Goal: Information Seeking & Learning: Learn about a topic

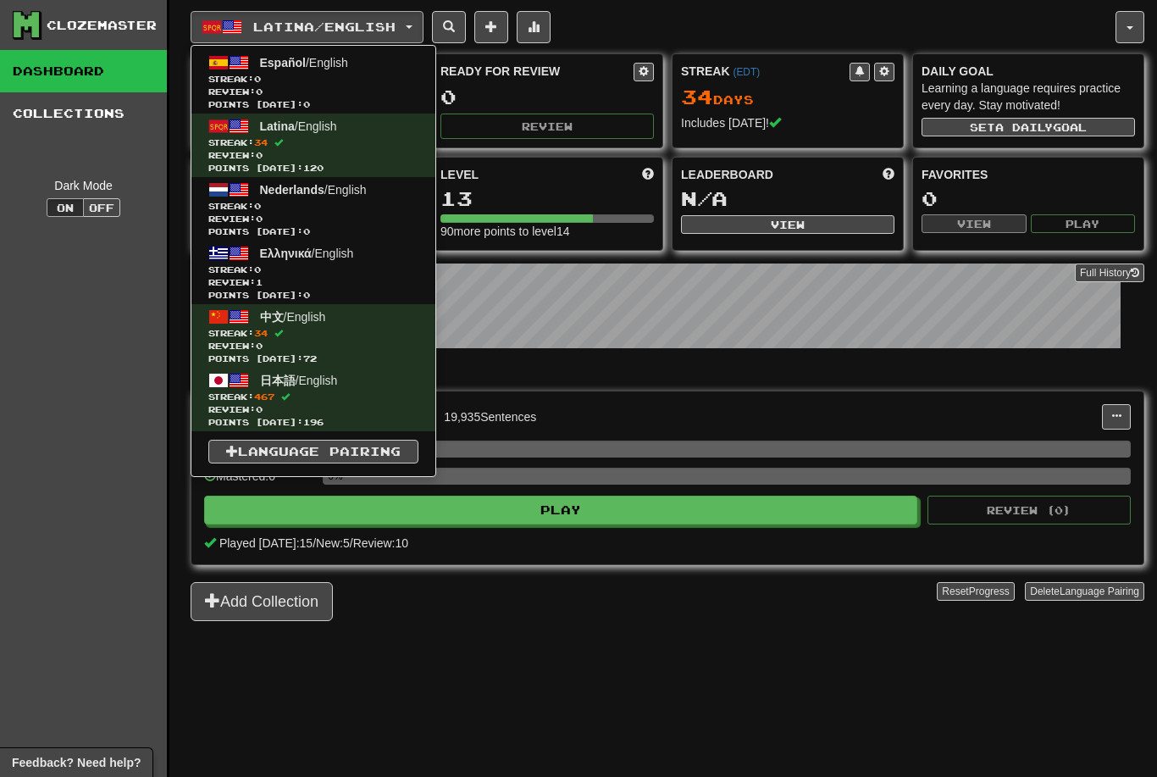
click at [312, 404] on span "Review: 0" at bounding box center [313, 409] width 210 height 13
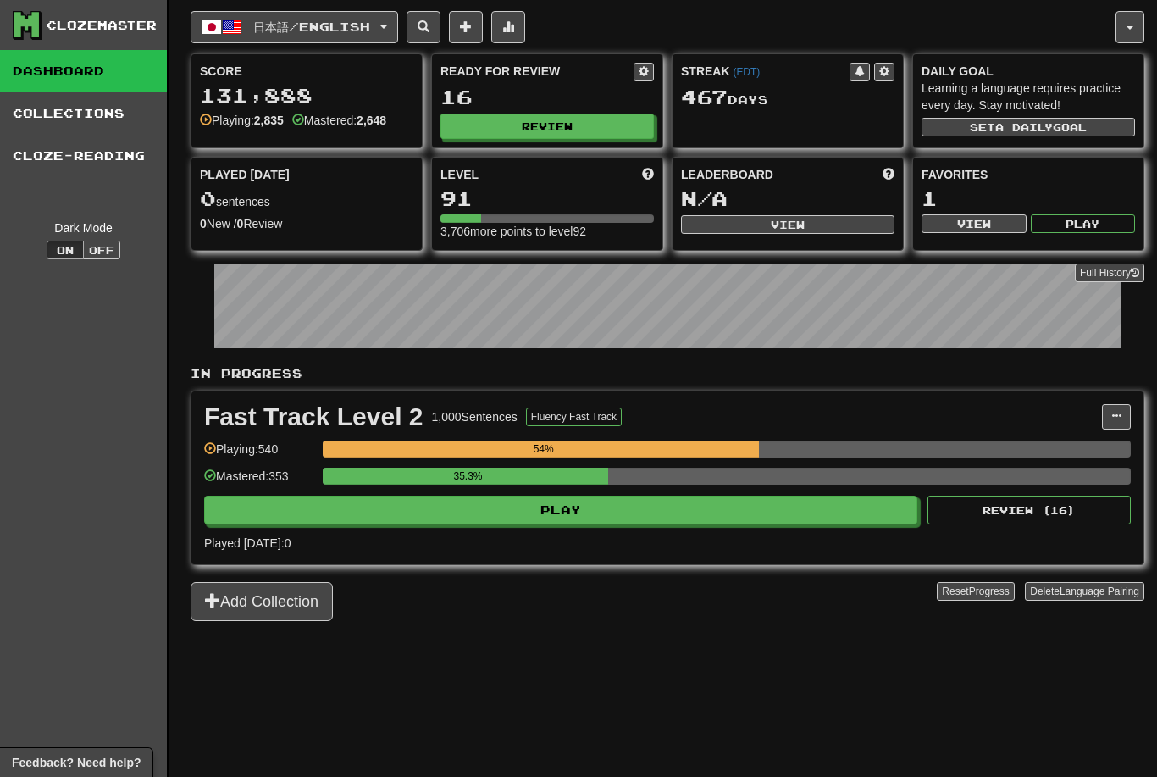
click at [709, 506] on button "Play" at bounding box center [560, 509] width 713 height 29
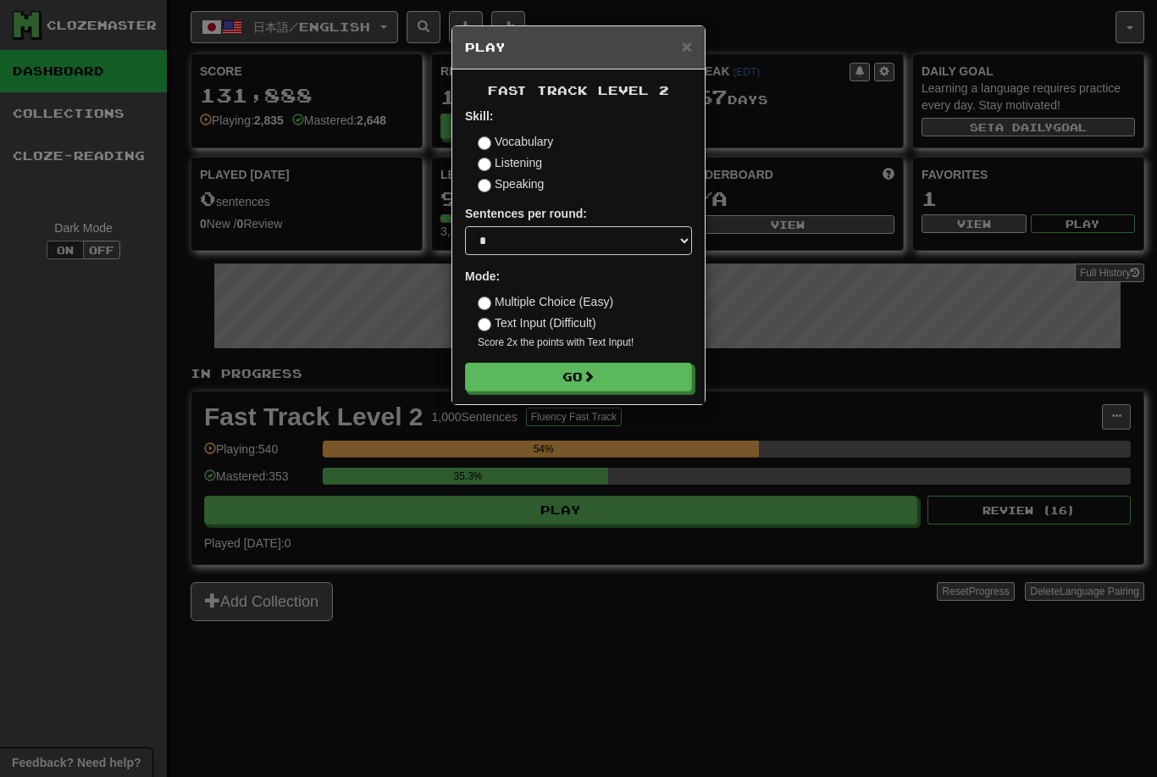
click at [528, 375] on button "Go" at bounding box center [578, 376] width 227 height 29
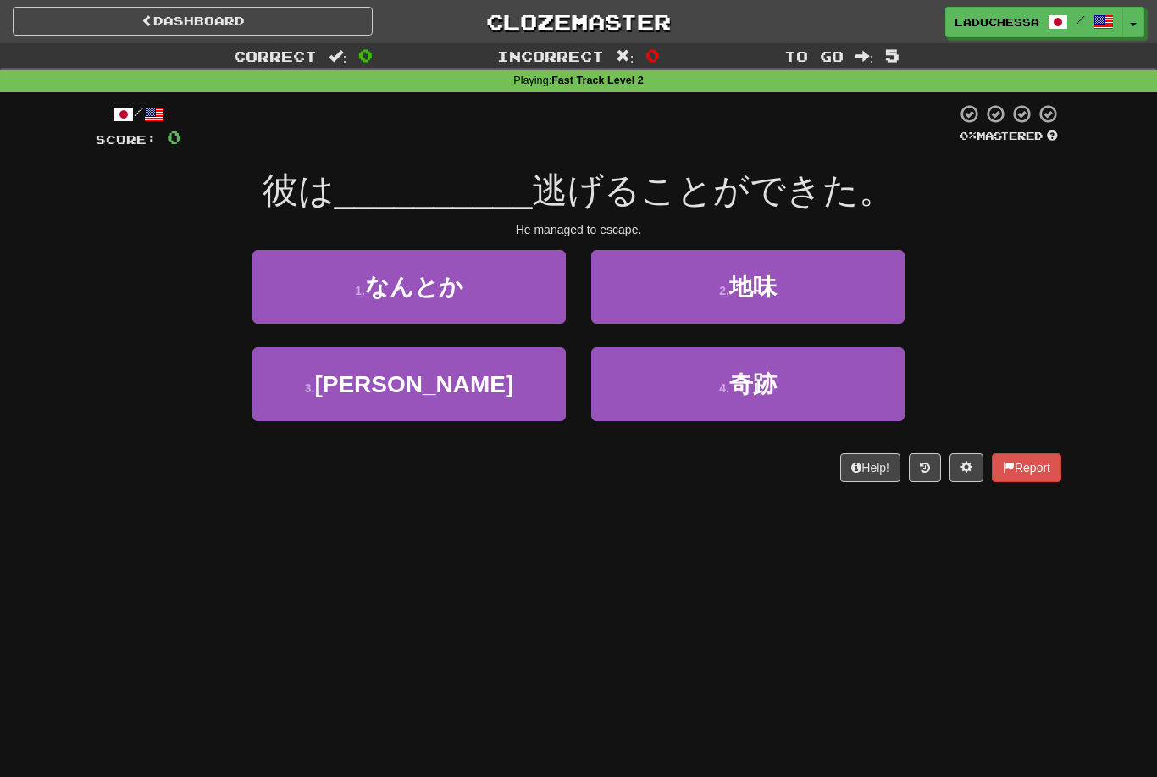
click at [311, 296] on button "1 . なんとか" at bounding box center [408, 287] width 313 height 74
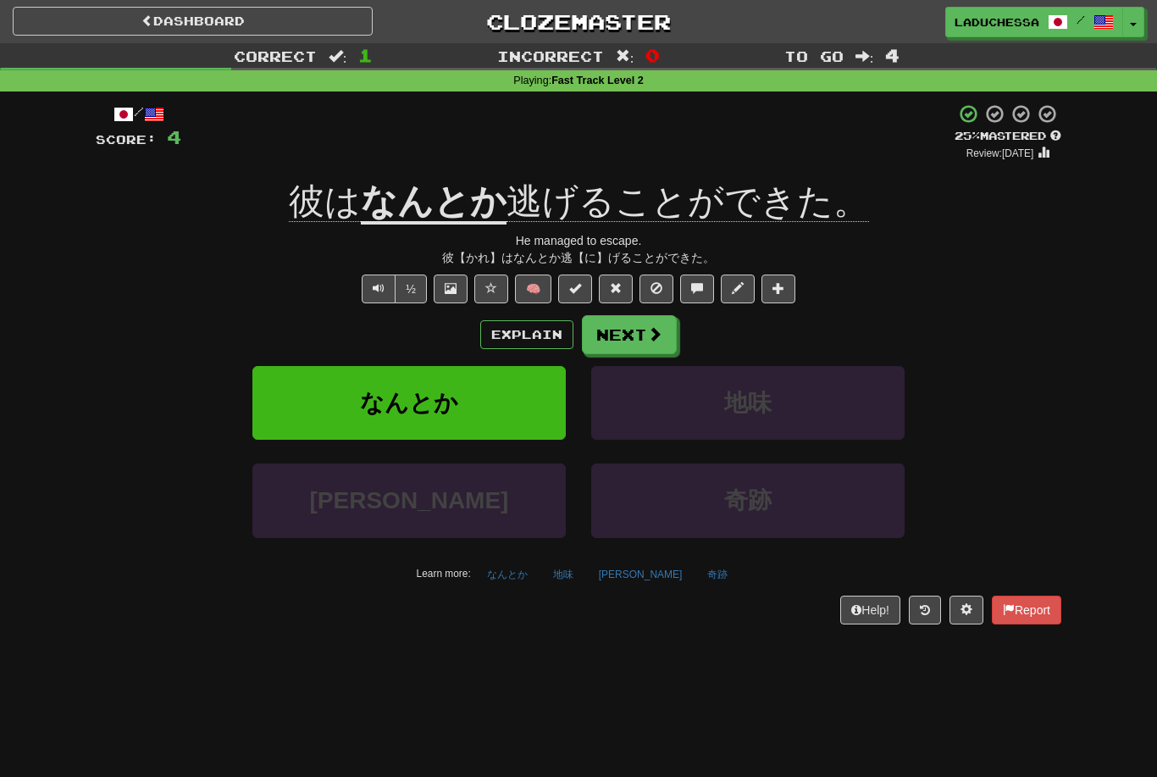
click at [640, 349] on button "Next" at bounding box center [629, 334] width 95 height 39
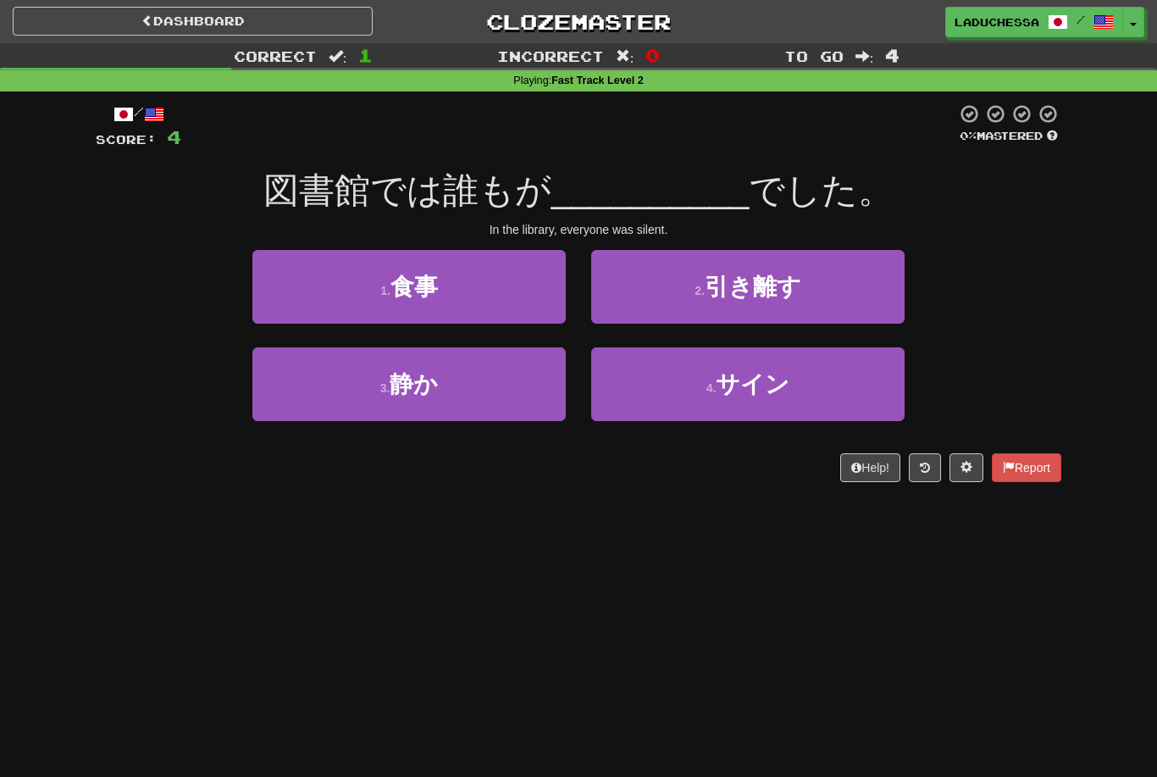
click at [465, 404] on button "3 . 静か" at bounding box center [408, 384] width 313 height 74
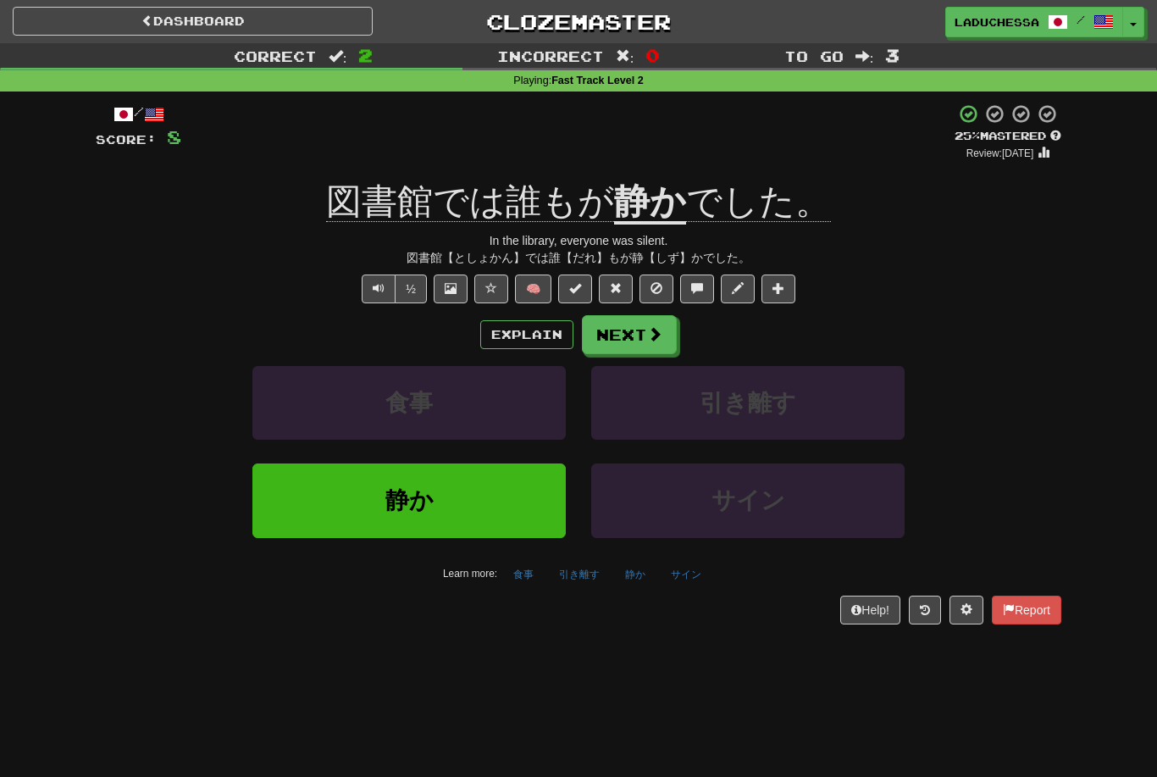
click at [644, 340] on button "Next" at bounding box center [629, 334] width 95 height 39
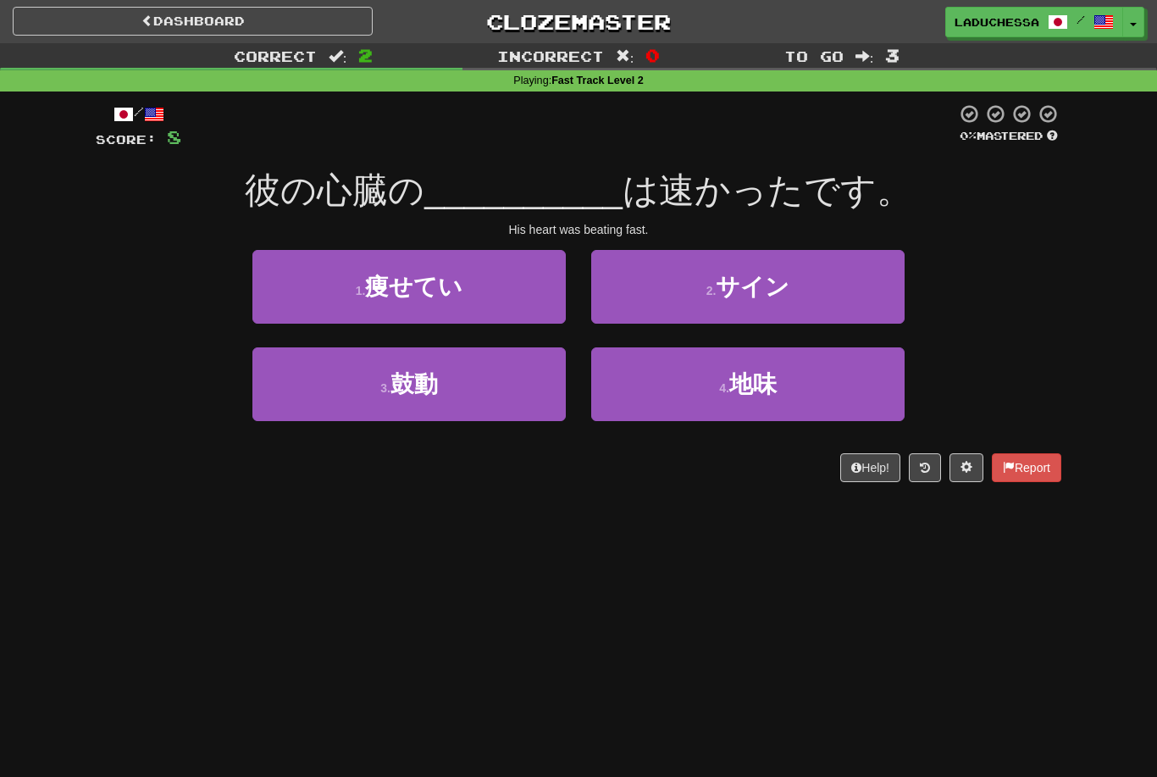
click at [486, 392] on button "3 . 鼓動" at bounding box center [408, 384] width 313 height 74
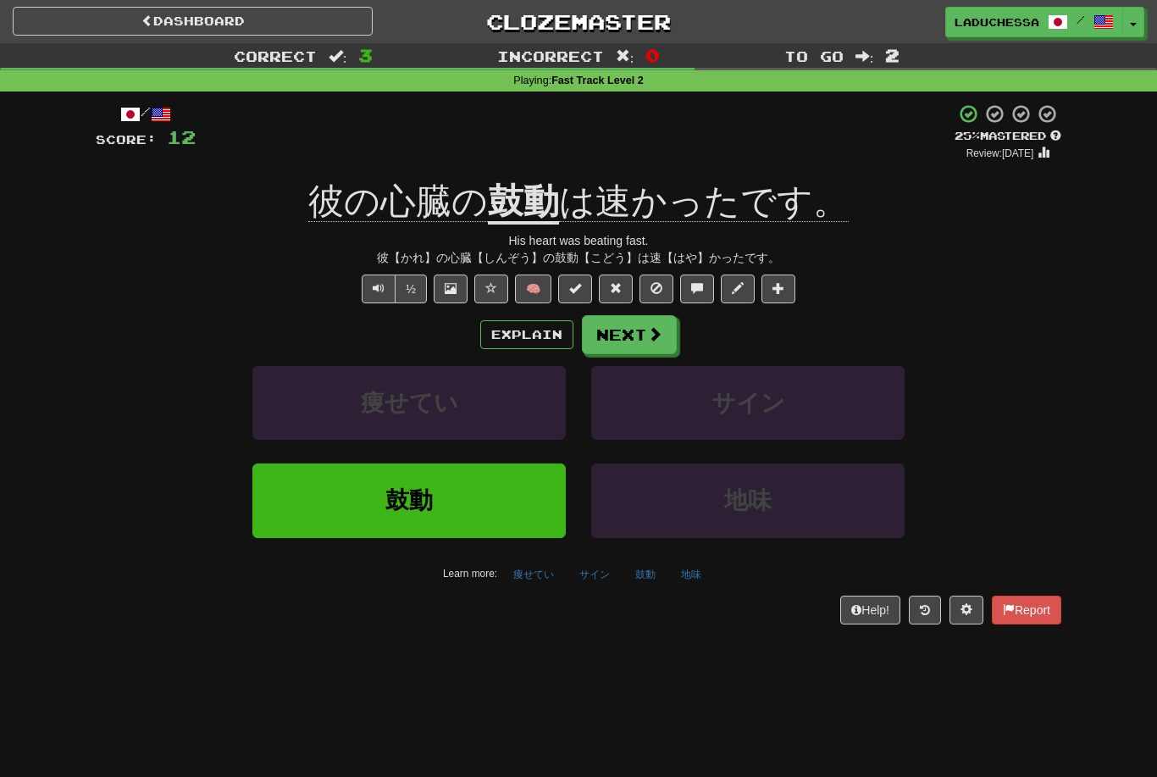
click at [625, 336] on button "Next" at bounding box center [629, 334] width 95 height 39
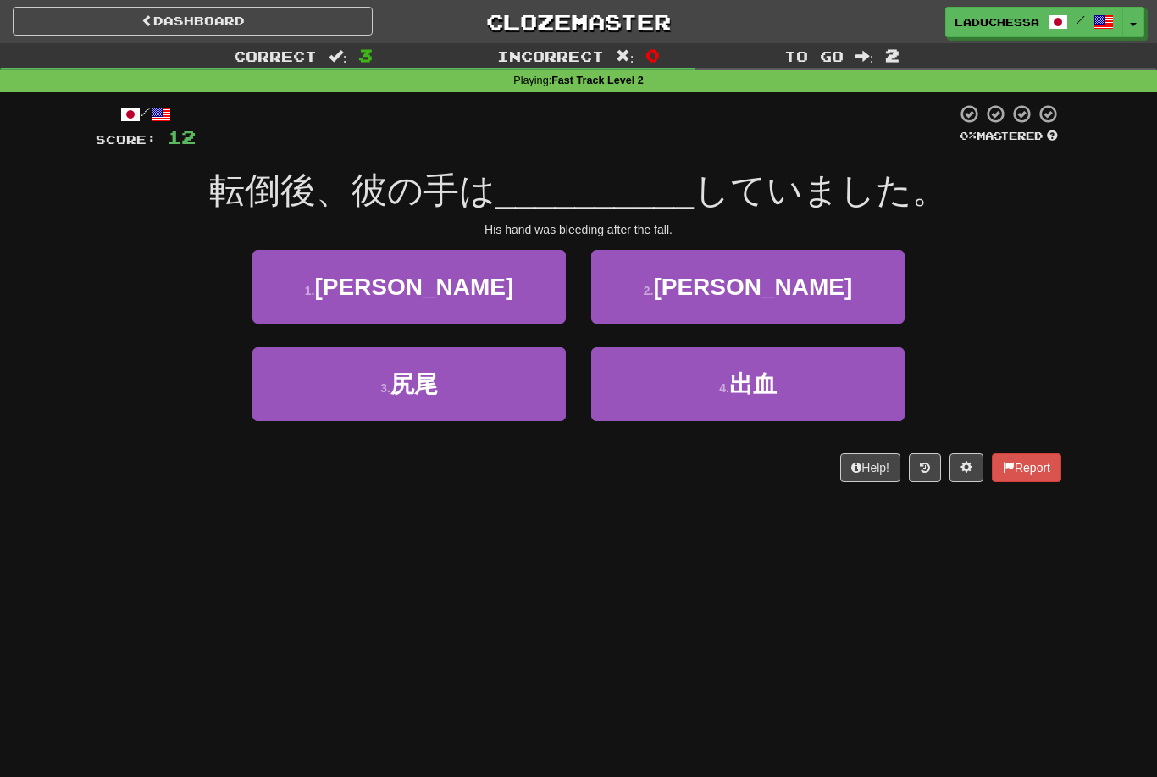
click at [777, 393] on span "出血" at bounding box center [752, 384] width 47 height 26
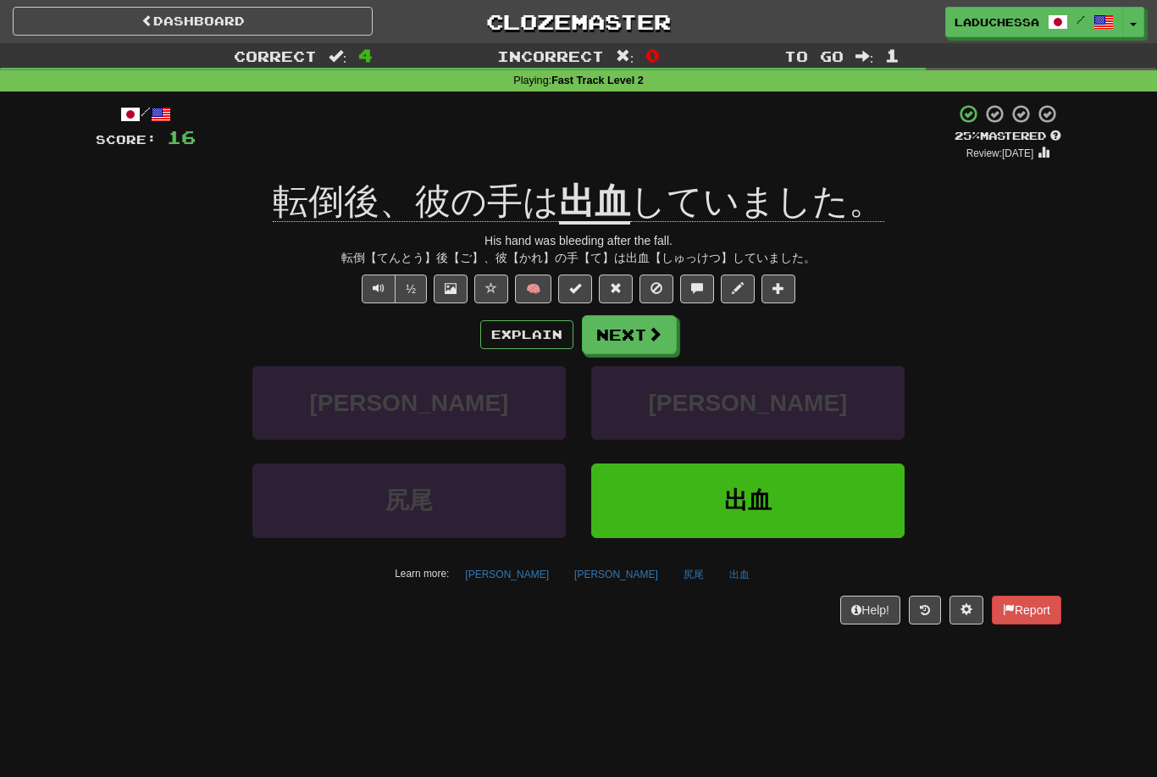
click at [647, 335] on span at bounding box center [654, 333] width 15 height 15
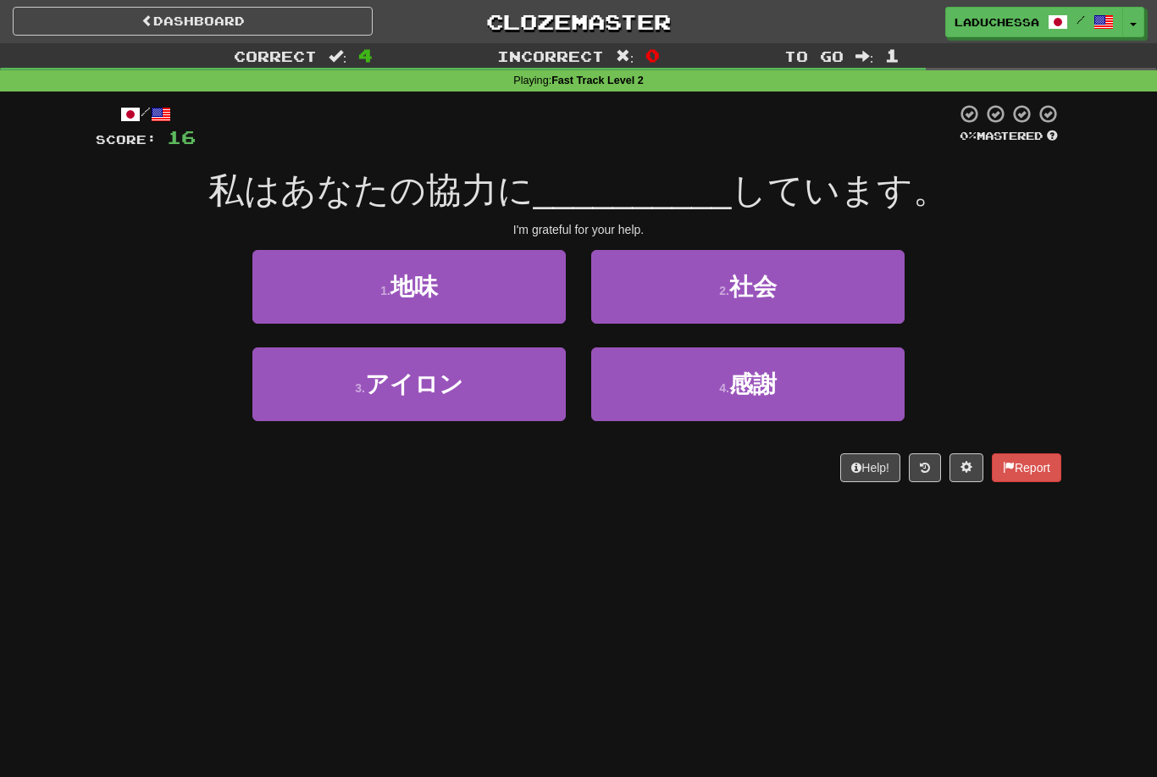
click at [771, 390] on span "感謝" at bounding box center [752, 384] width 47 height 26
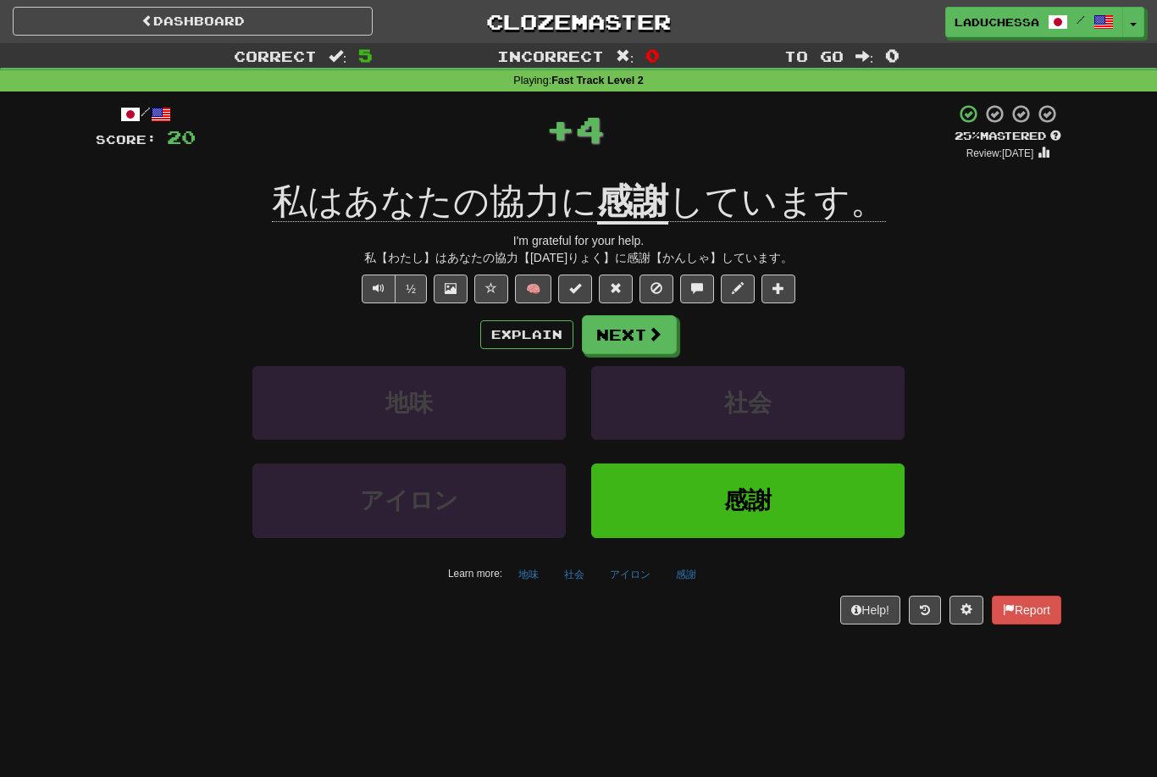
click at [642, 327] on button "Next" at bounding box center [629, 334] width 95 height 39
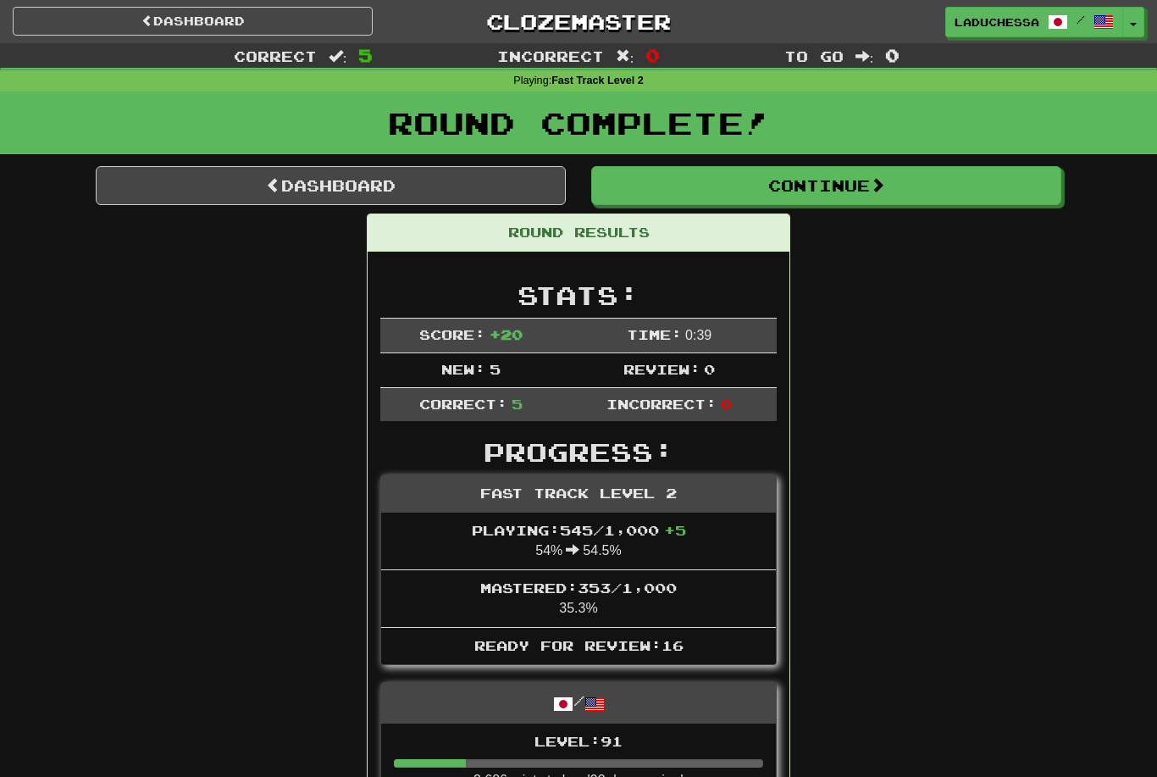
click at [308, 174] on link "Dashboard" at bounding box center [331, 185] width 470 height 39
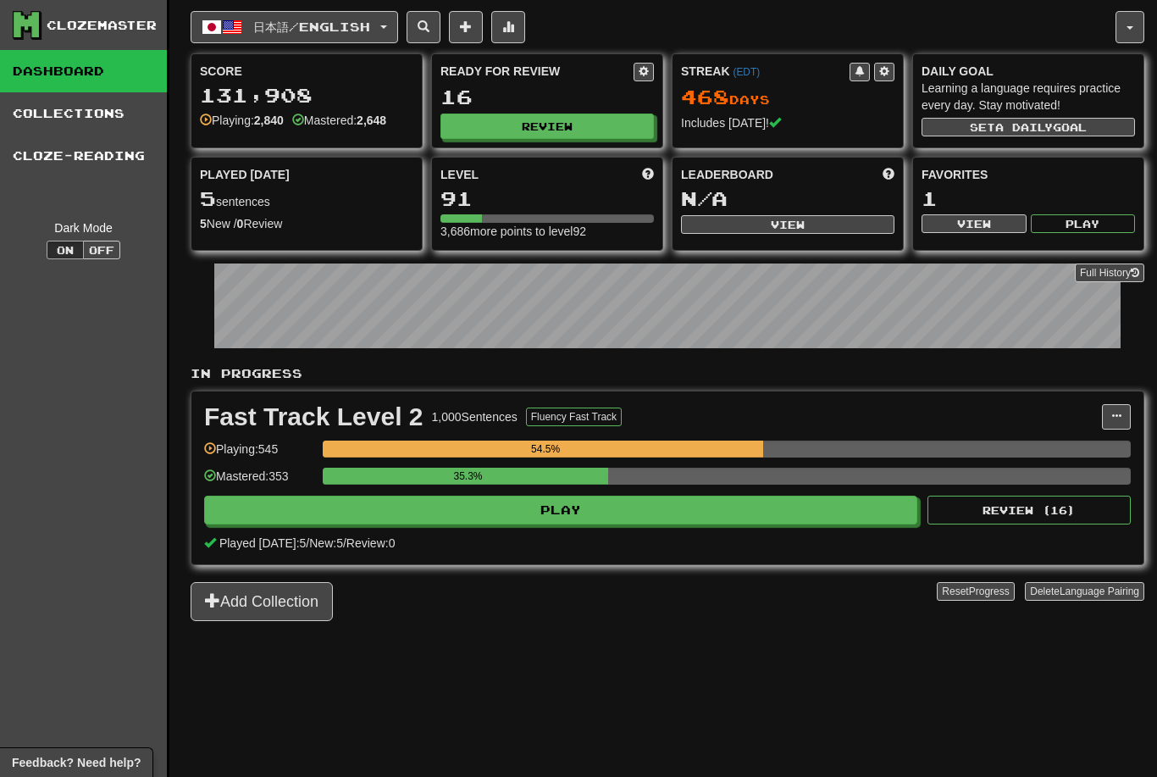
click at [553, 133] on button "Review" at bounding box center [546, 125] width 213 height 25
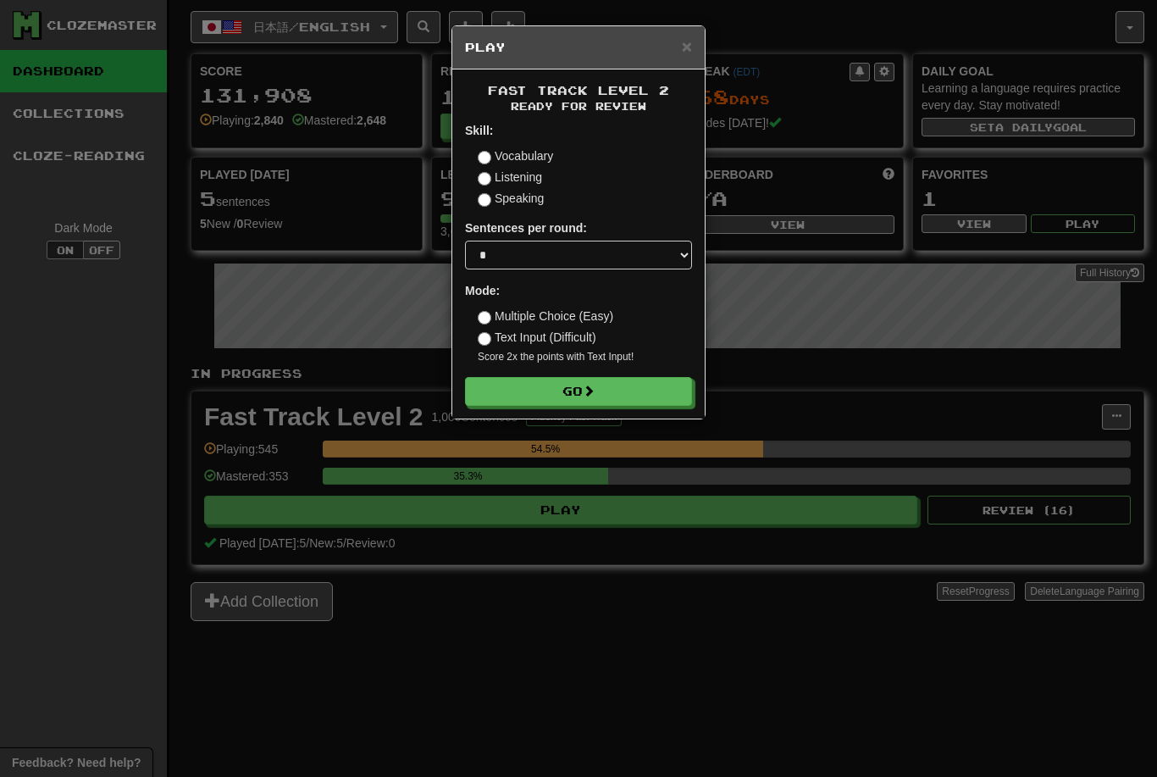
click at [641, 377] on button "Go" at bounding box center [578, 391] width 227 height 29
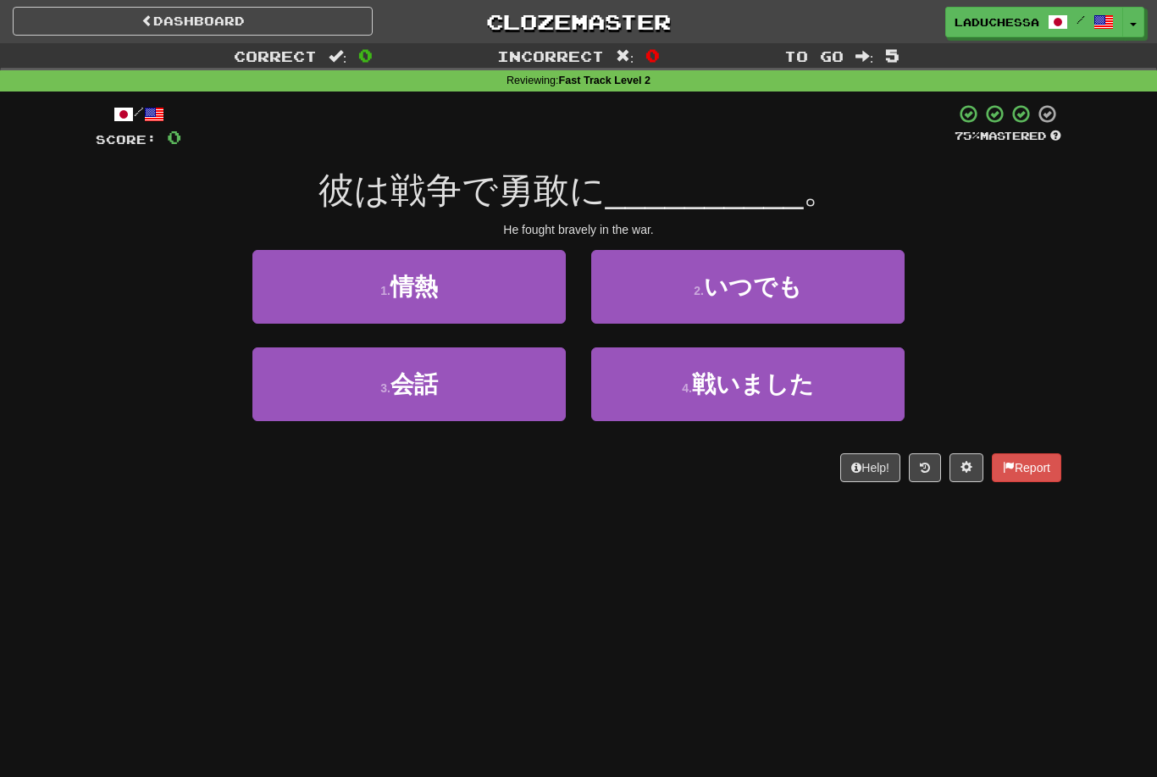
click at [793, 392] on span "戦いました" at bounding box center [753, 384] width 122 height 26
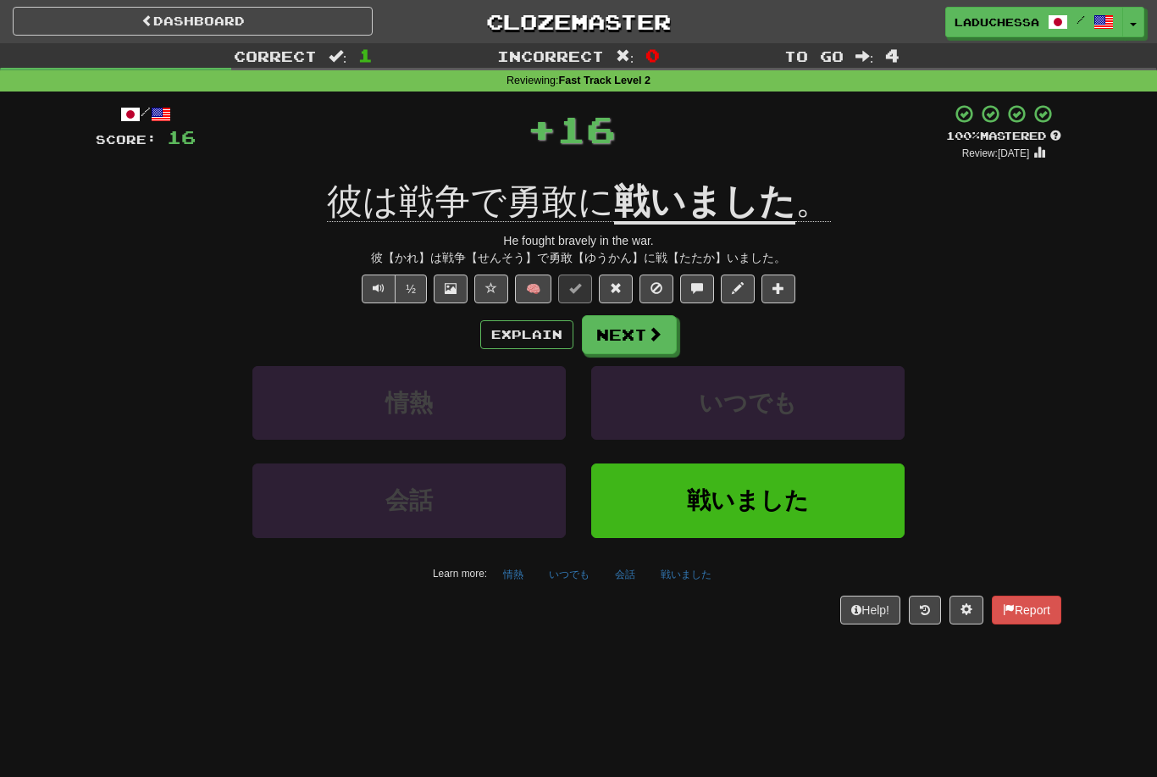
click at [639, 326] on button "Next" at bounding box center [629, 334] width 95 height 39
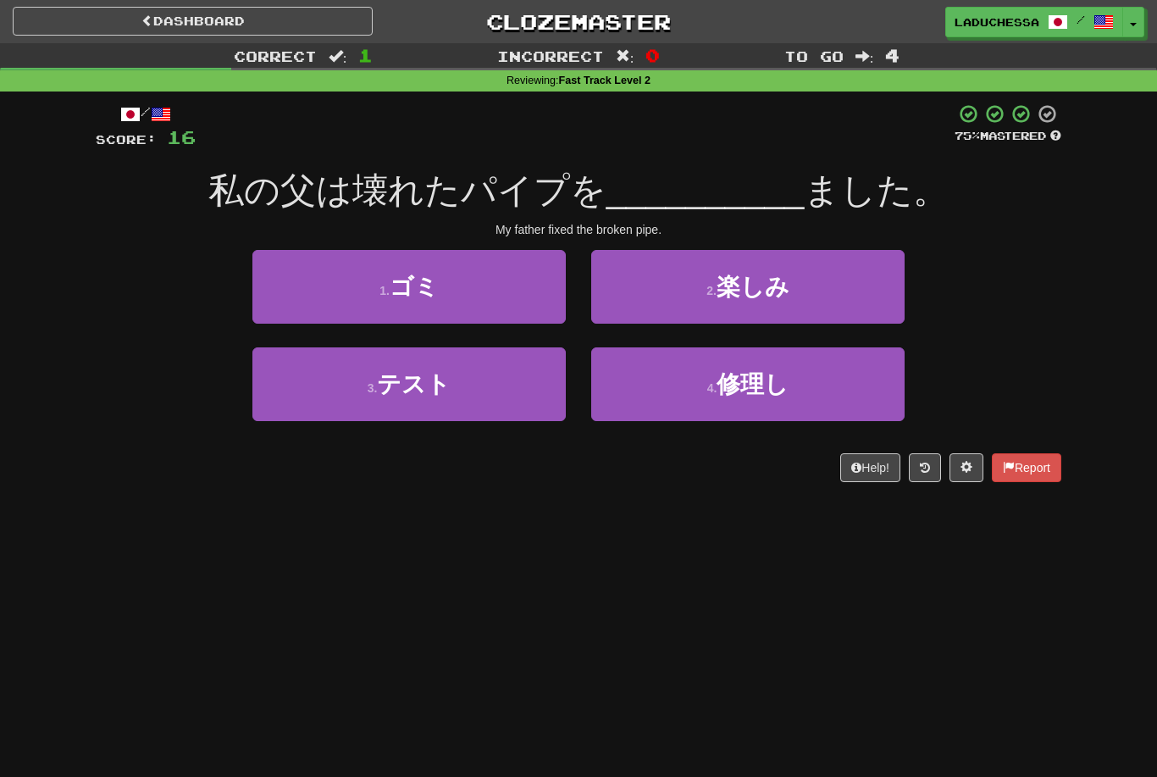
click at [804, 380] on button "4 . 修理し" at bounding box center [747, 384] width 313 height 74
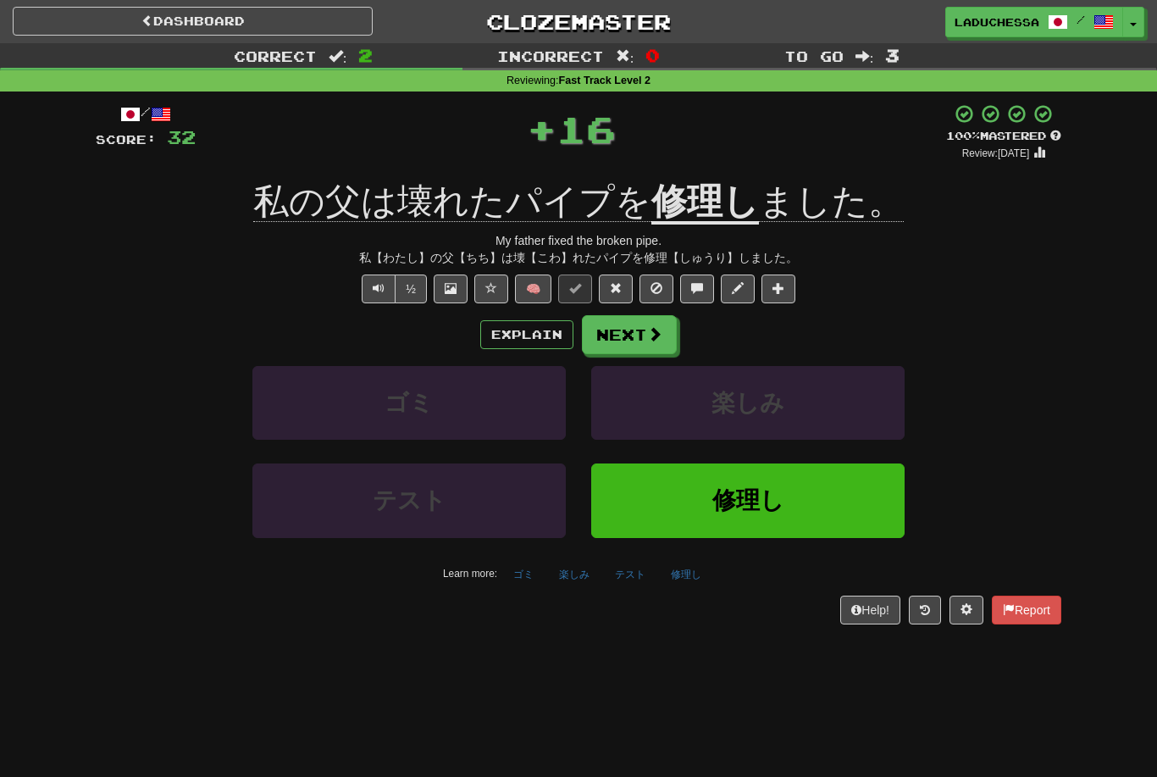
click at [650, 321] on button "Next" at bounding box center [629, 334] width 95 height 39
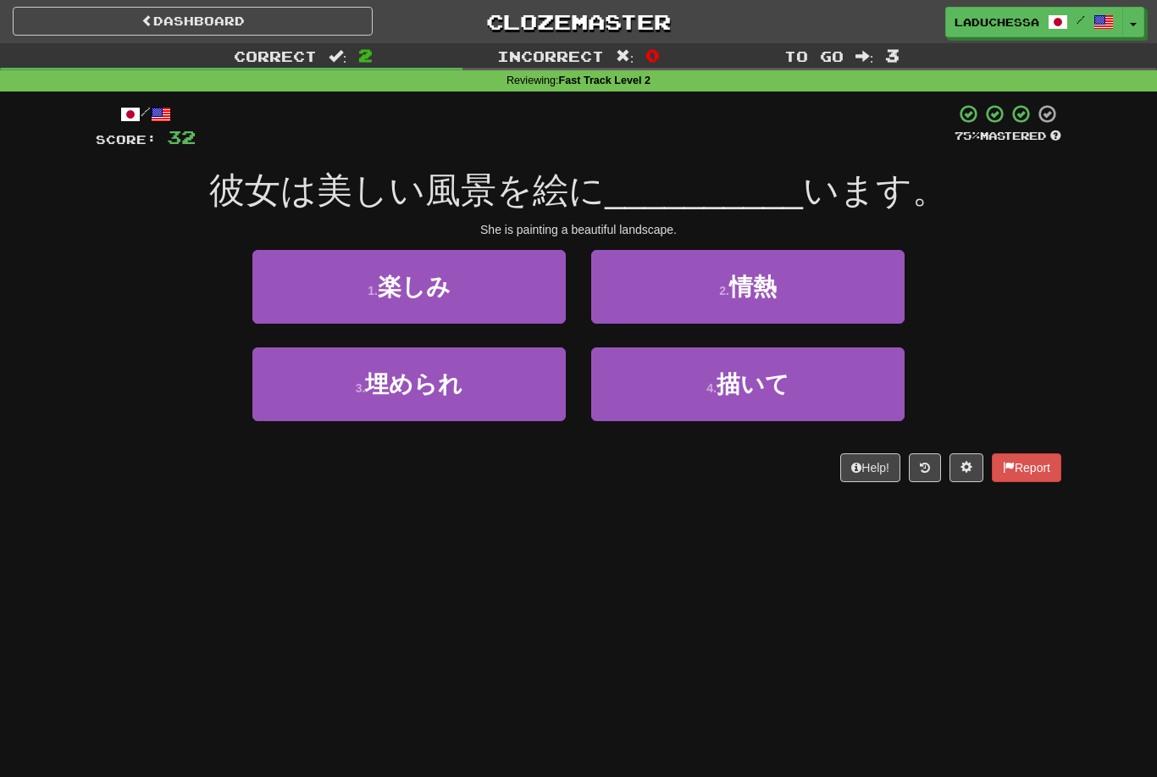
click at [797, 395] on button "4 . 描いて" at bounding box center [747, 384] width 313 height 74
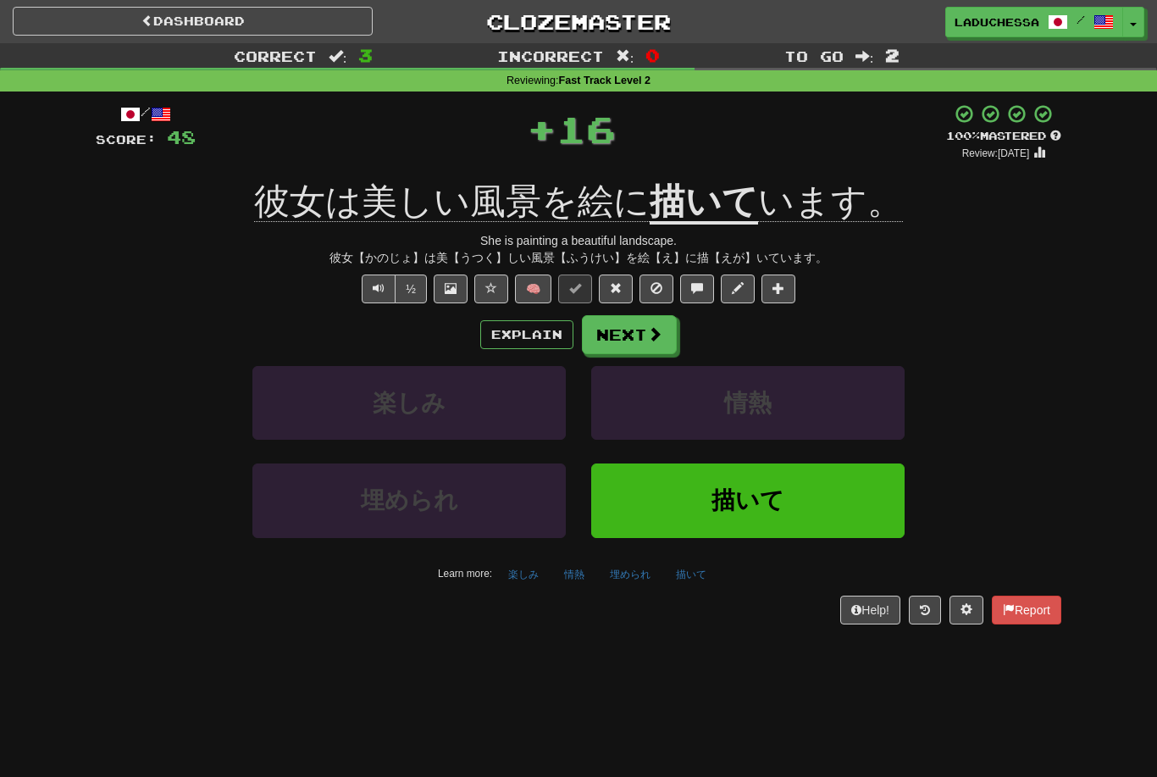
click at [655, 332] on span at bounding box center [654, 333] width 15 height 15
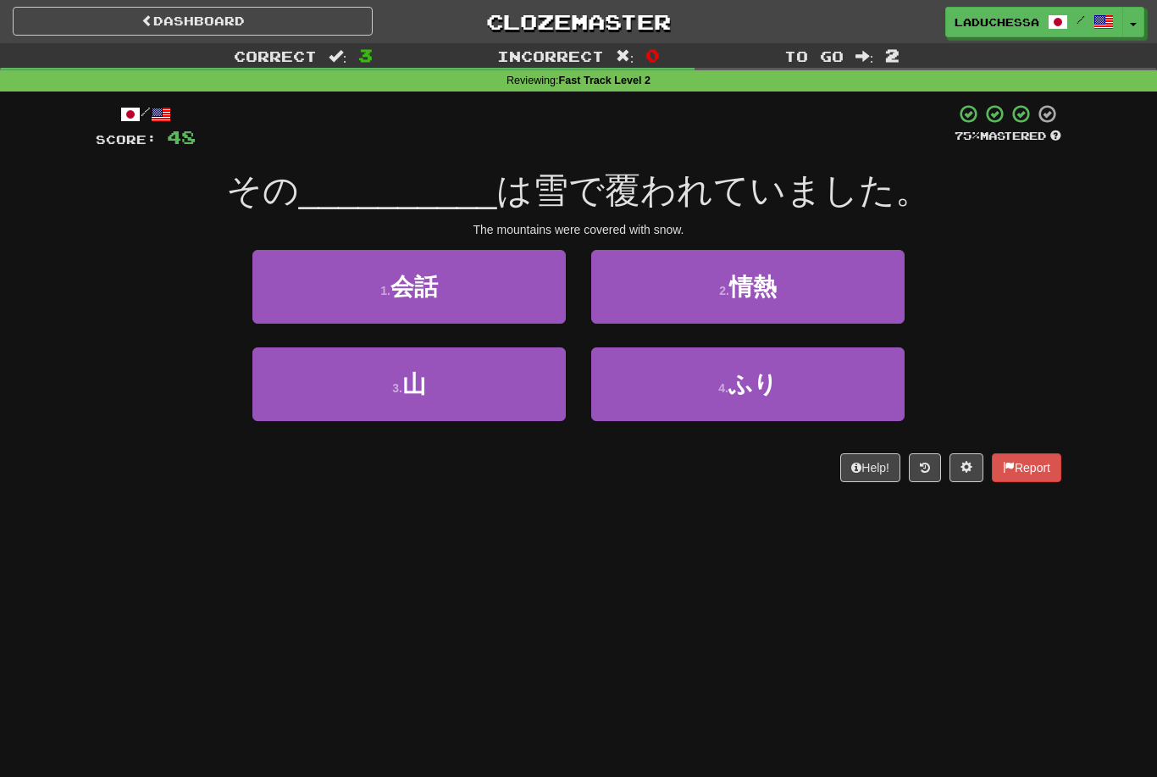
click at [480, 375] on button "3 . 山" at bounding box center [408, 384] width 313 height 74
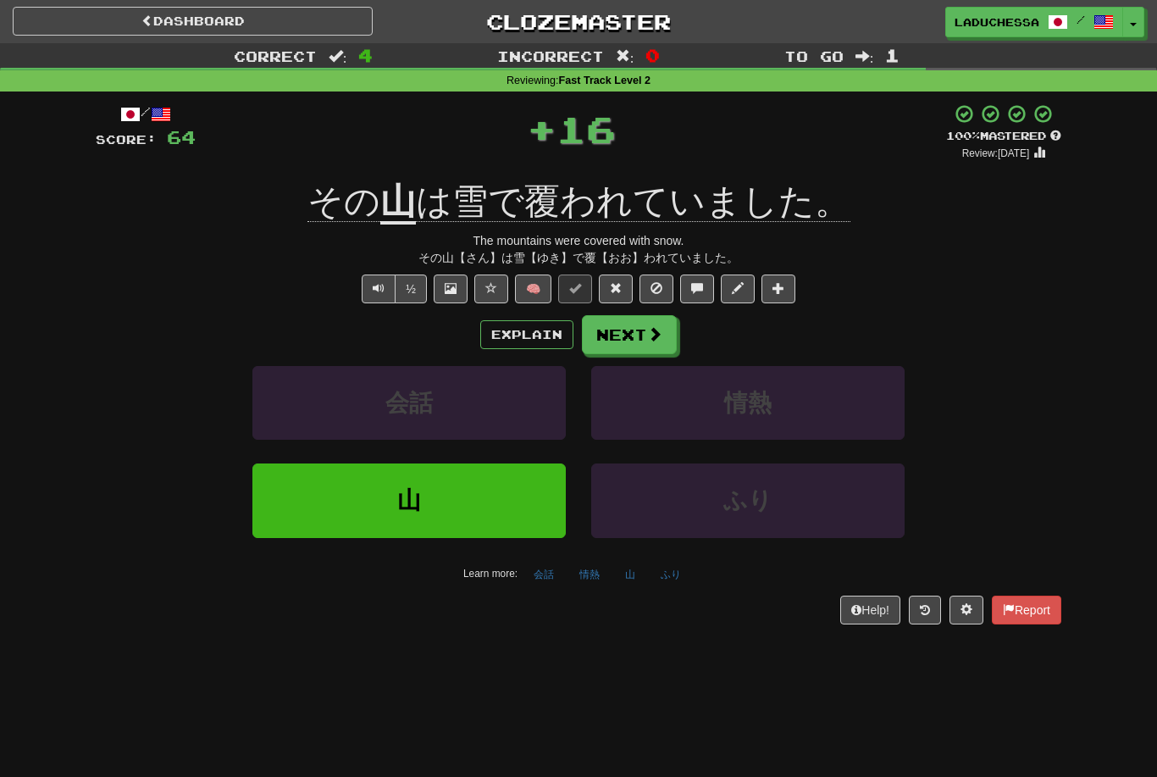
click at [649, 330] on span at bounding box center [654, 333] width 15 height 15
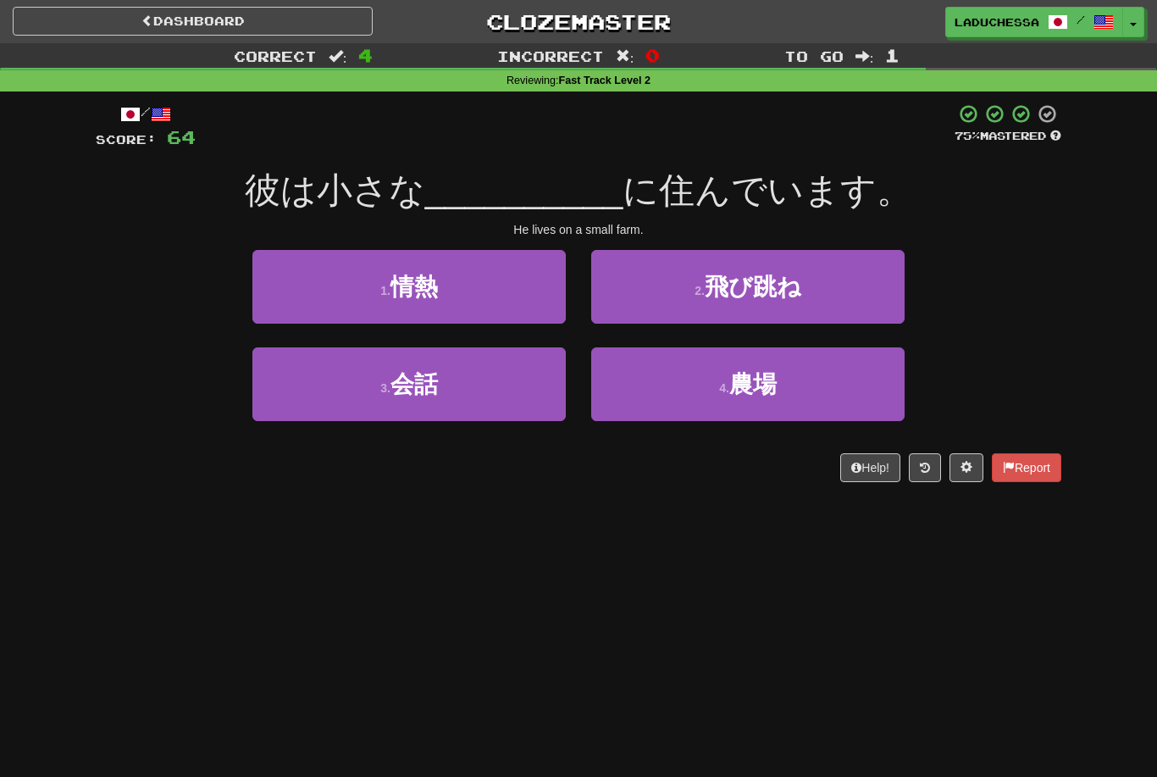
click at [805, 394] on button "4 . 農場" at bounding box center [747, 384] width 313 height 74
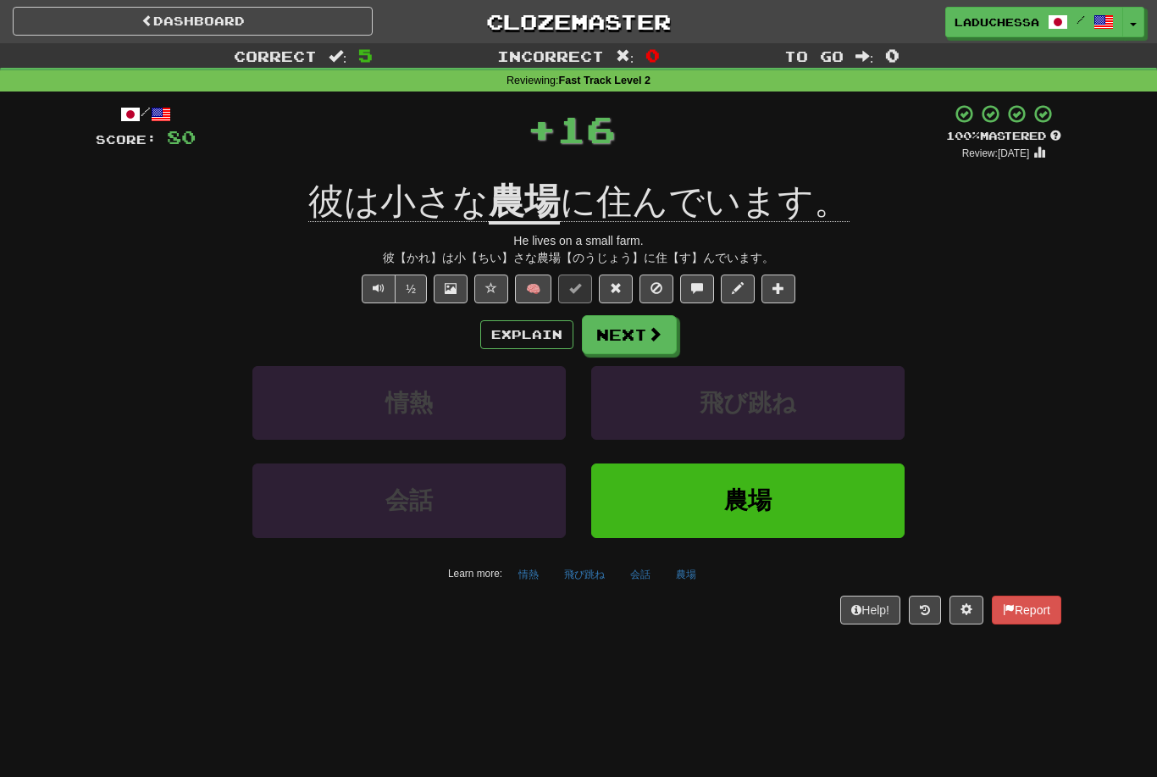
click at [642, 330] on button "Next" at bounding box center [629, 334] width 95 height 39
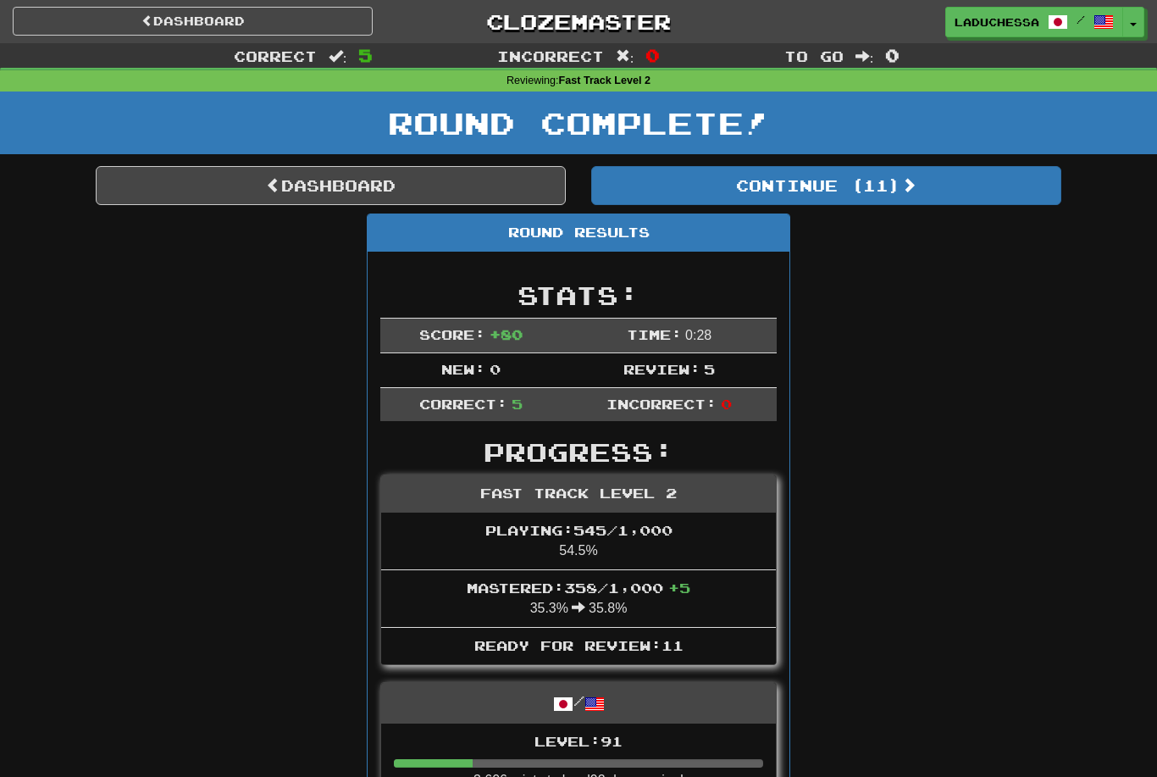
click at [870, 176] on button "Continue ( 11 )" at bounding box center [826, 185] width 470 height 39
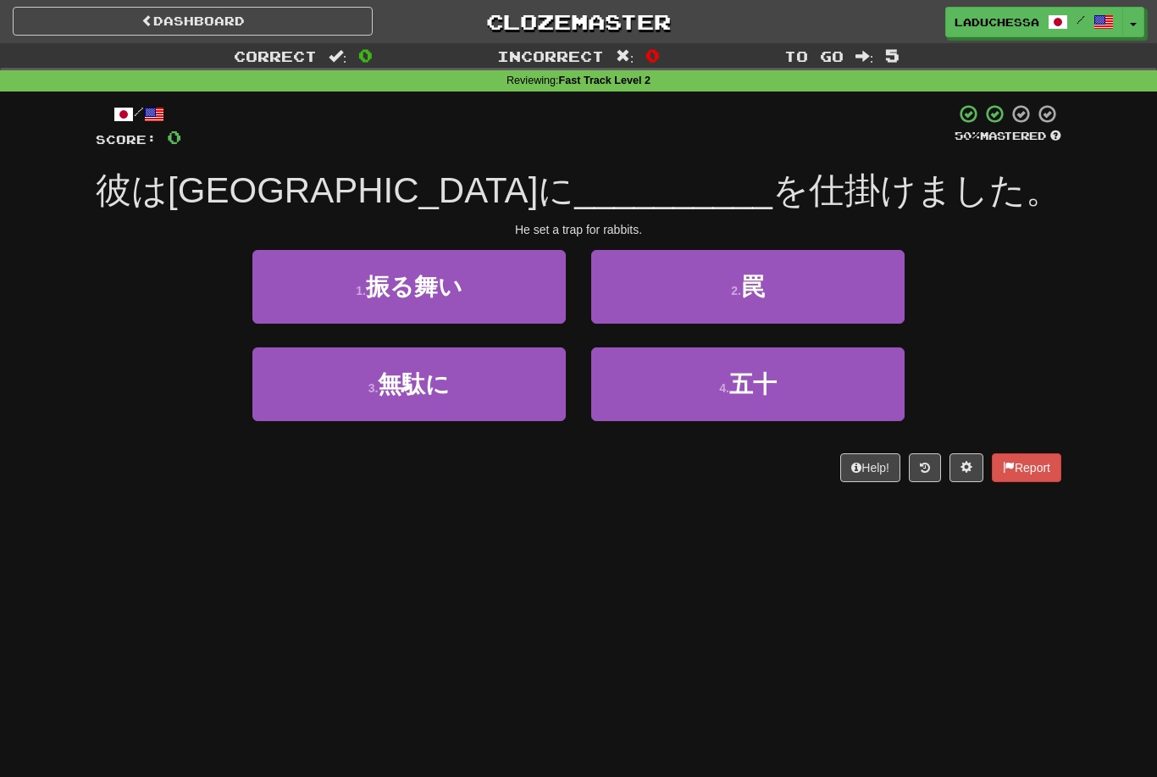
click at [800, 295] on button "2 . 罠" at bounding box center [747, 287] width 313 height 74
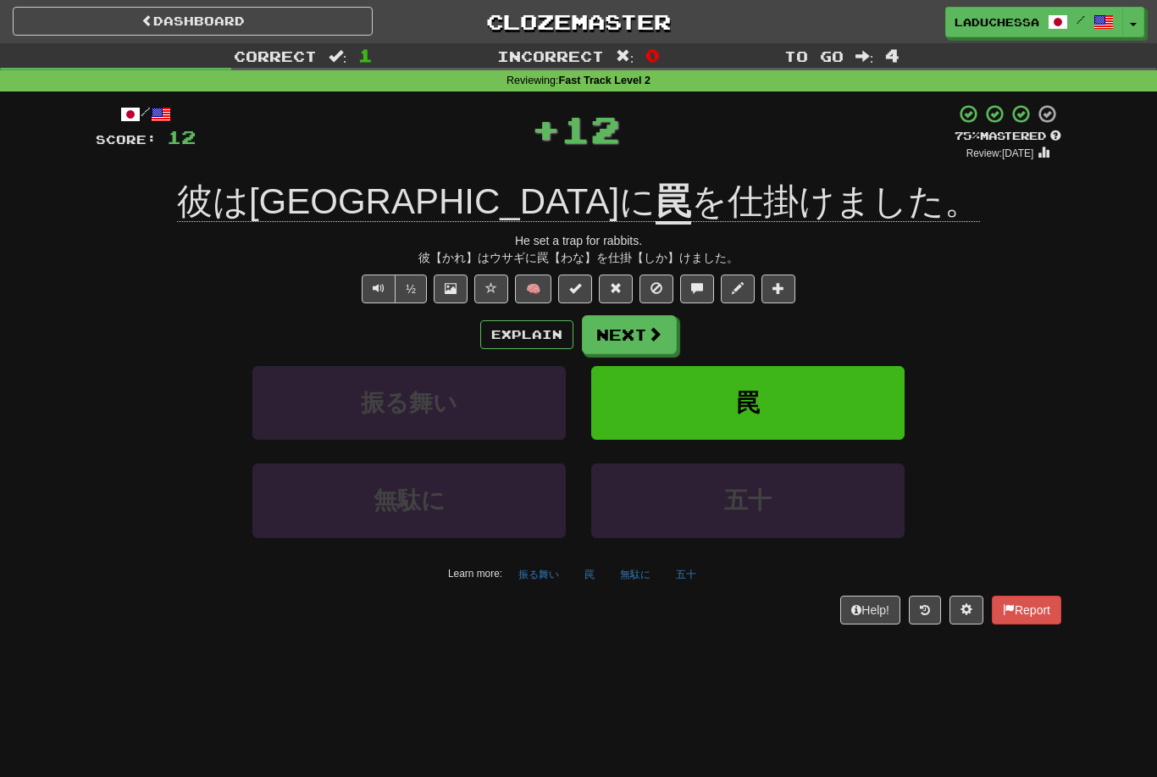
click at [642, 321] on button "Next" at bounding box center [629, 334] width 95 height 39
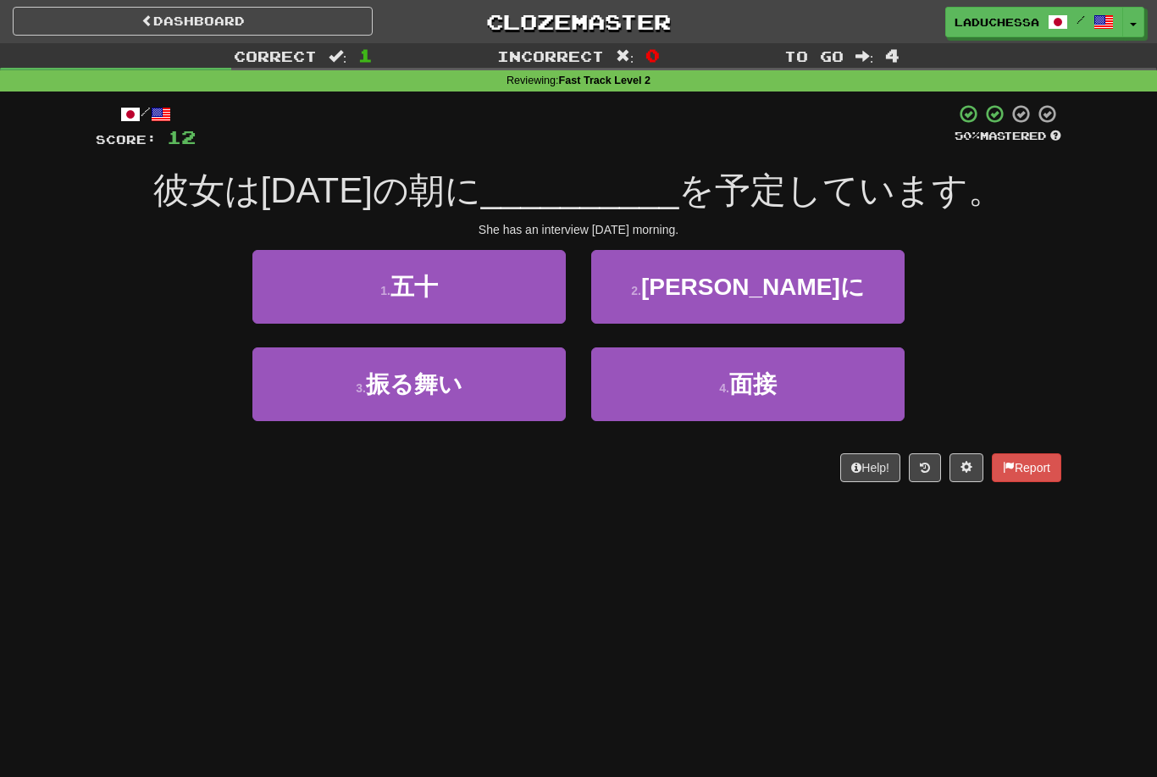
click at [803, 382] on button "4 . 面接" at bounding box center [747, 384] width 313 height 74
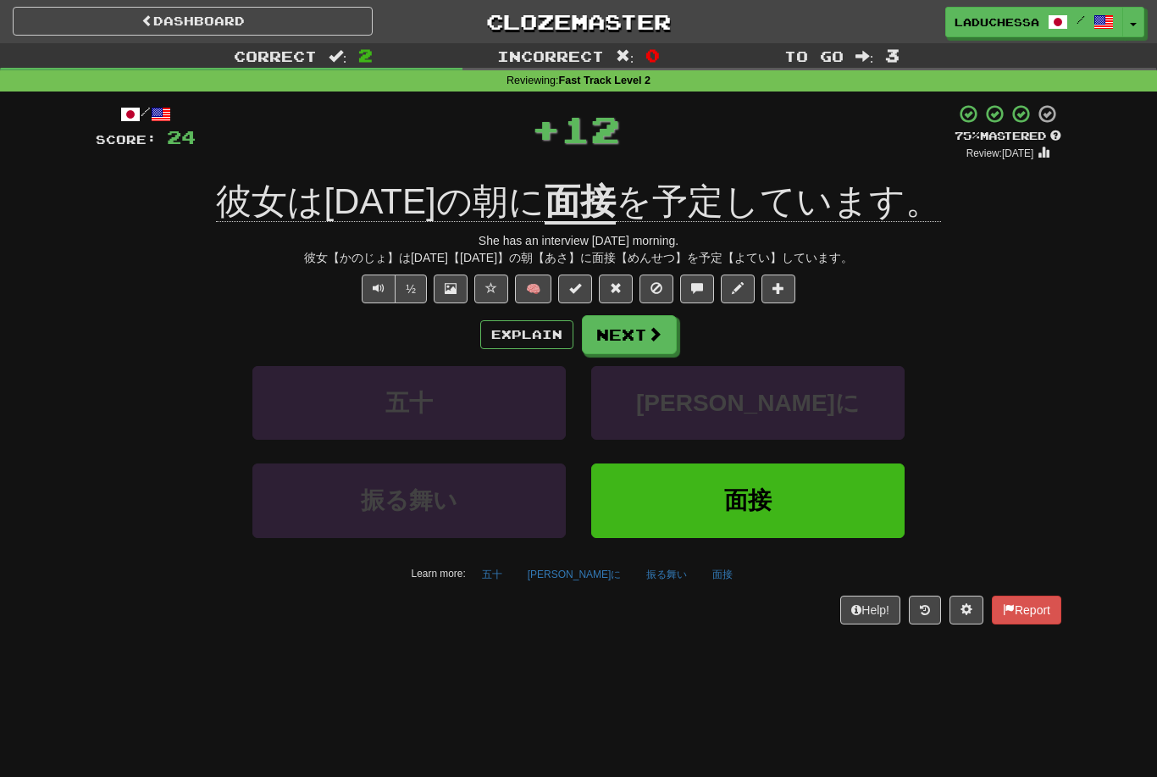
click at [644, 329] on button "Next" at bounding box center [629, 334] width 95 height 39
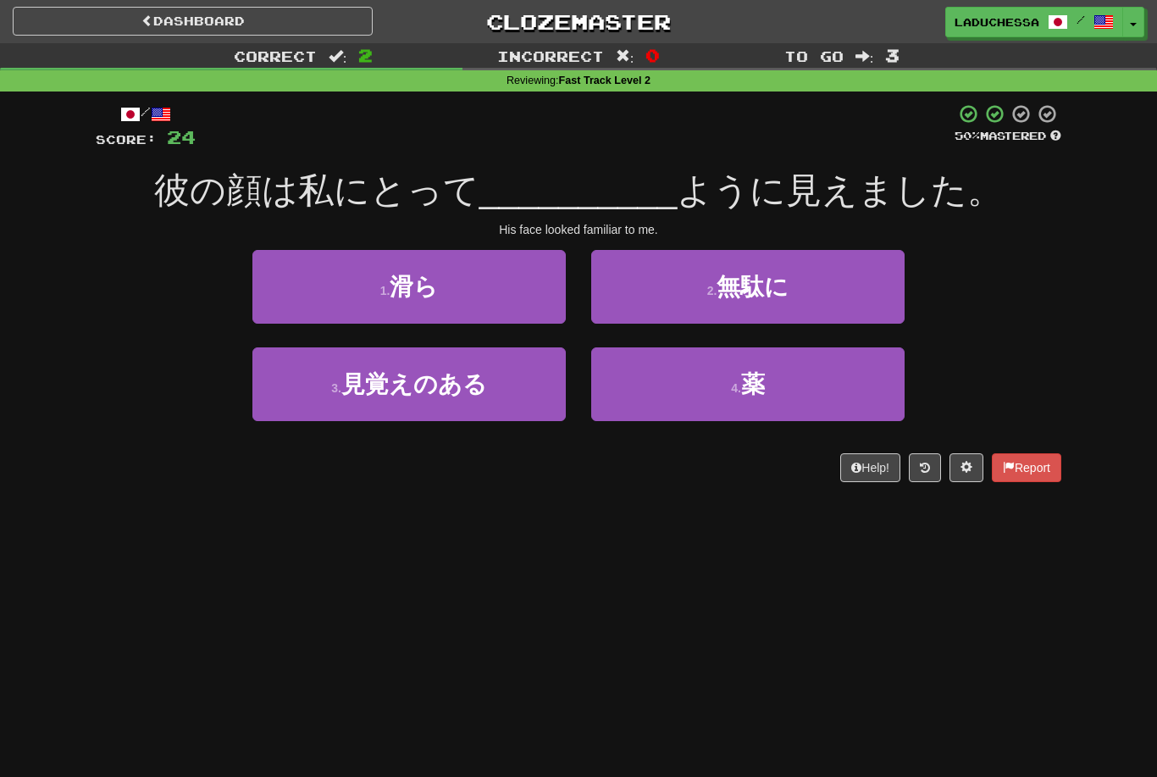
click at [490, 384] on button "3 . 見覚えのある" at bounding box center [408, 384] width 313 height 74
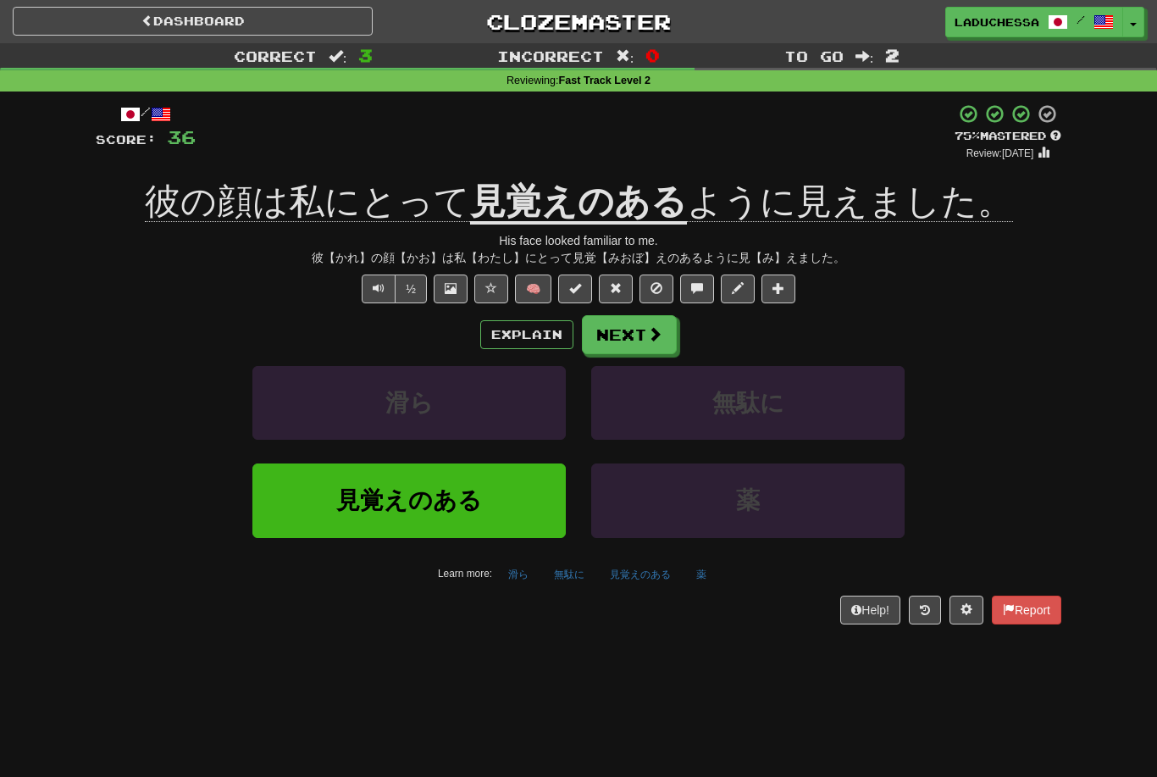
click at [653, 326] on span at bounding box center [654, 333] width 15 height 15
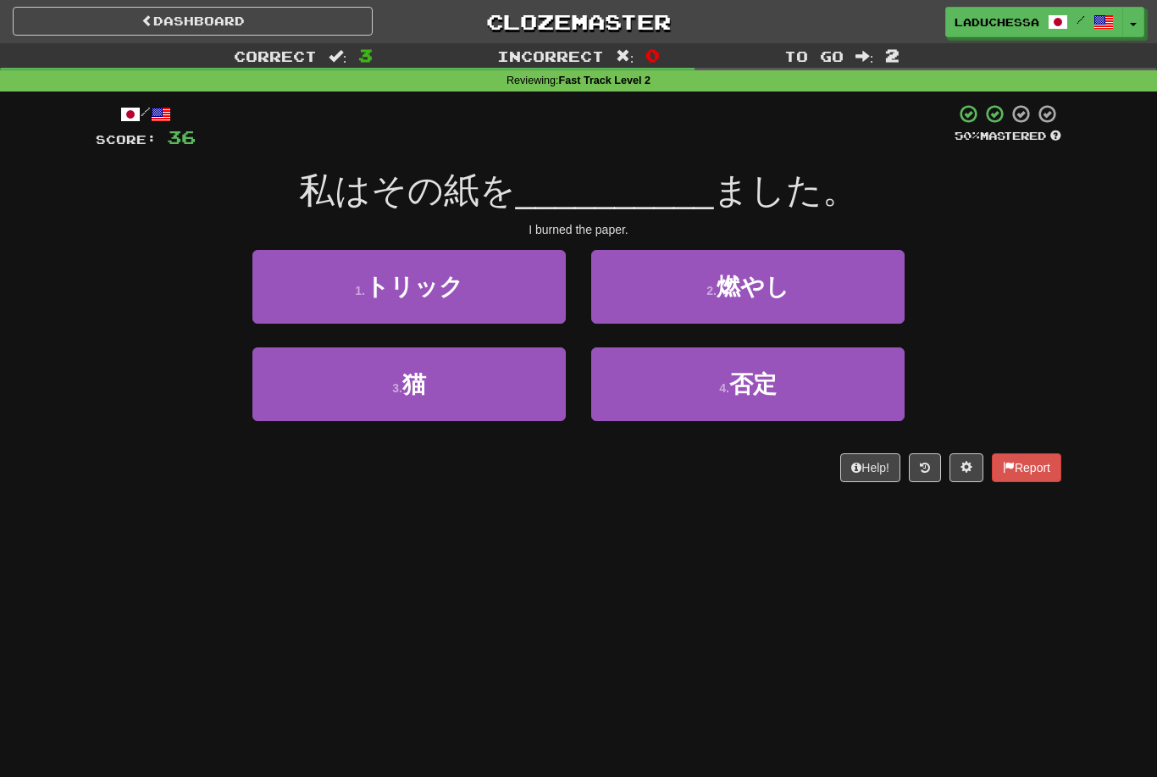
click at [810, 279] on button "2 . 燃やし" at bounding box center [747, 287] width 313 height 74
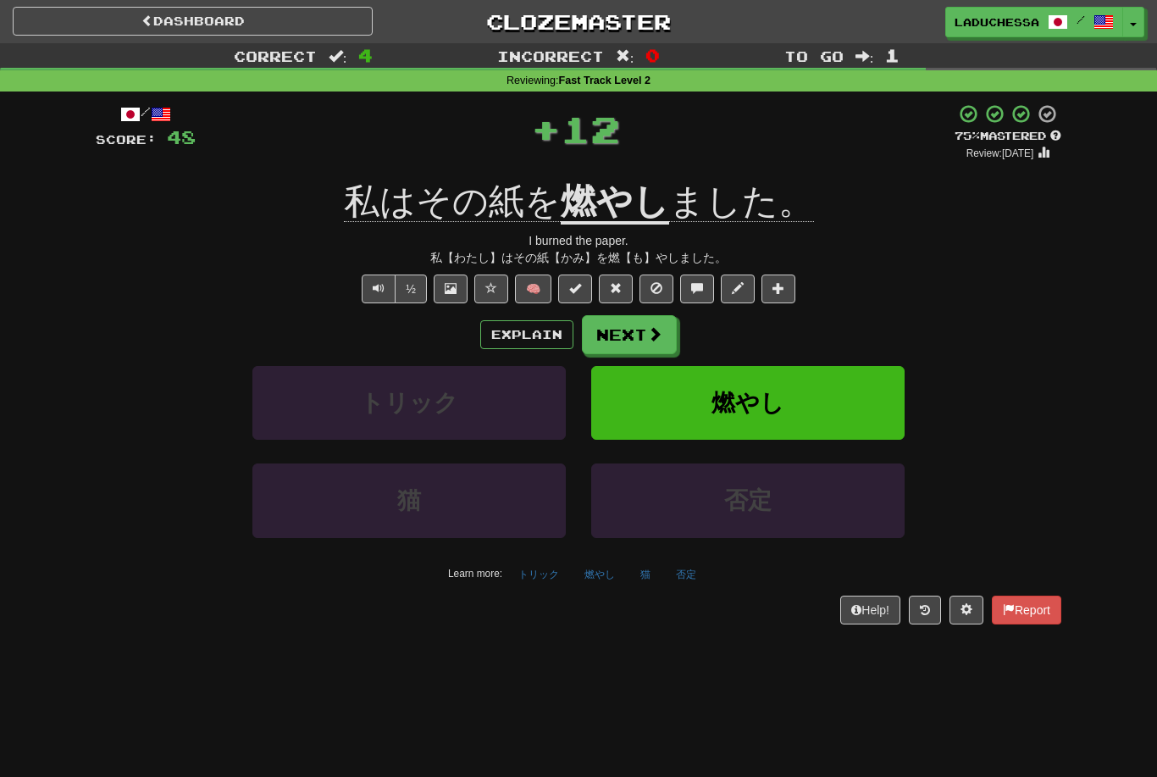
click at [648, 332] on span at bounding box center [654, 333] width 15 height 15
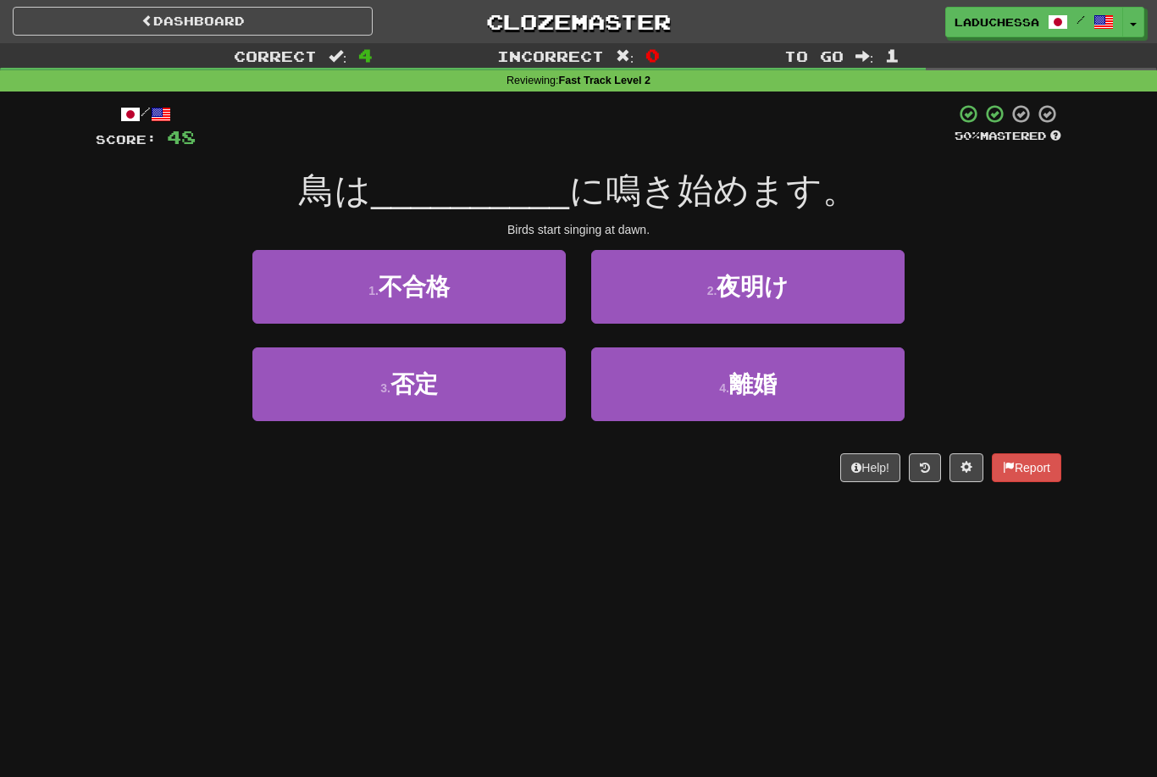
click at [812, 302] on button "2 . 夜明け" at bounding box center [747, 287] width 313 height 74
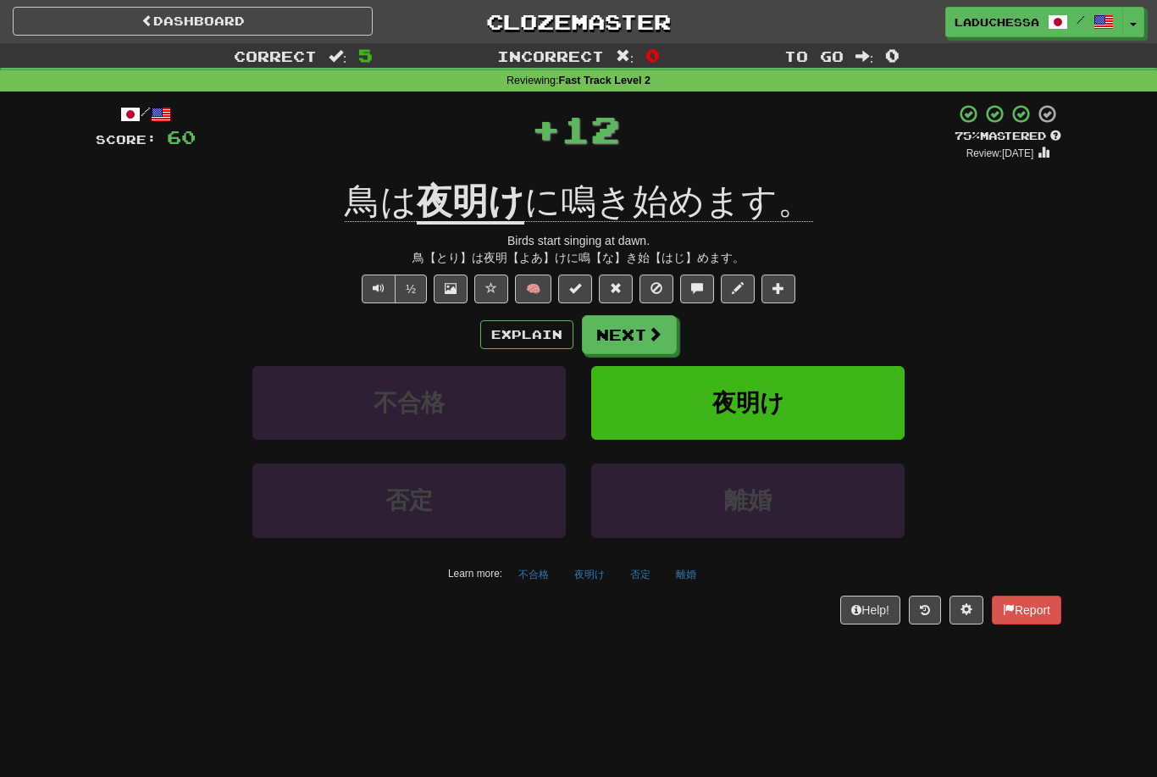
click at [652, 336] on span at bounding box center [654, 333] width 15 height 15
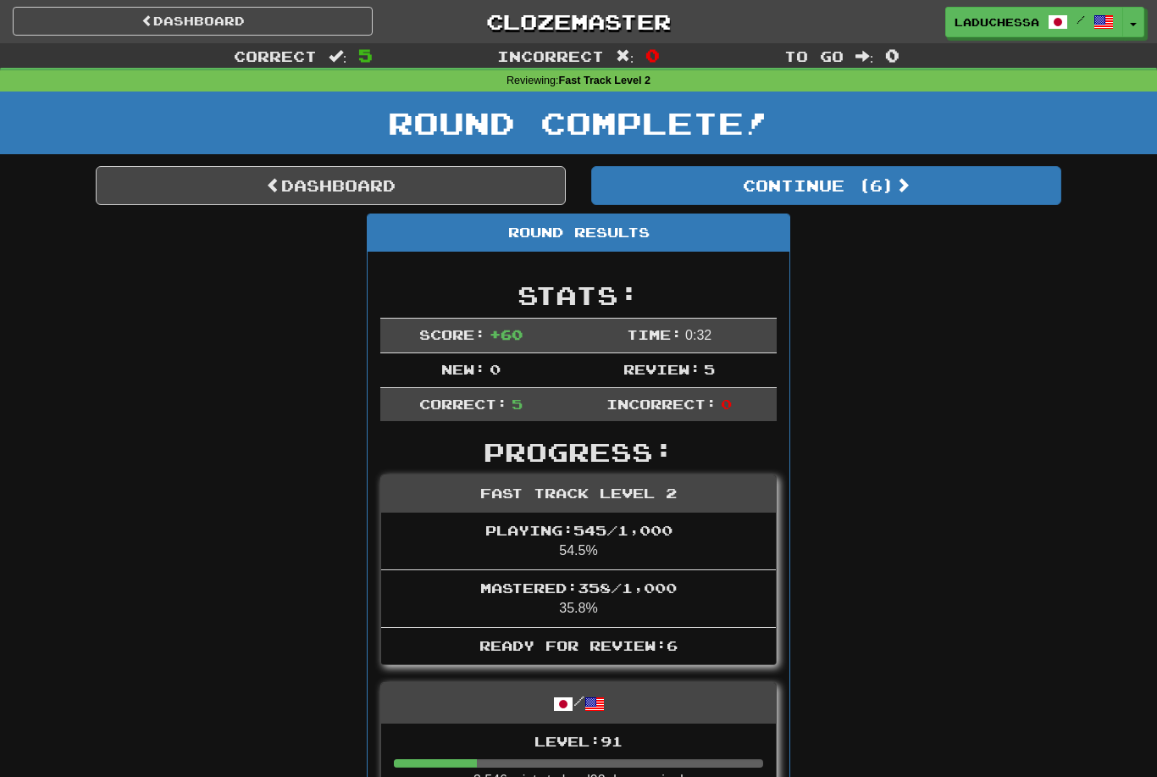
click at [910, 177] on span at bounding box center [902, 184] width 15 height 15
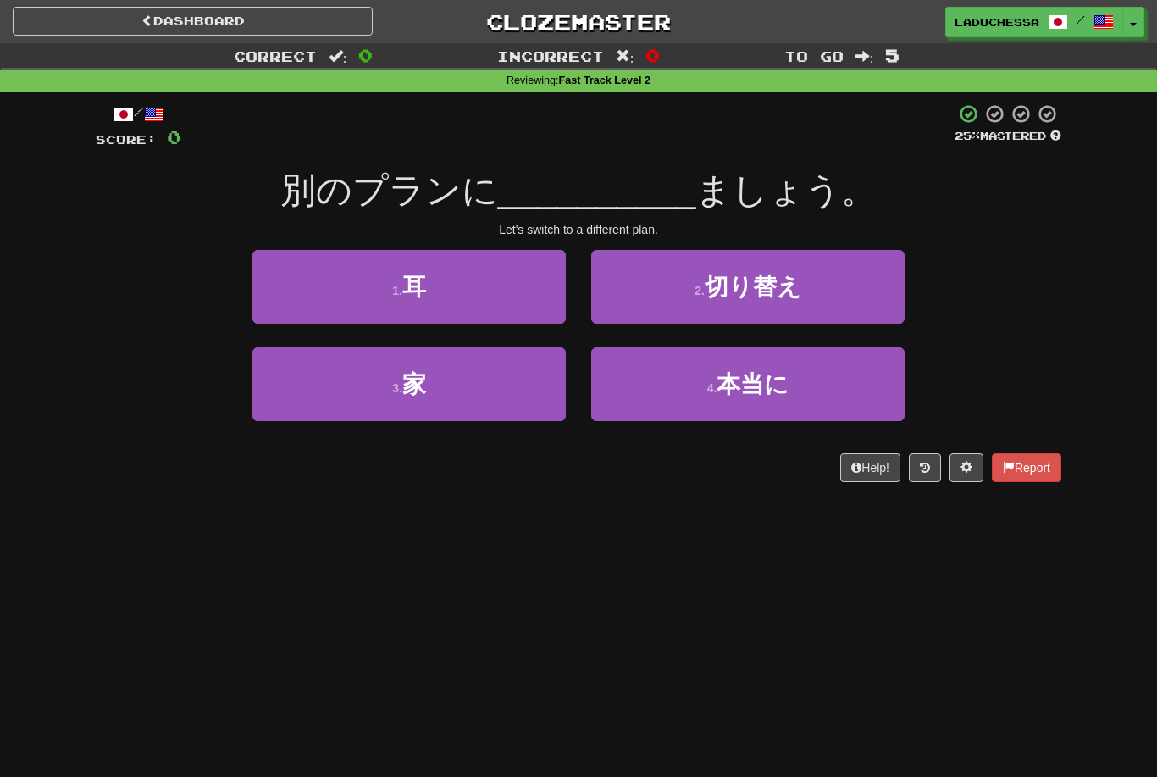
click at [831, 279] on button "2 . 切り替え" at bounding box center [747, 287] width 313 height 74
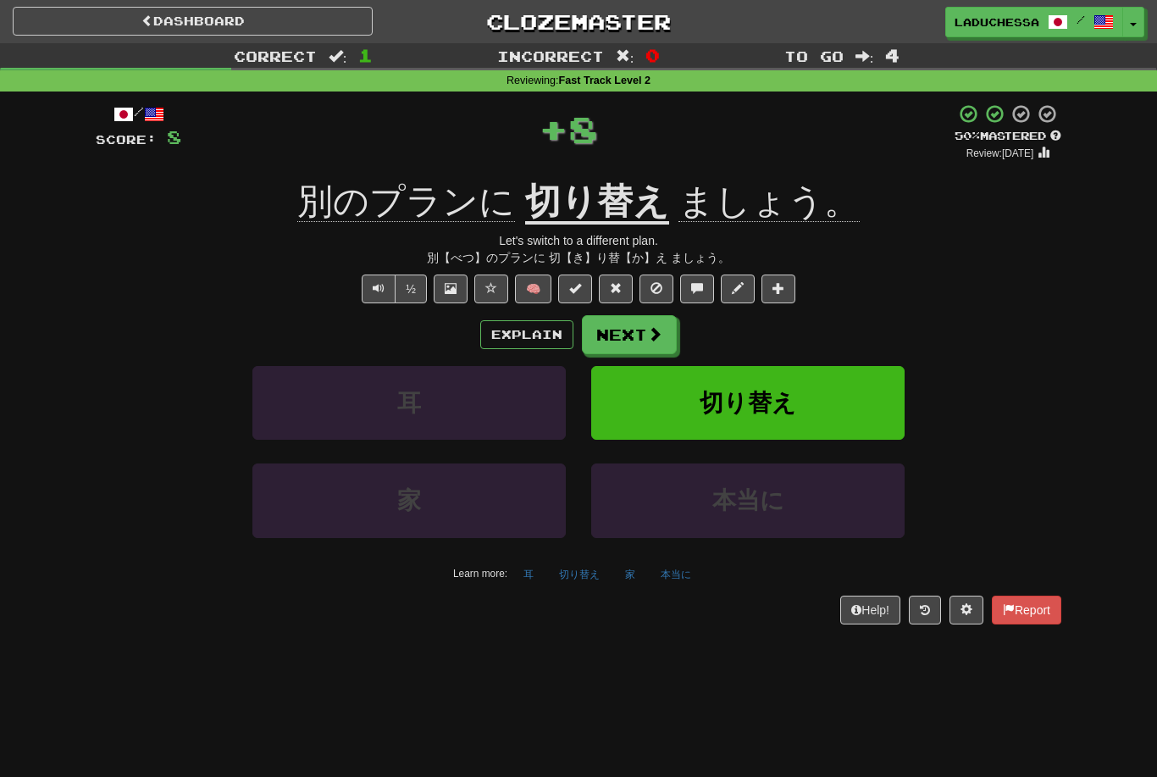
click at [650, 326] on span at bounding box center [654, 333] width 15 height 15
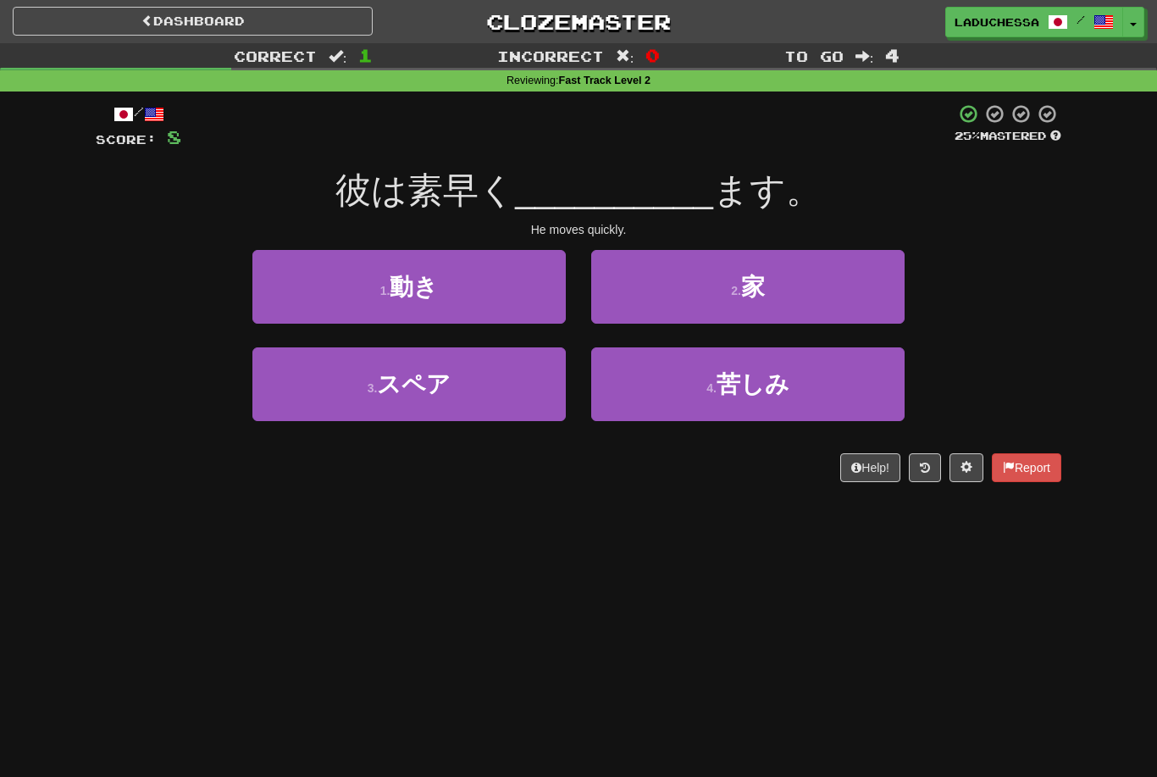
click at [495, 305] on button "1 . 動き" at bounding box center [408, 287] width 313 height 74
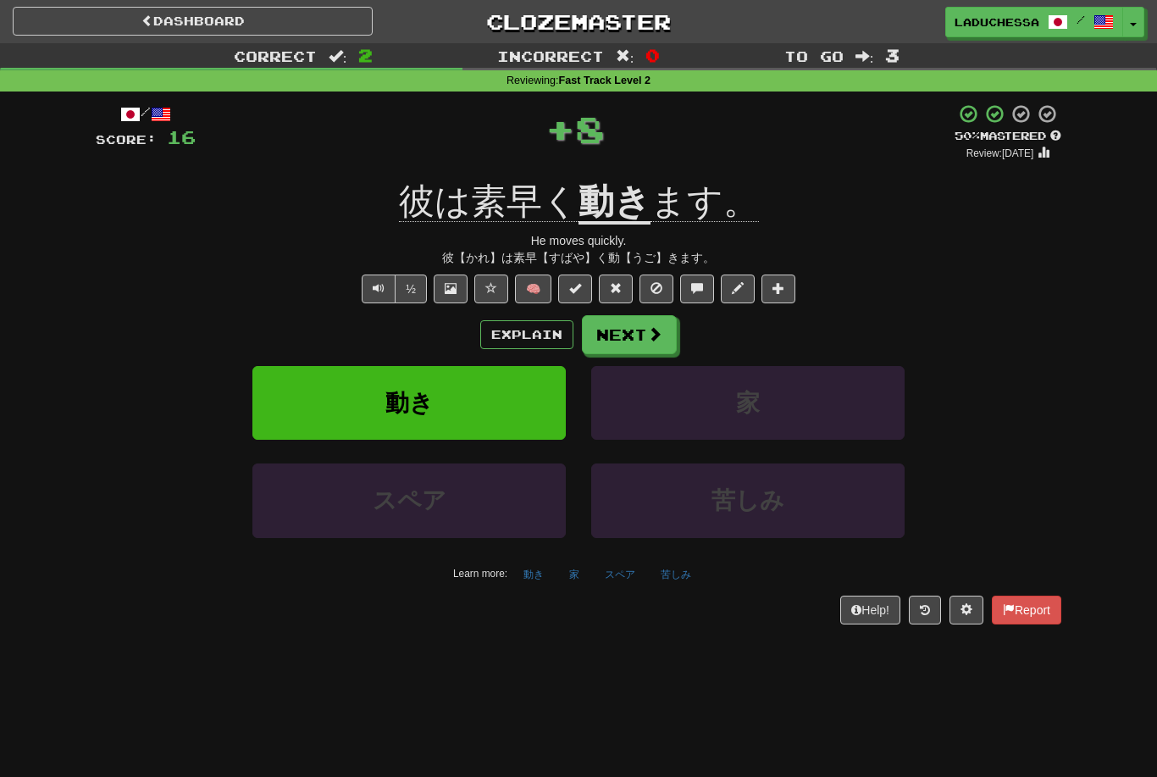
click at [634, 328] on button "Next" at bounding box center [629, 334] width 95 height 39
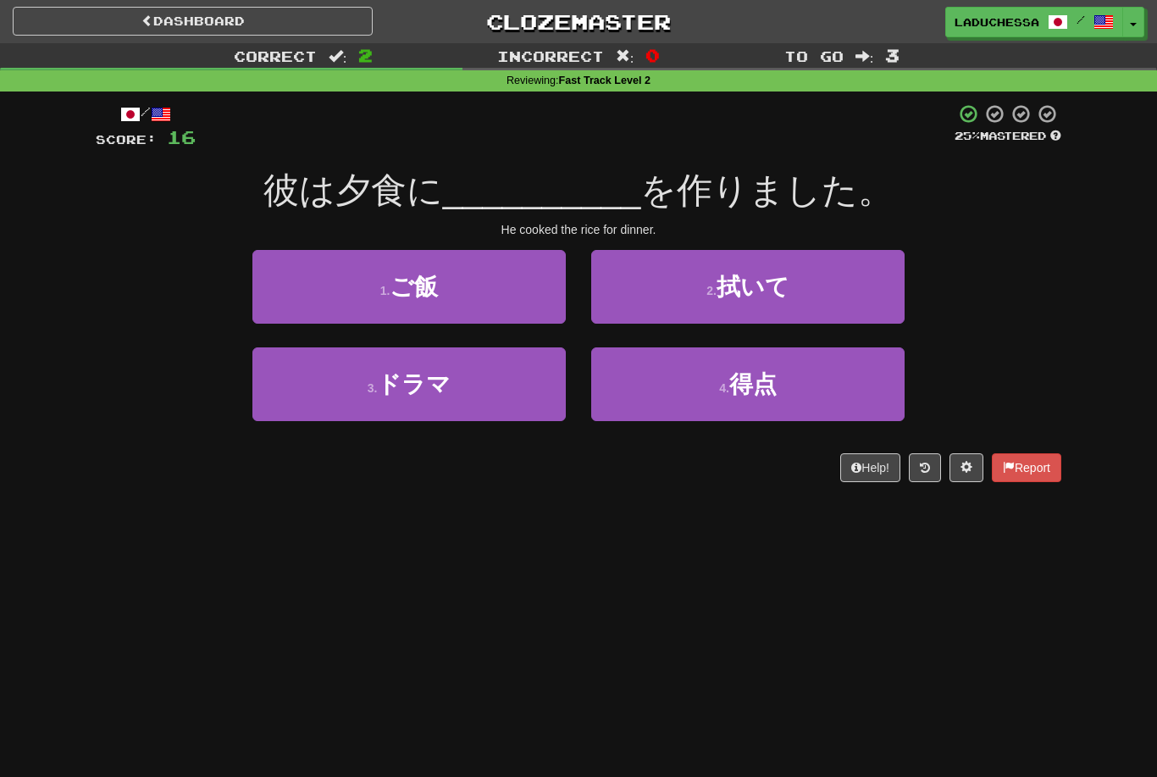
click at [506, 298] on button "1 . ご飯" at bounding box center [408, 287] width 313 height 74
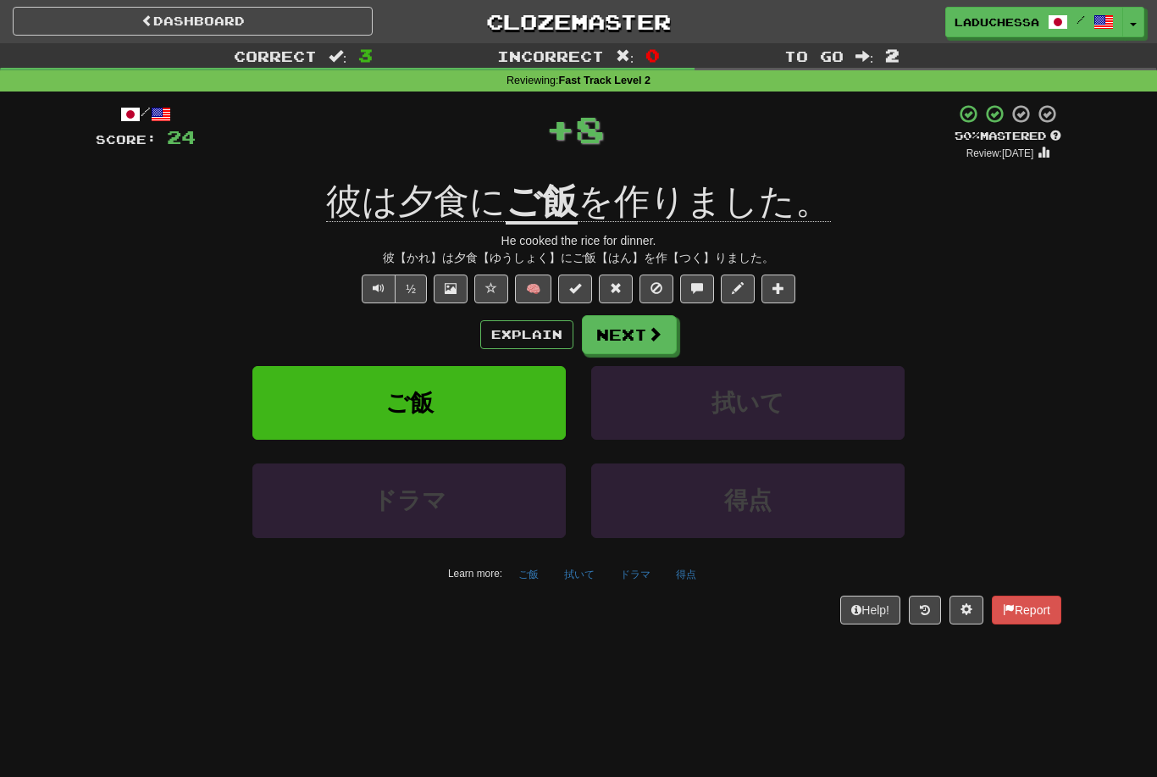
click at [657, 326] on span at bounding box center [654, 333] width 15 height 15
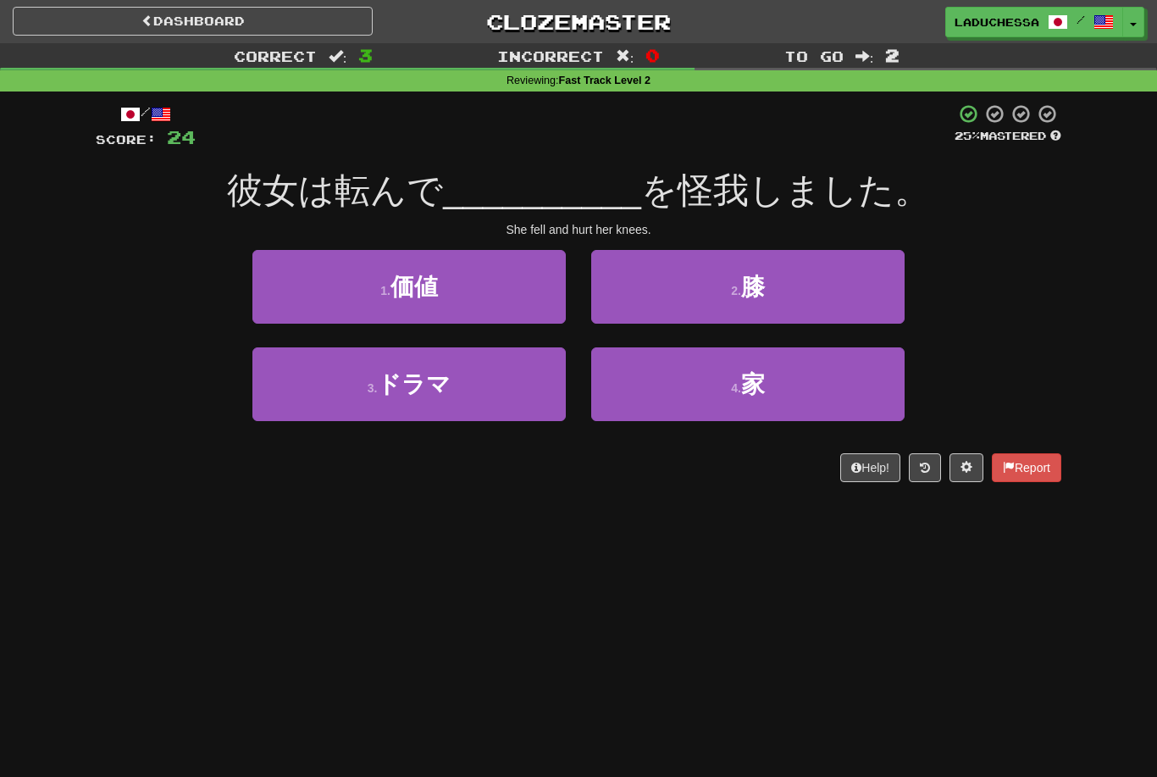
click at [812, 289] on button "2 . 膝" at bounding box center [747, 287] width 313 height 74
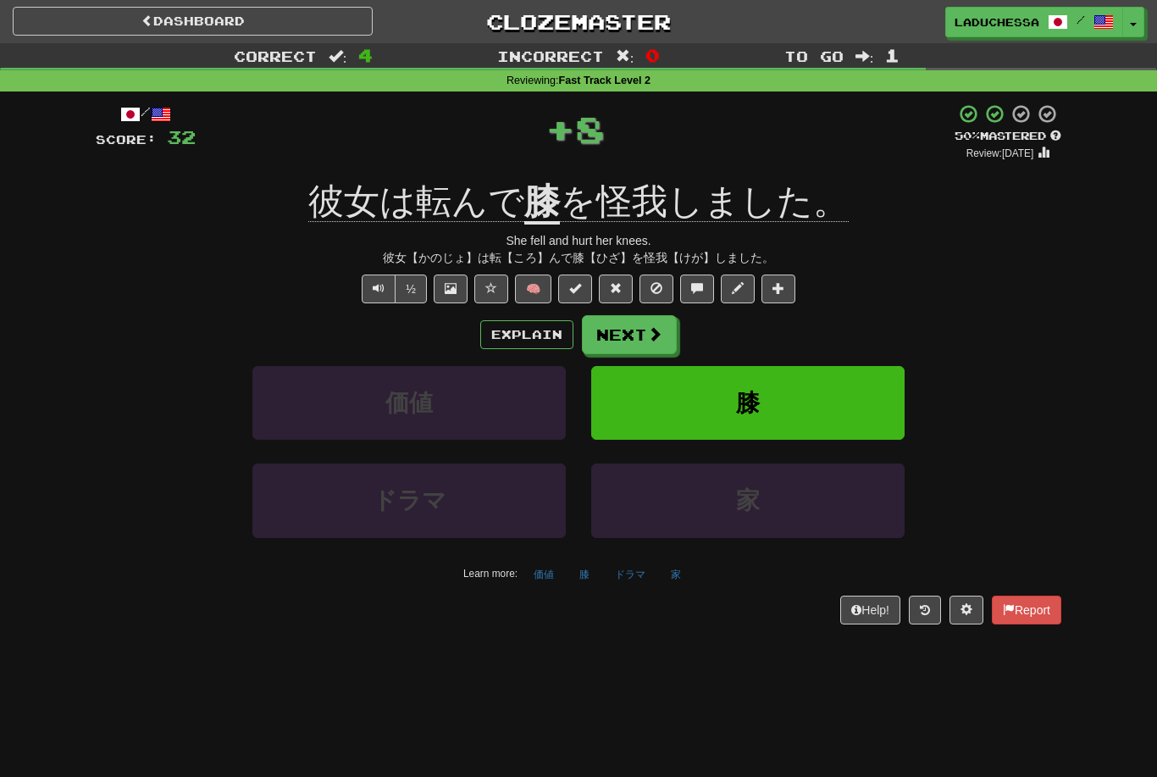
click at [635, 332] on button "Next" at bounding box center [629, 334] width 95 height 39
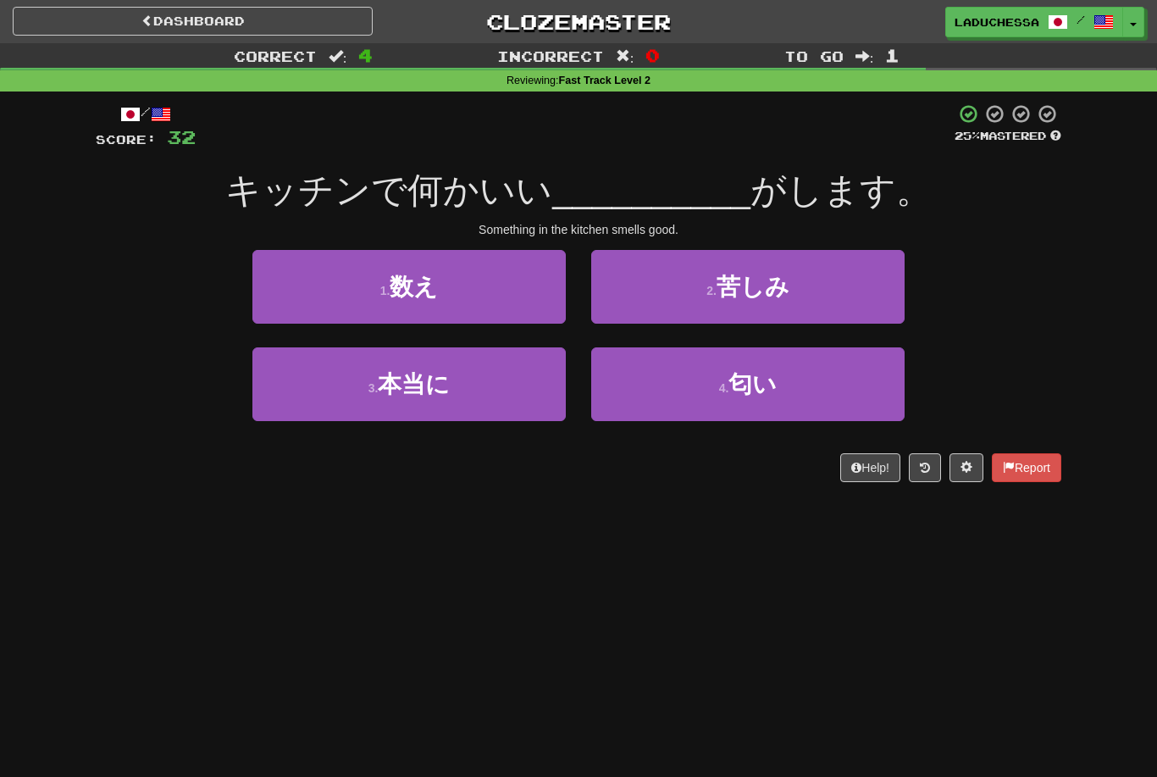
click at [821, 378] on button "4 . 匂い" at bounding box center [747, 384] width 313 height 74
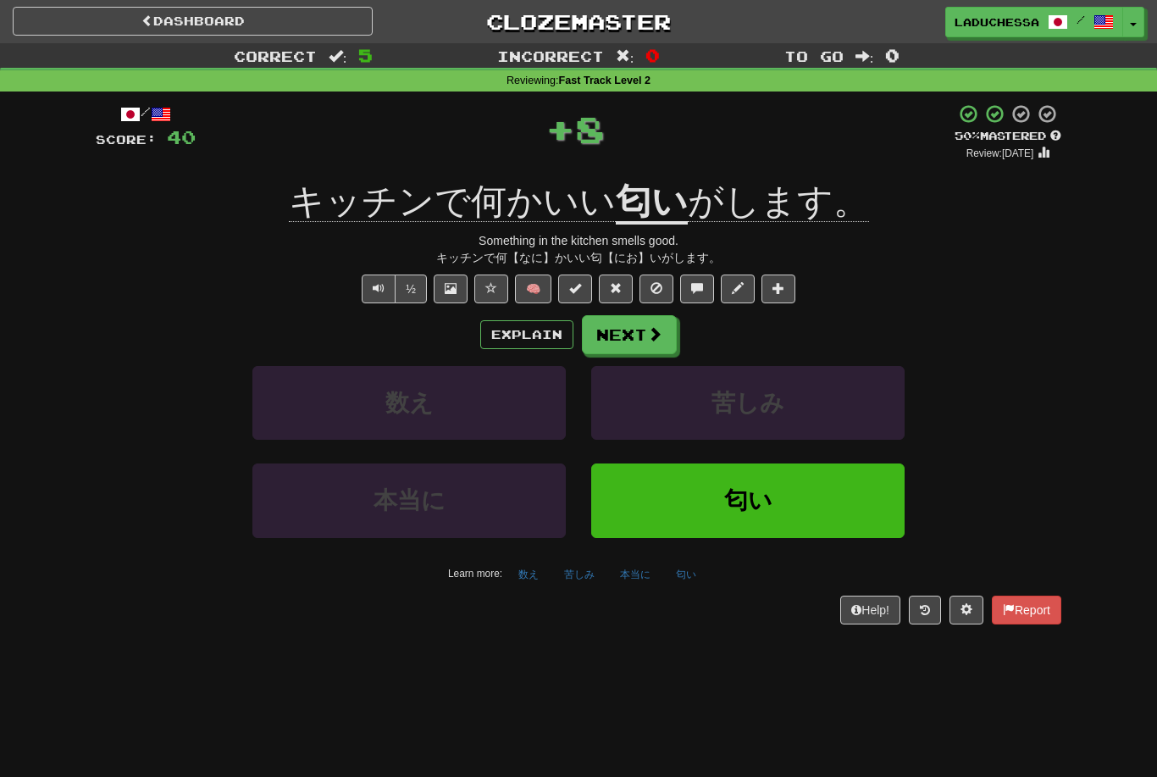
click at [641, 323] on button "Next" at bounding box center [629, 334] width 95 height 39
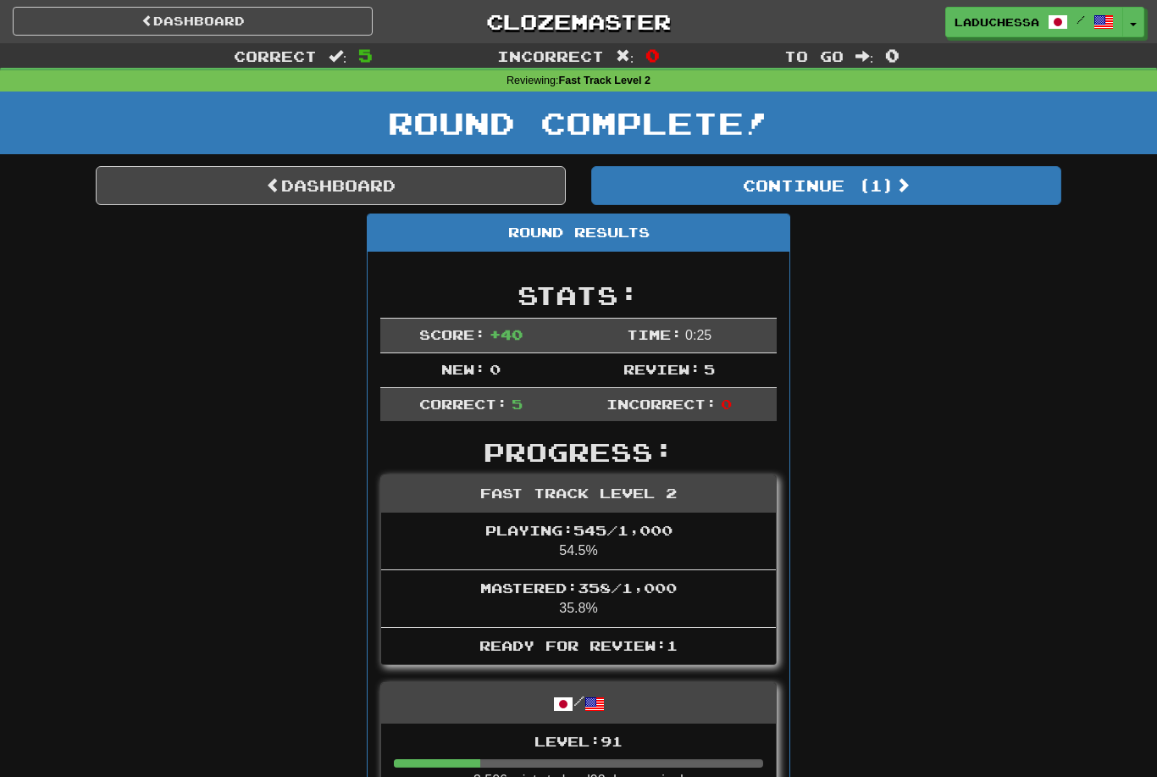
click at [882, 179] on button "Continue ( 1 )" at bounding box center [826, 185] width 470 height 39
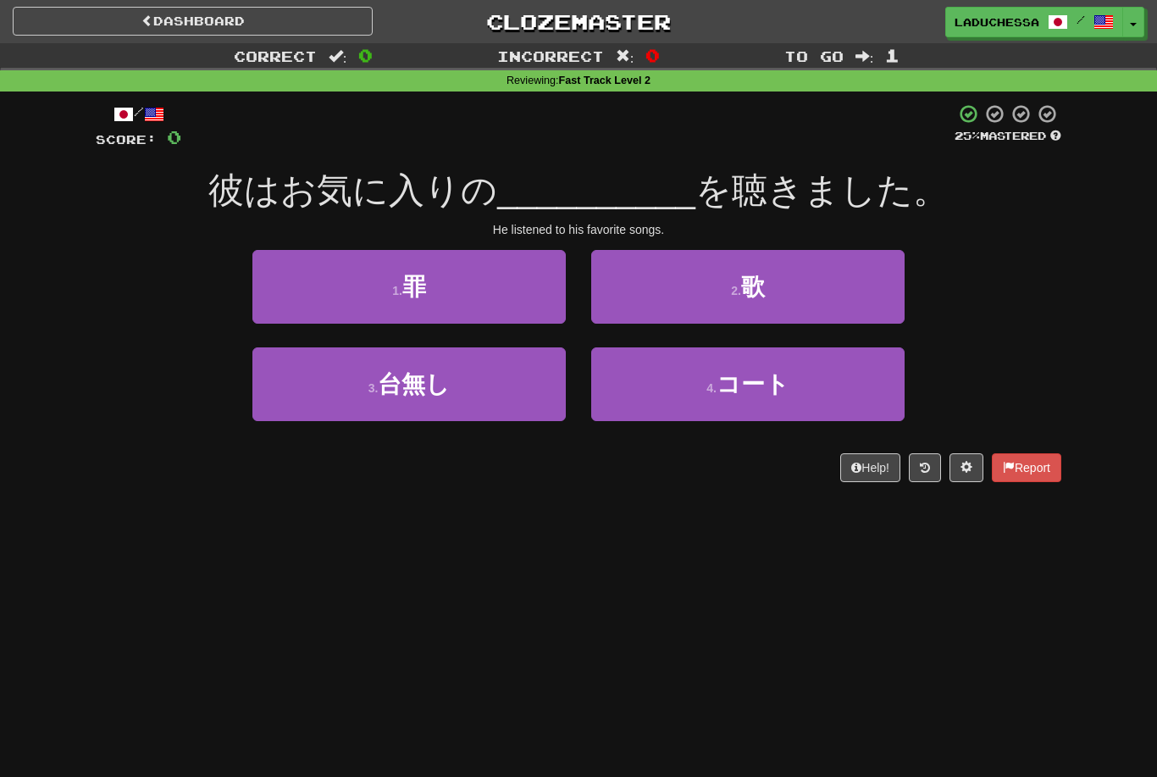
click at [783, 296] on button "2 . 歌" at bounding box center [747, 287] width 313 height 74
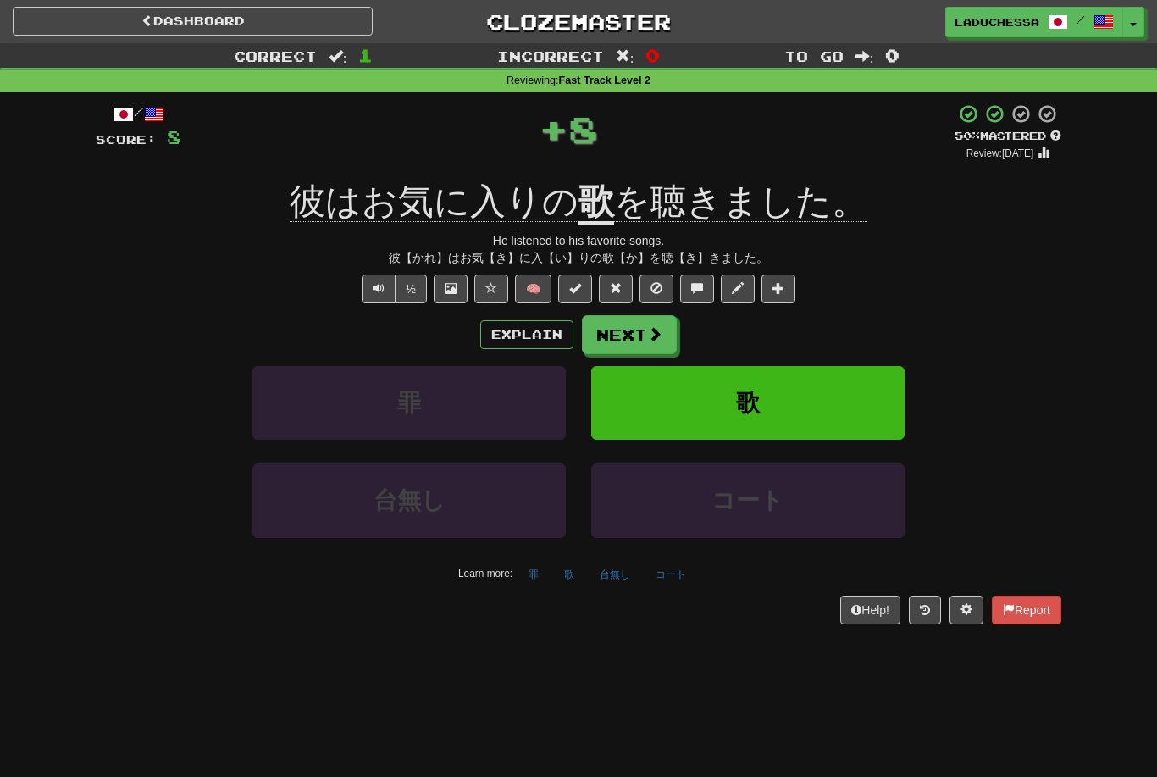
click at [633, 328] on button "Next" at bounding box center [629, 334] width 95 height 39
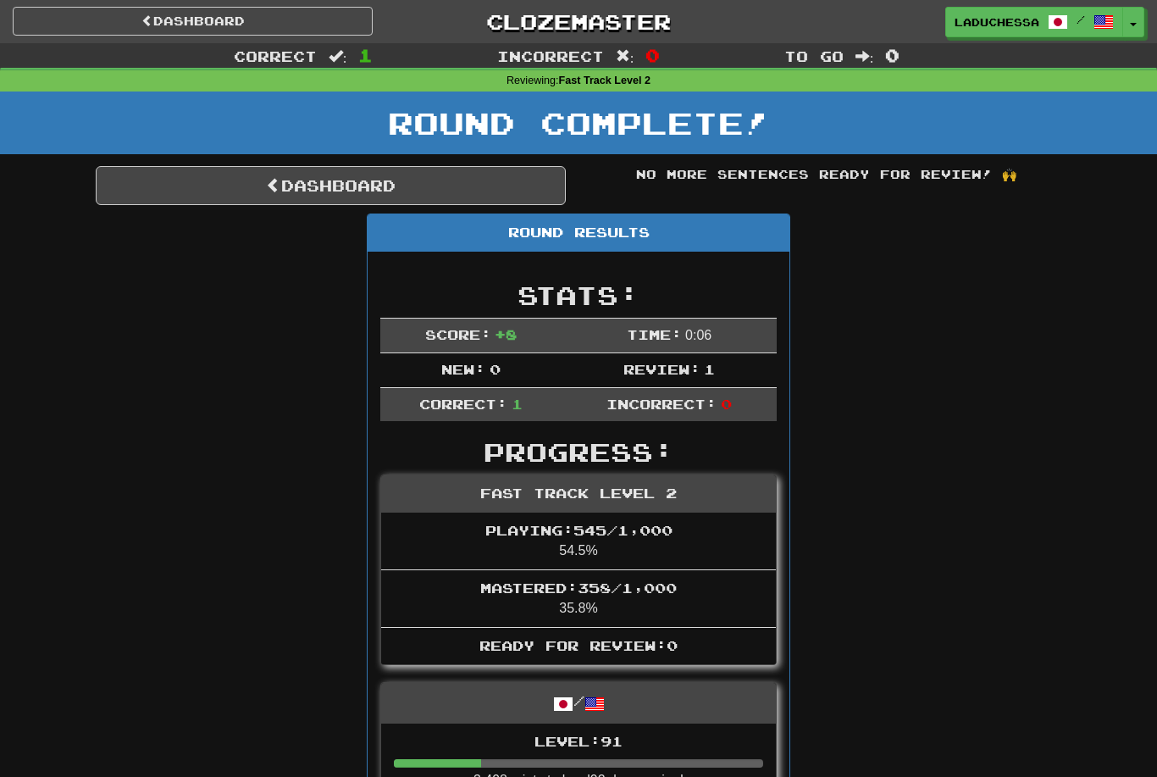
click at [339, 181] on link "Dashboard" at bounding box center [331, 185] width 470 height 39
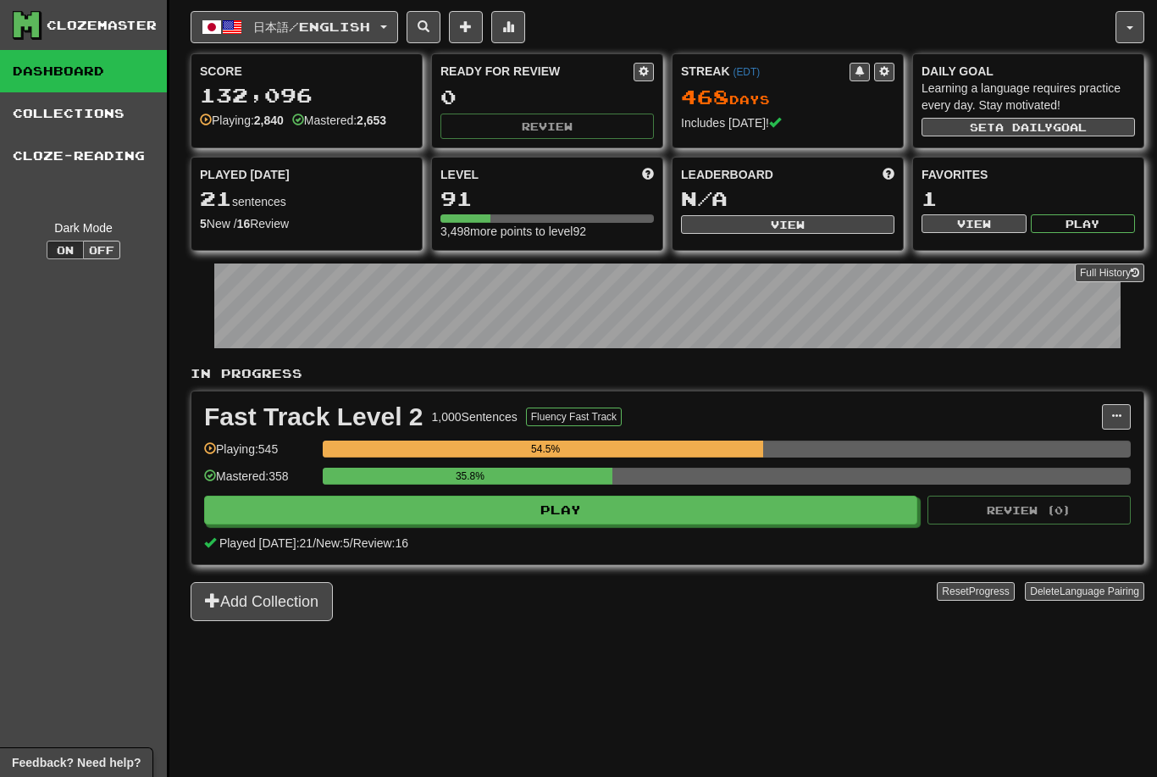
click at [353, 21] on span "日本語 / English" at bounding box center [311, 26] width 117 height 14
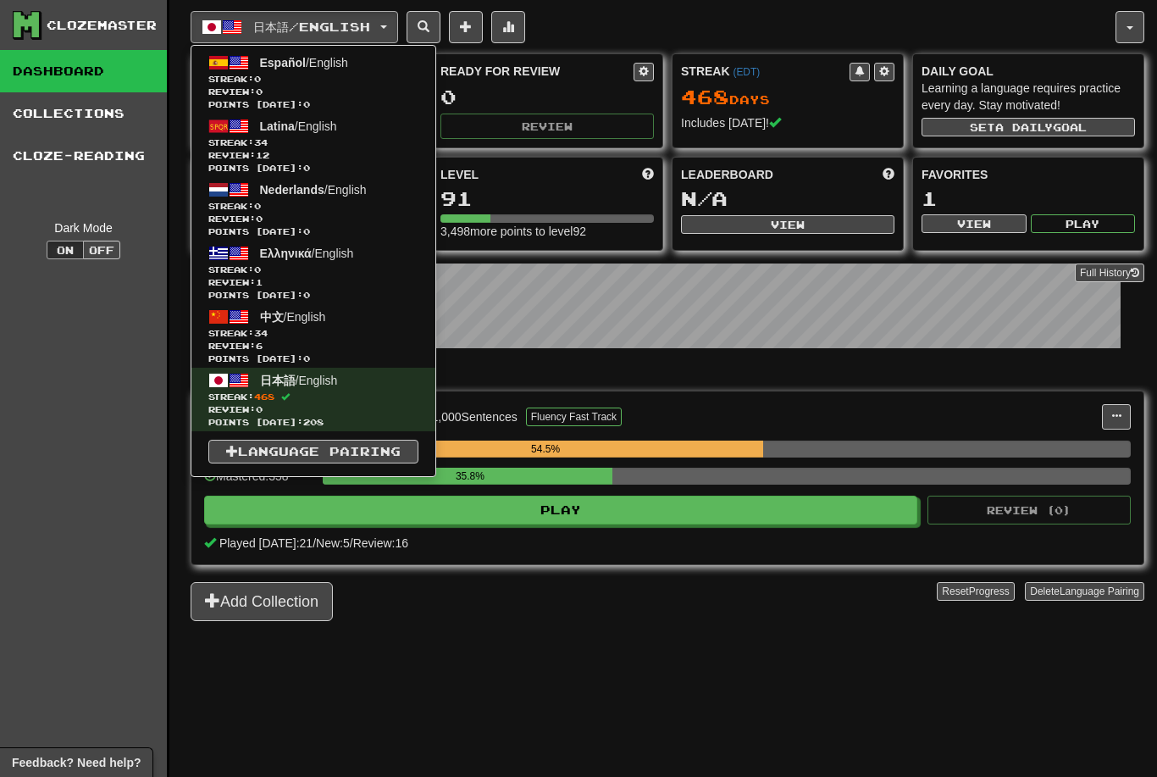
click at [317, 328] on span "Streak: 34" at bounding box center [313, 333] width 210 height 13
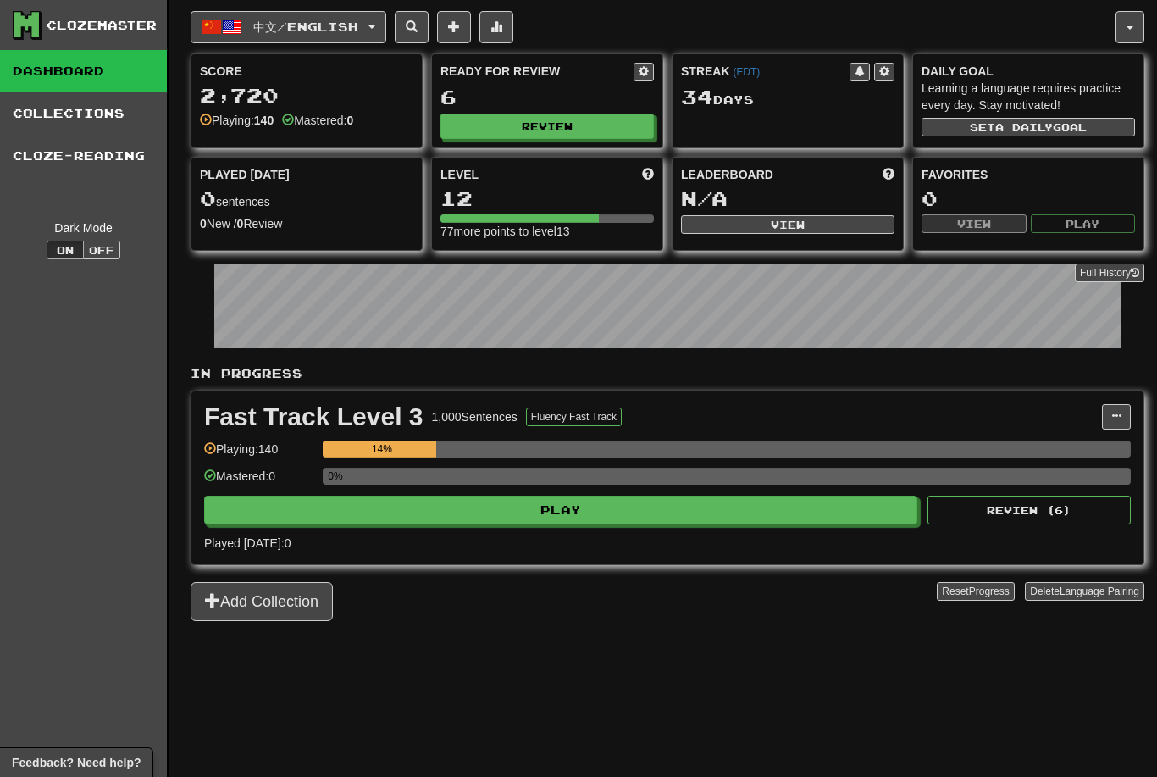
click at [647, 511] on button "Play" at bounding box center [560, 509] width 713 height 29
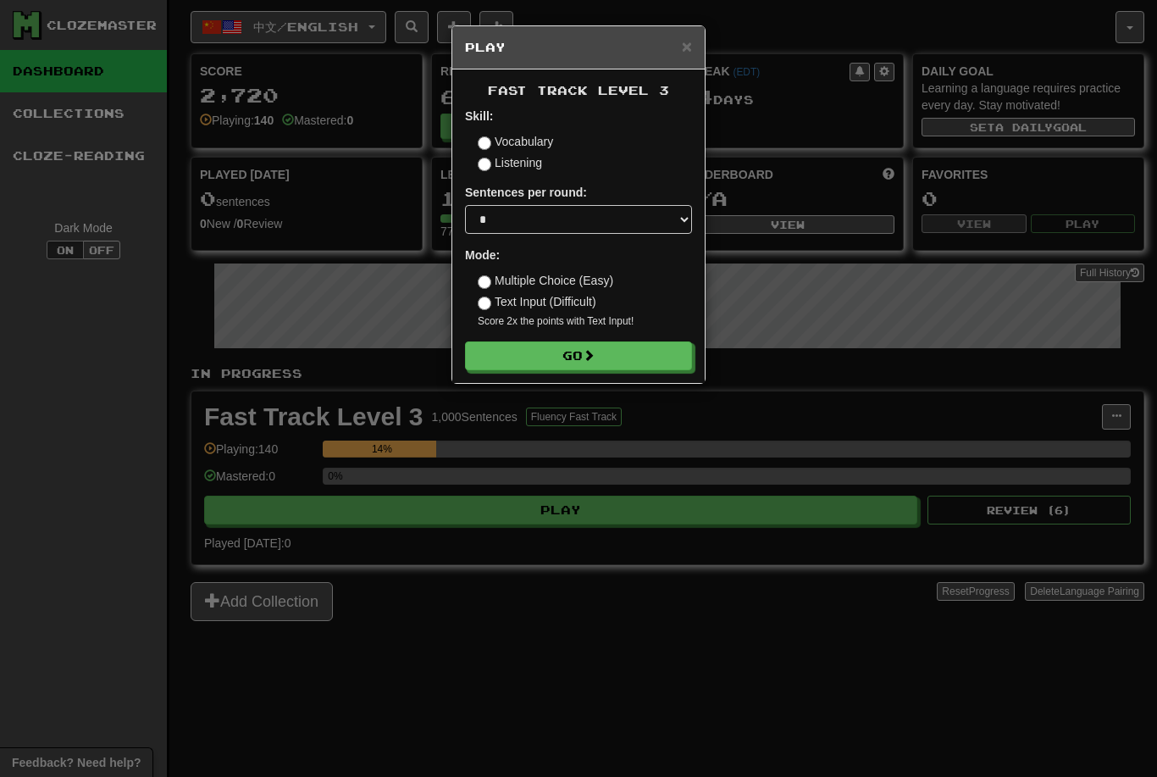
click at [591, 352] on span at bounding box center [589, 355] width 12 height 12
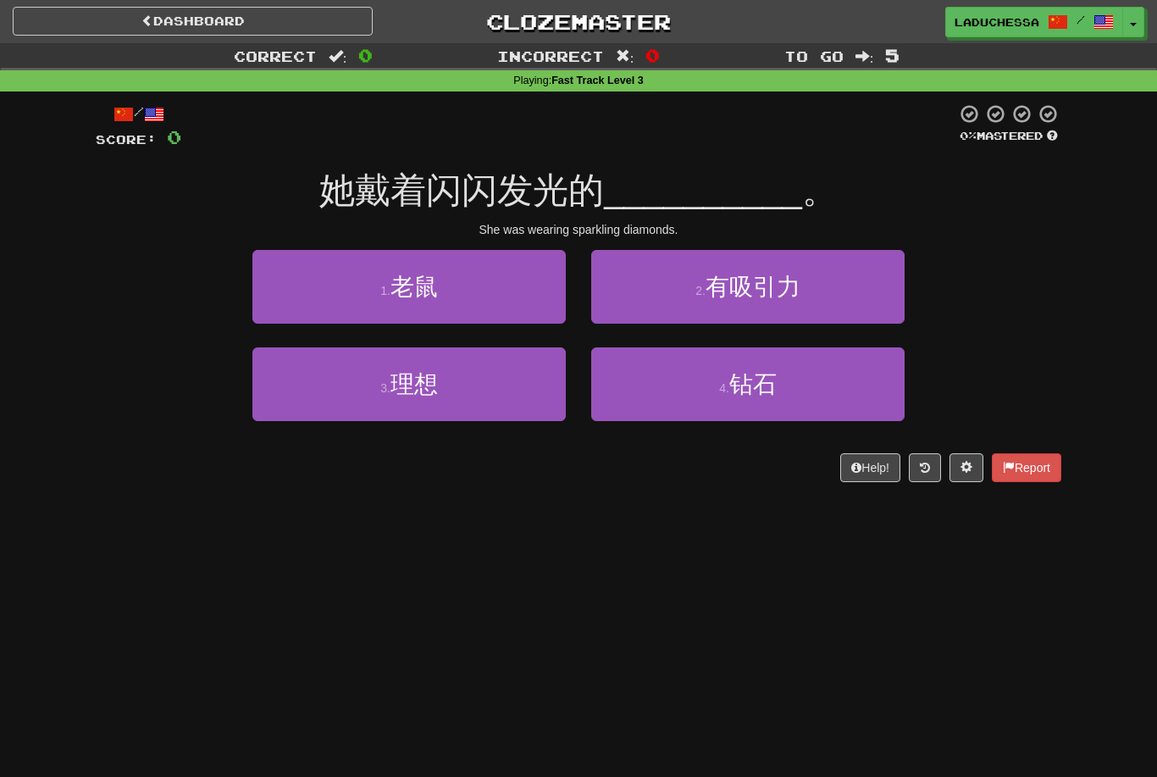
click at [809, 395] on button "4 . 钻石" at bounding box center [747, 384] width 313 height 74
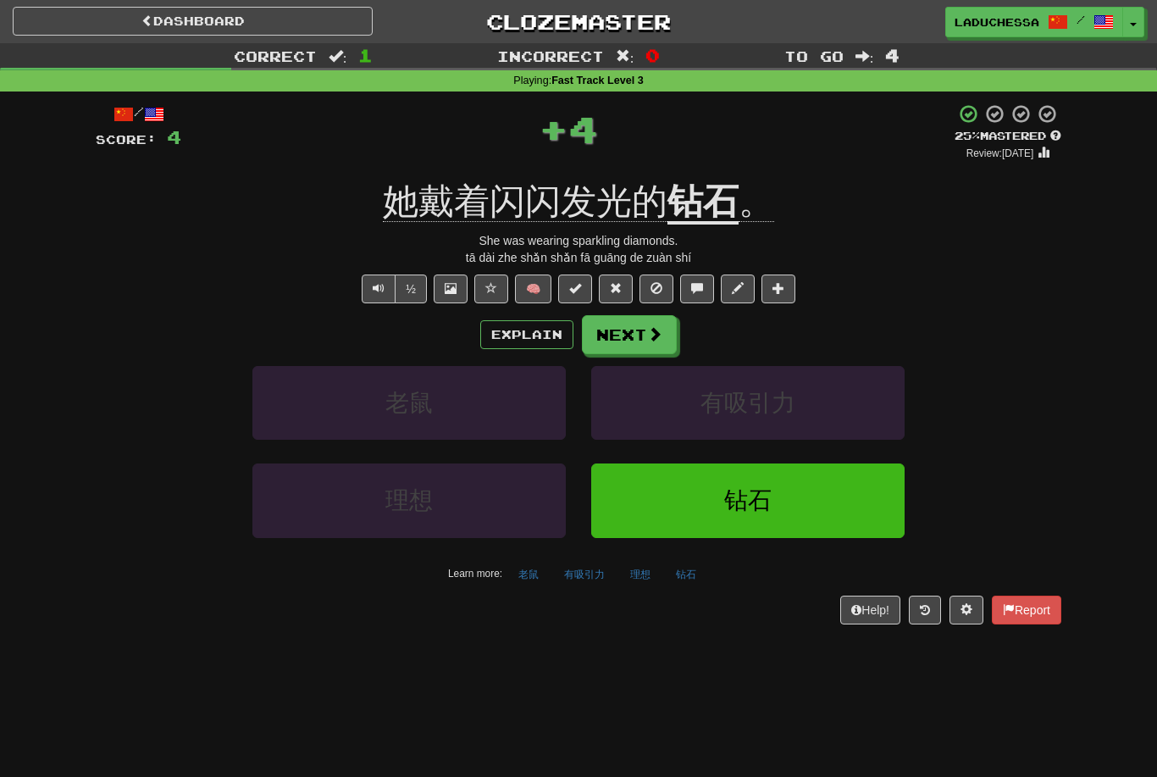
click at [641, 329] on button "Next" at bounding box center [629, 334] width 95 height 39
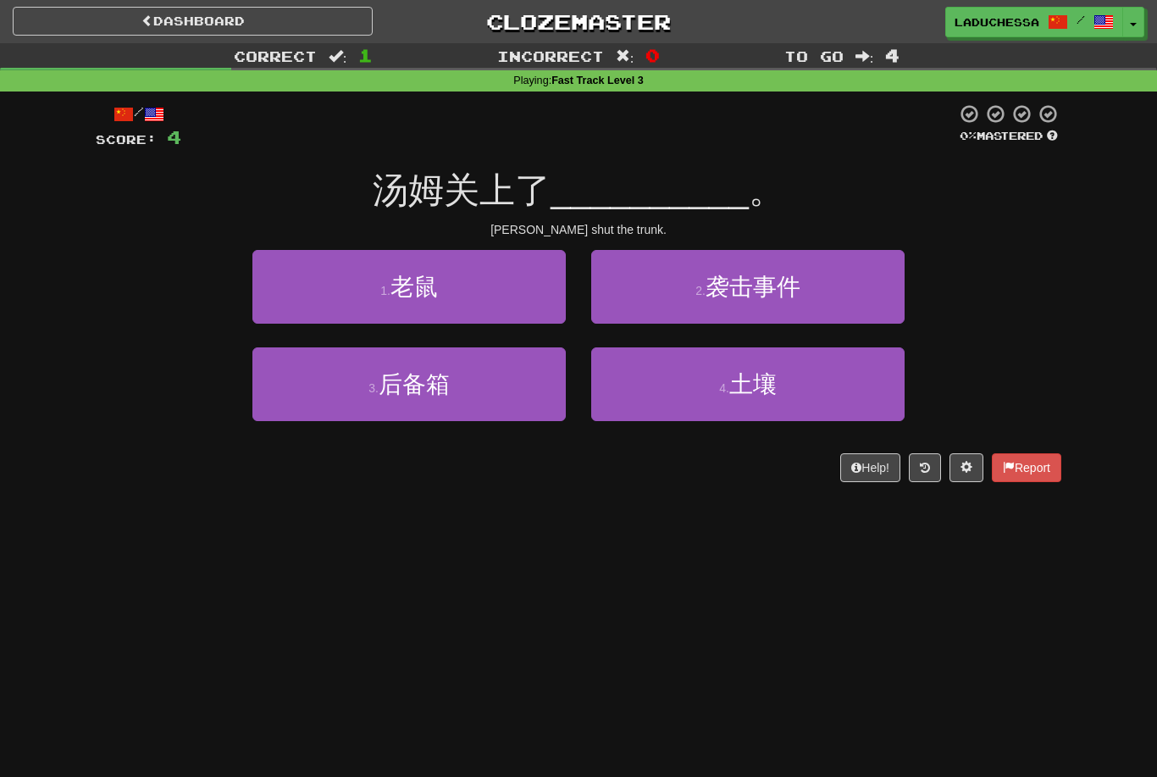
click at [462, 379] on button "3 . 后备箱" at bounding box center [408, 384] width 313 height 74
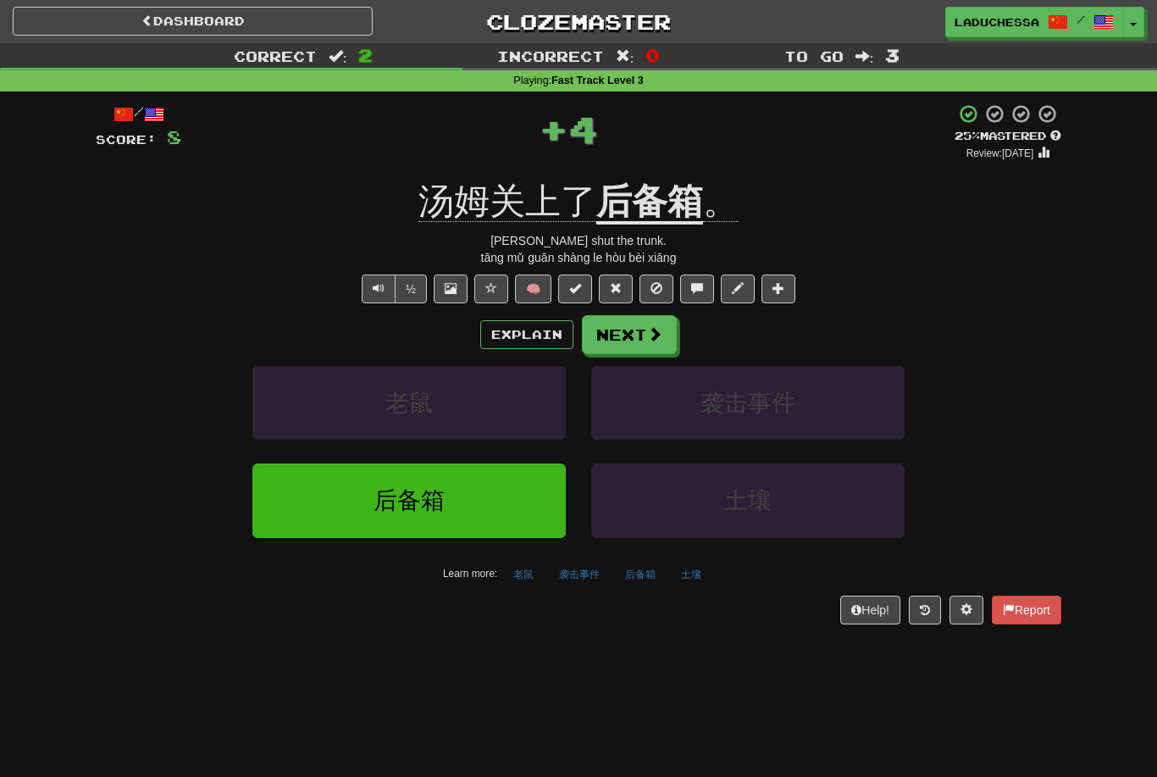
click at [635, 327] on button "Next" at bounding box center [629, 334] width 95 height 39
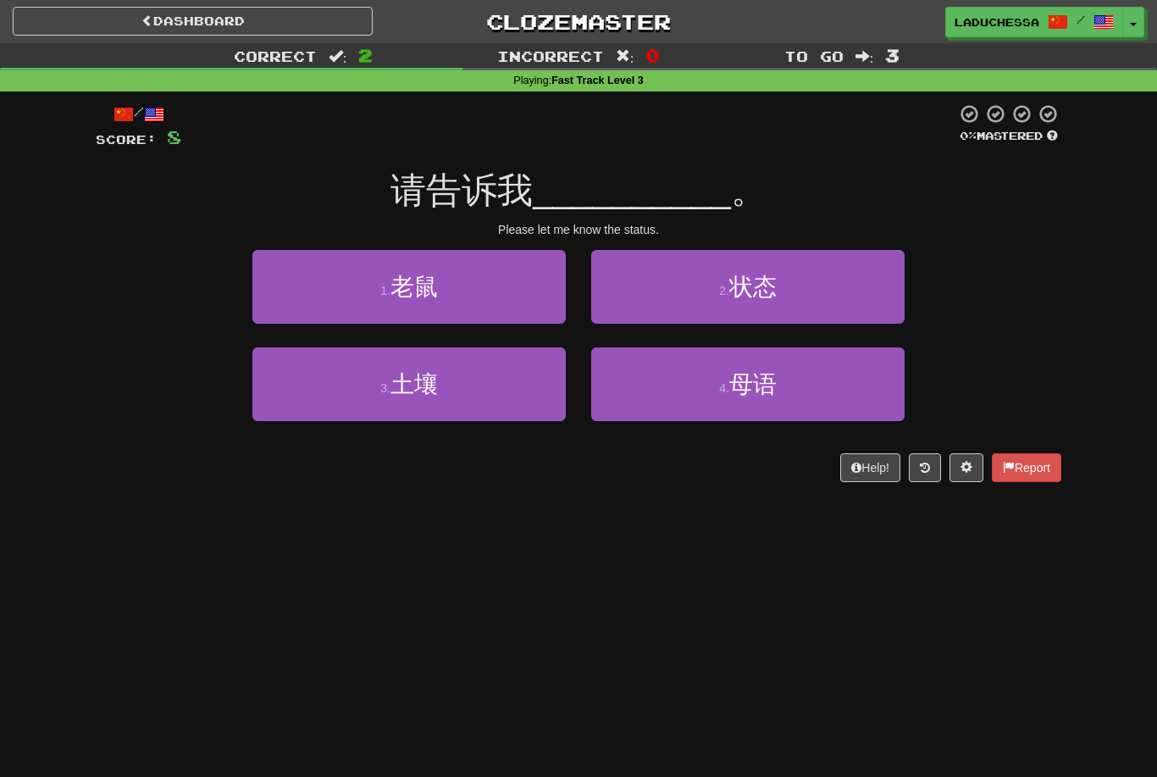
click at [819, 287] on button "2 . 状态" at bounding box center [747, 287] width 313 height 74
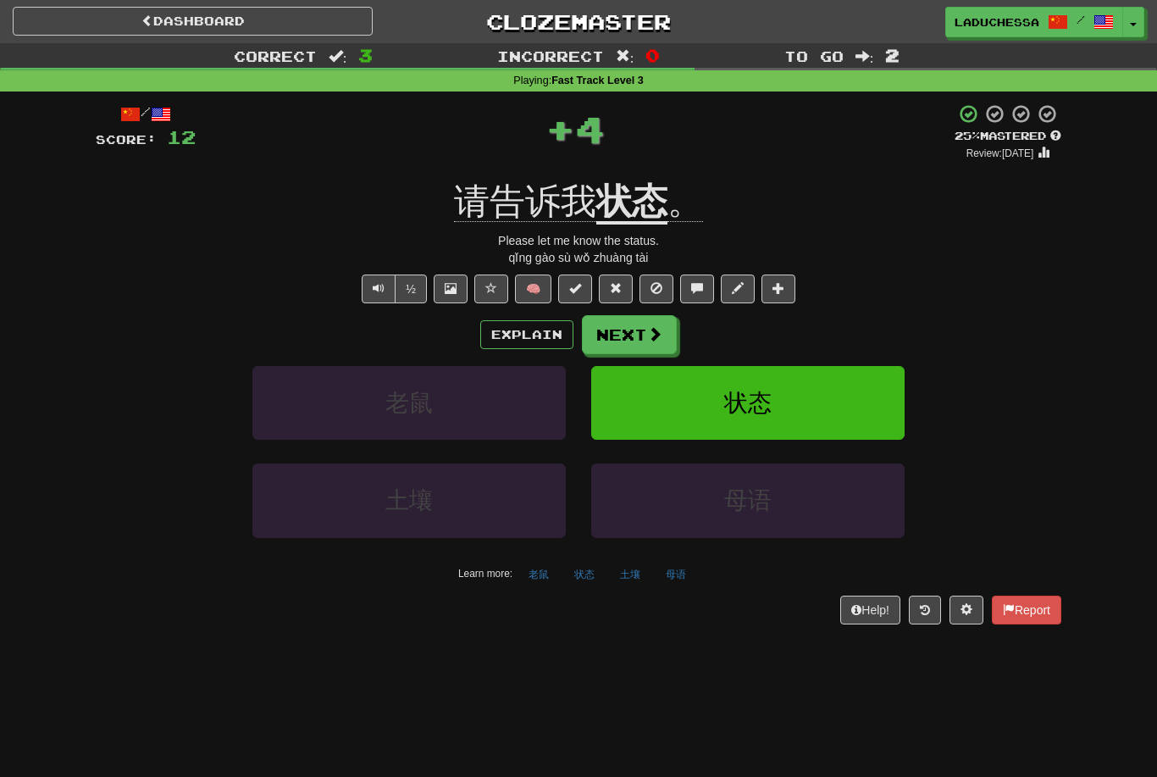
click at [645, 320] on button "Next" at bounding box center [629, 334] width 95 height 39
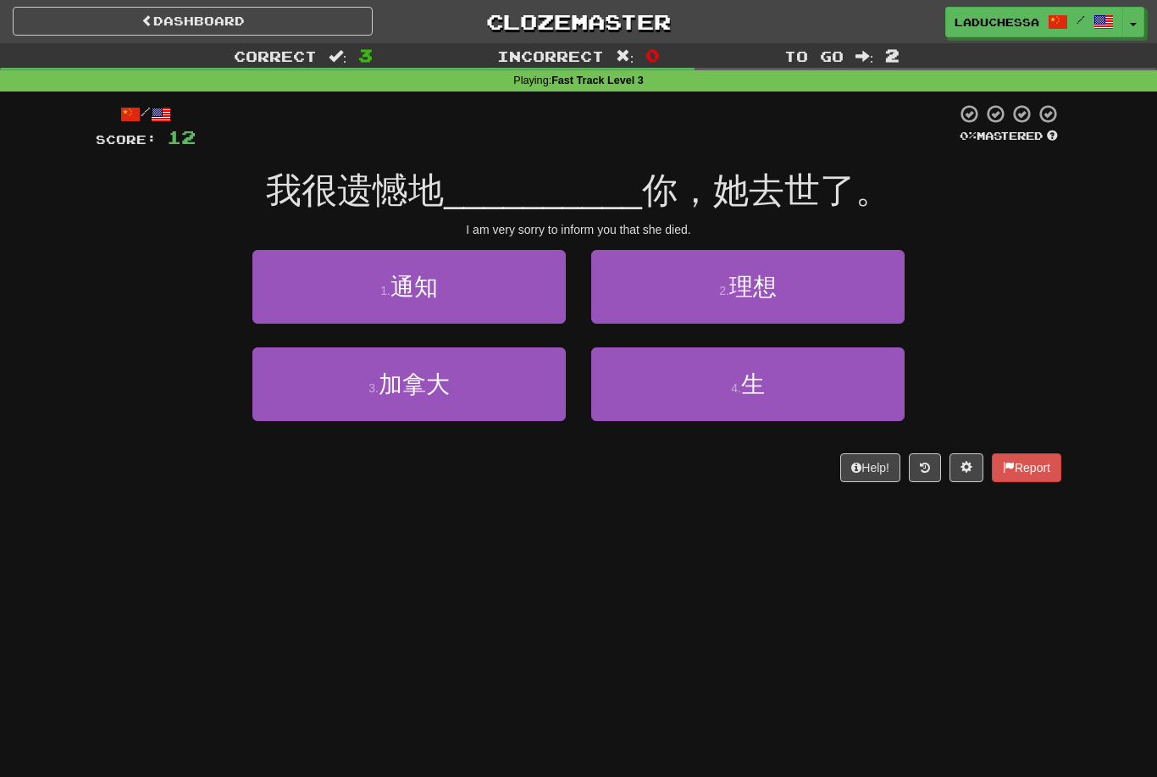
click at [471, 296] on button "1 . 通知" at bounding box center [408, 287] width 313 height 74
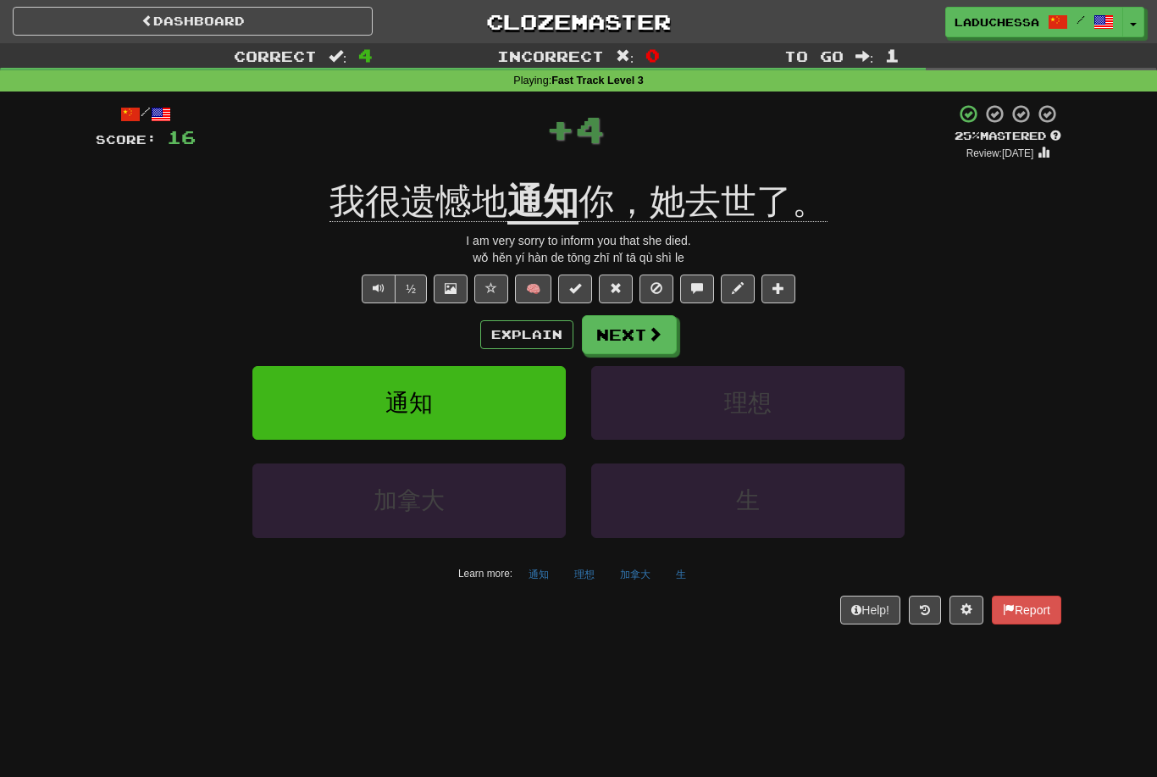
click at [638, 325] on button "Next" at bounding box center [629, 334] width 95 height 39
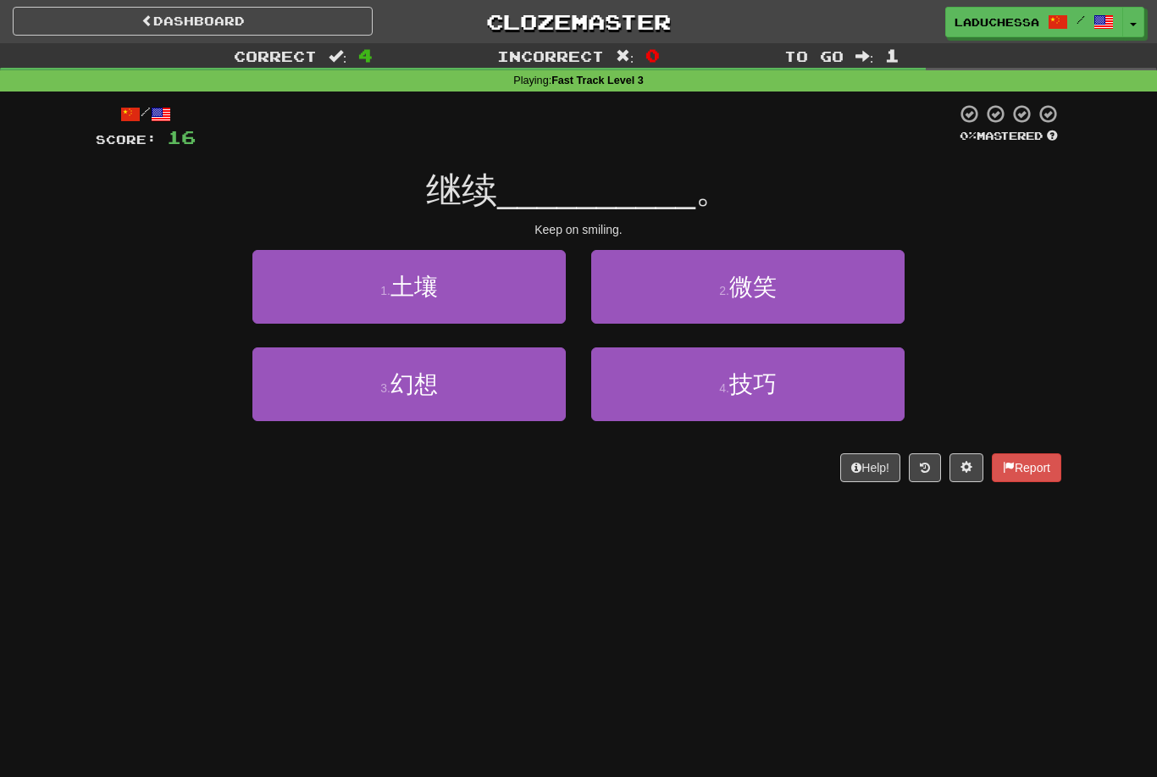
click at [804, 301] on button "2 . 微笑" at bounding box center [747, 287] width 313 height 74
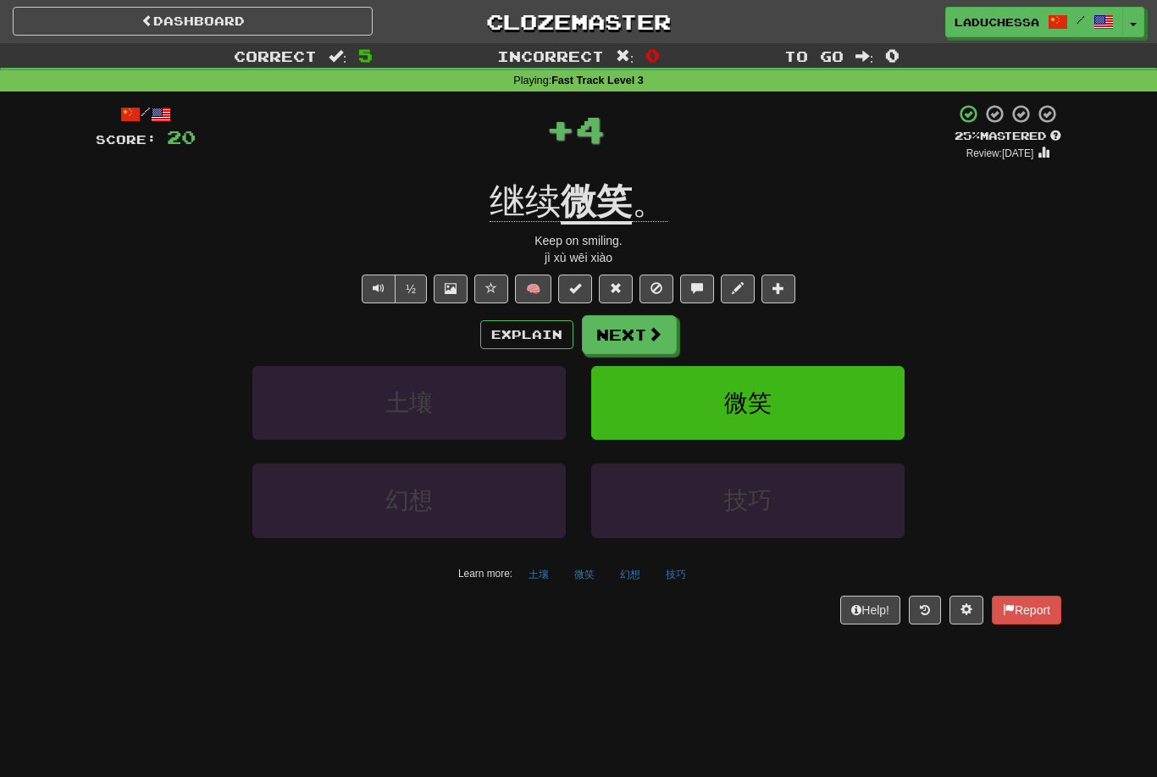
click at [652, 329] on span at bounding box center [654, 333] width 15 height 15
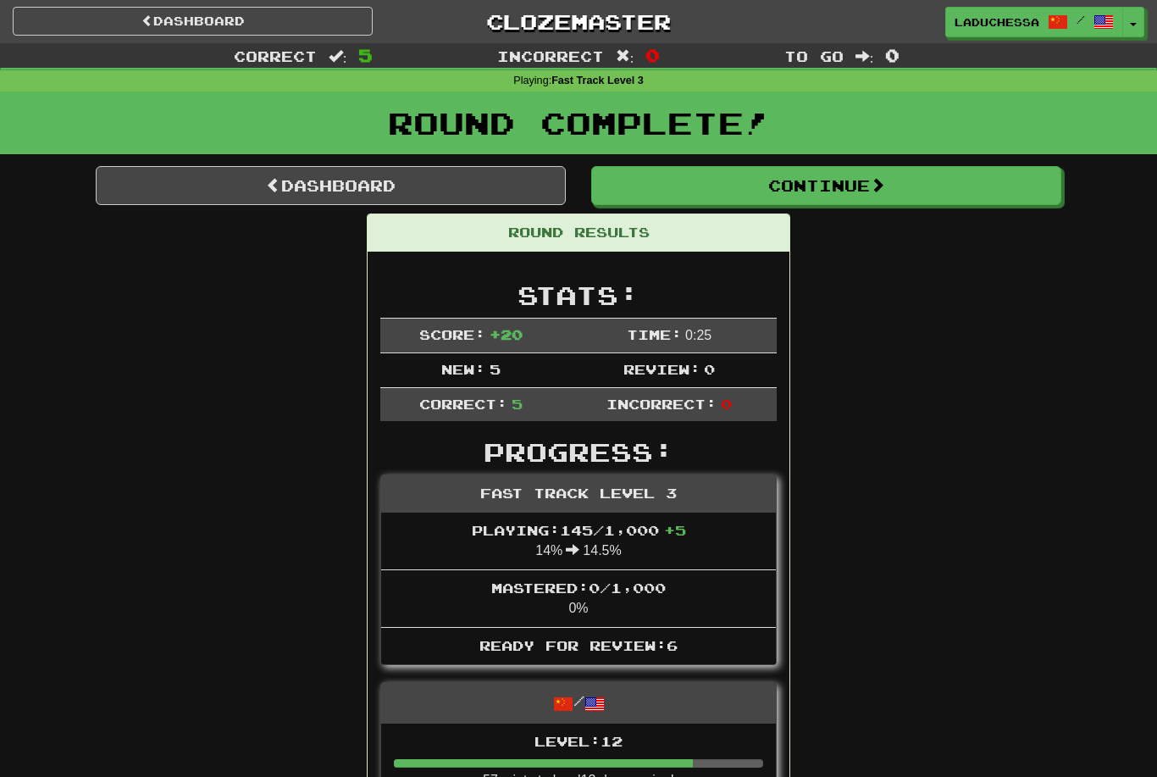
click at [366, 168] on link "Dashboard" at bounding box center [331, 185] width 470 height 39
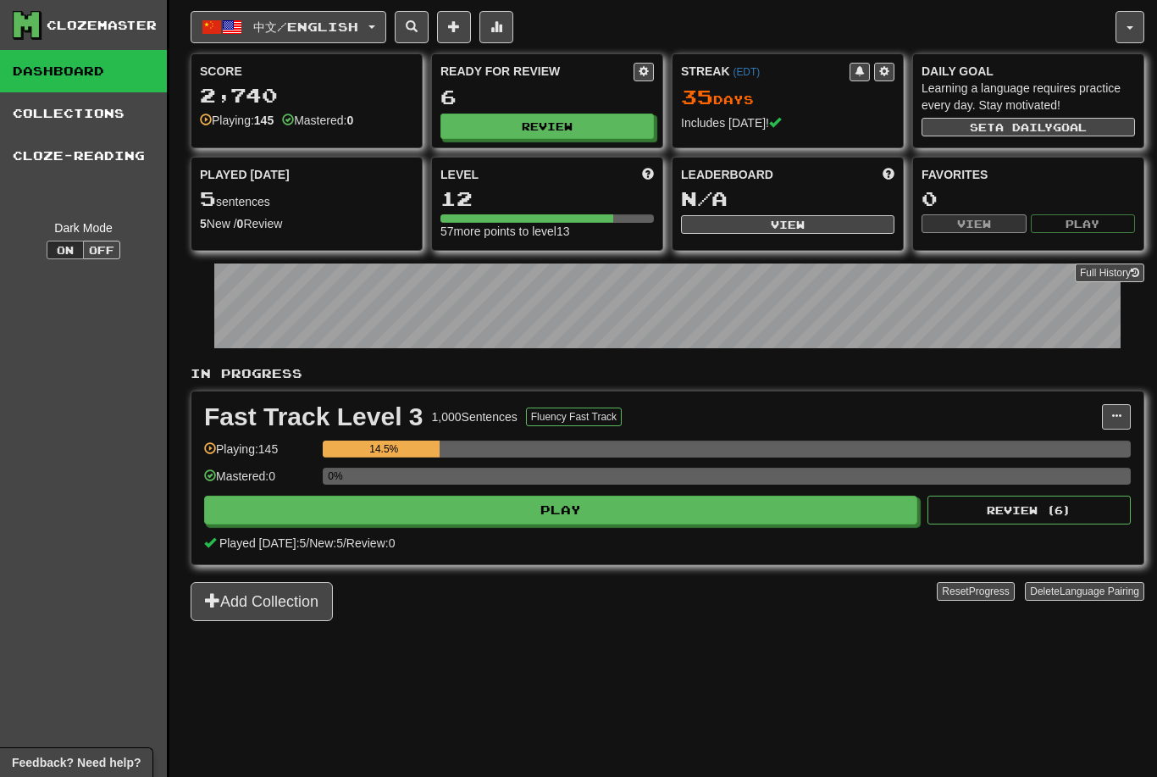
click at [552, 121] on button "Review" at bounding box center [546, 125] width 213 height 25
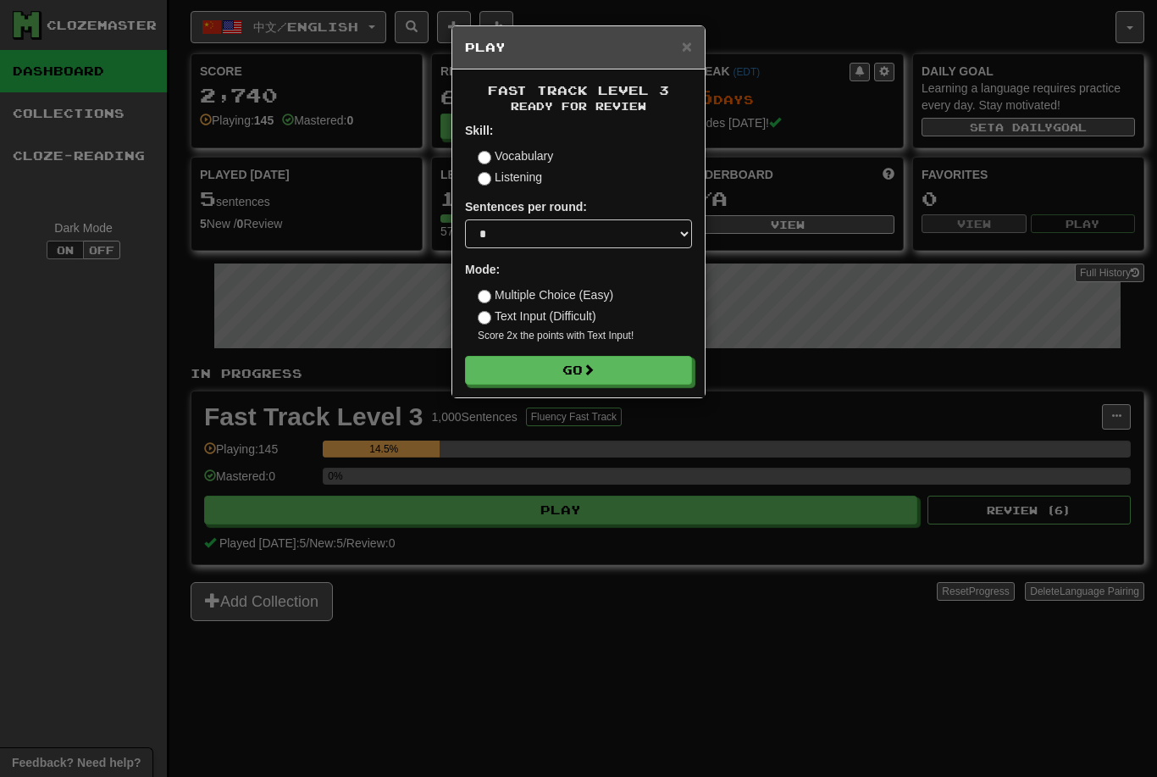
click at [613, 379] on button "Go" at bounding box center [578, 370] width 227 height 29
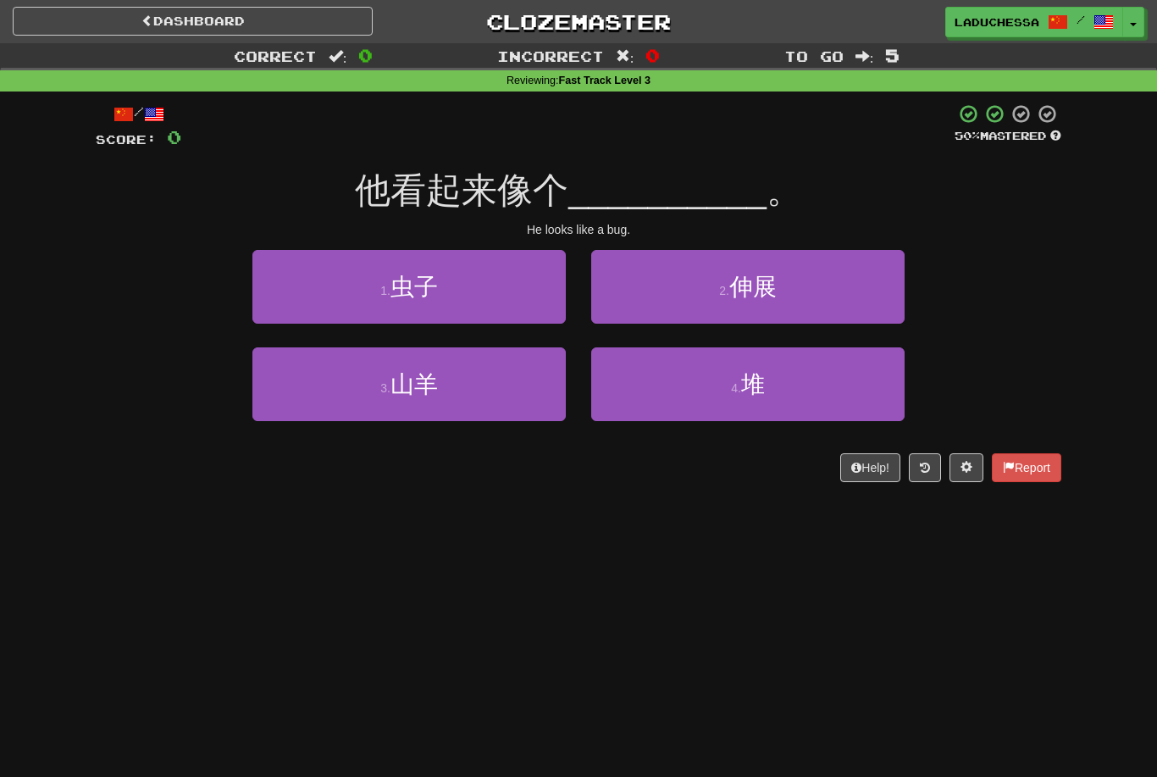
click at [487, 287] on button "1 . 虫子" at bounding box center [408, 287] width 313 height 74
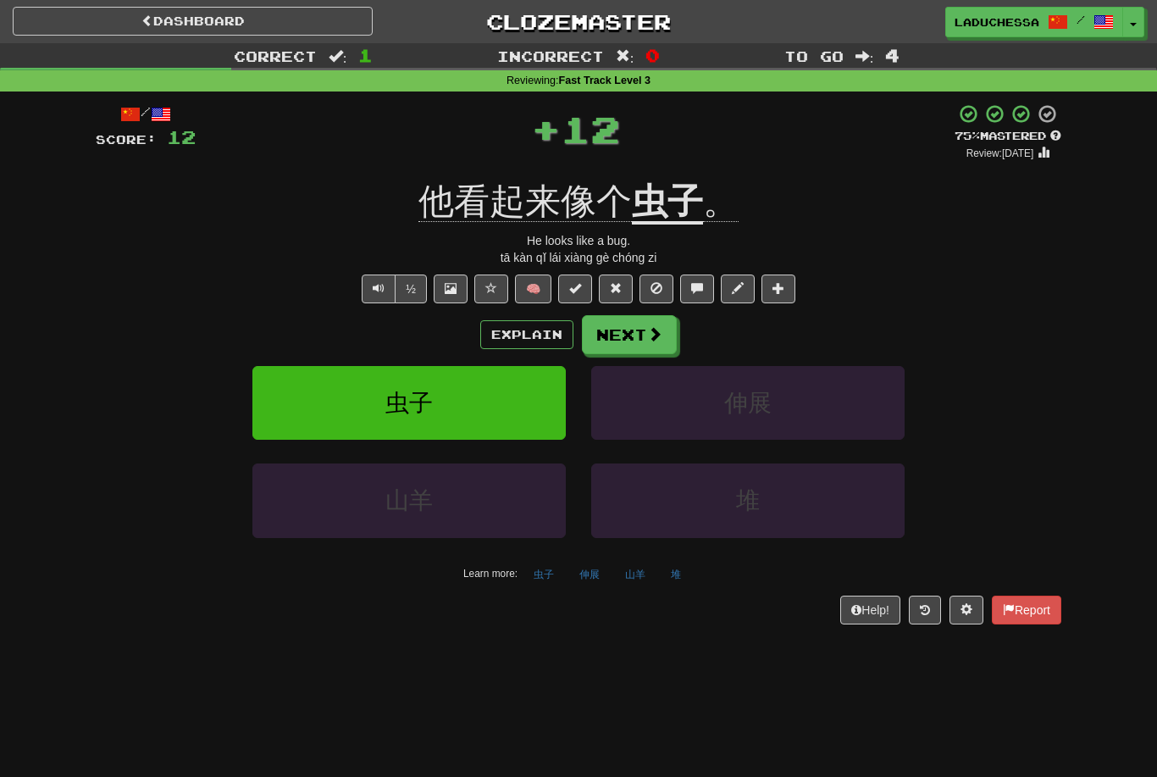
click at [628, 326] on button "Next" at bounding box center [629, 334] width 95 height 39
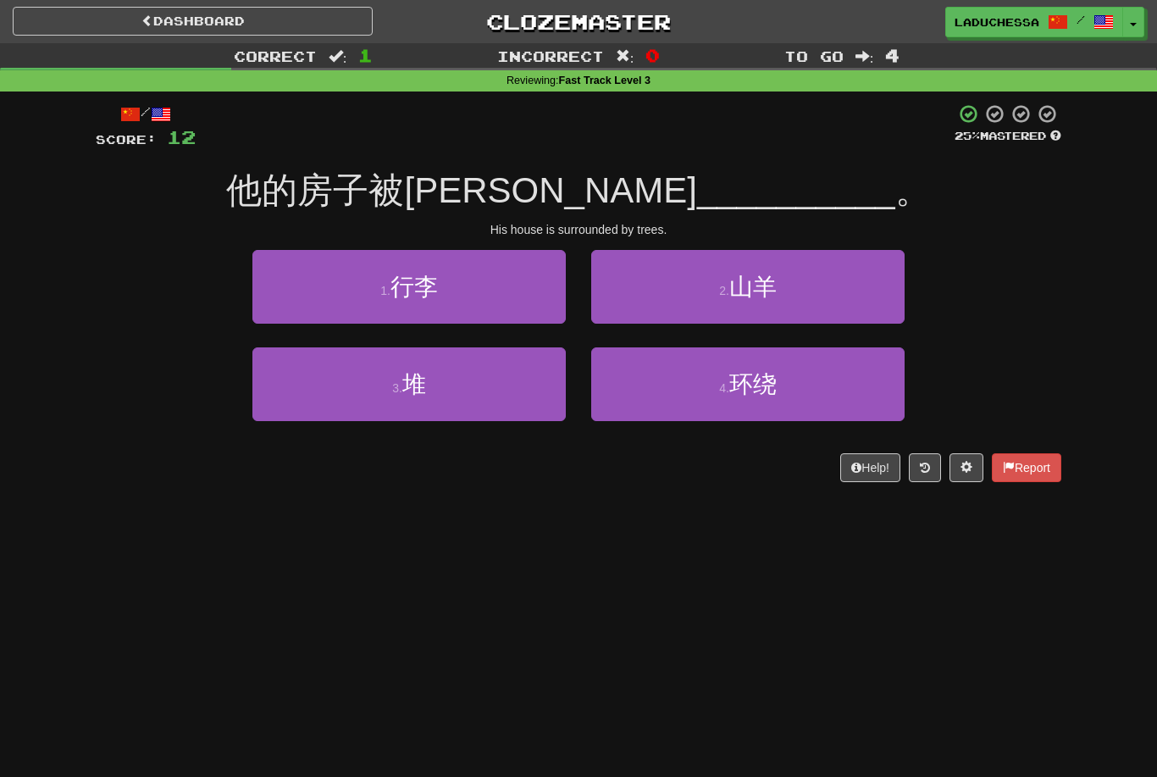
click at [798, 395] on button "4 . 环绕" at bounding box center [747, 384] width 313 height 74
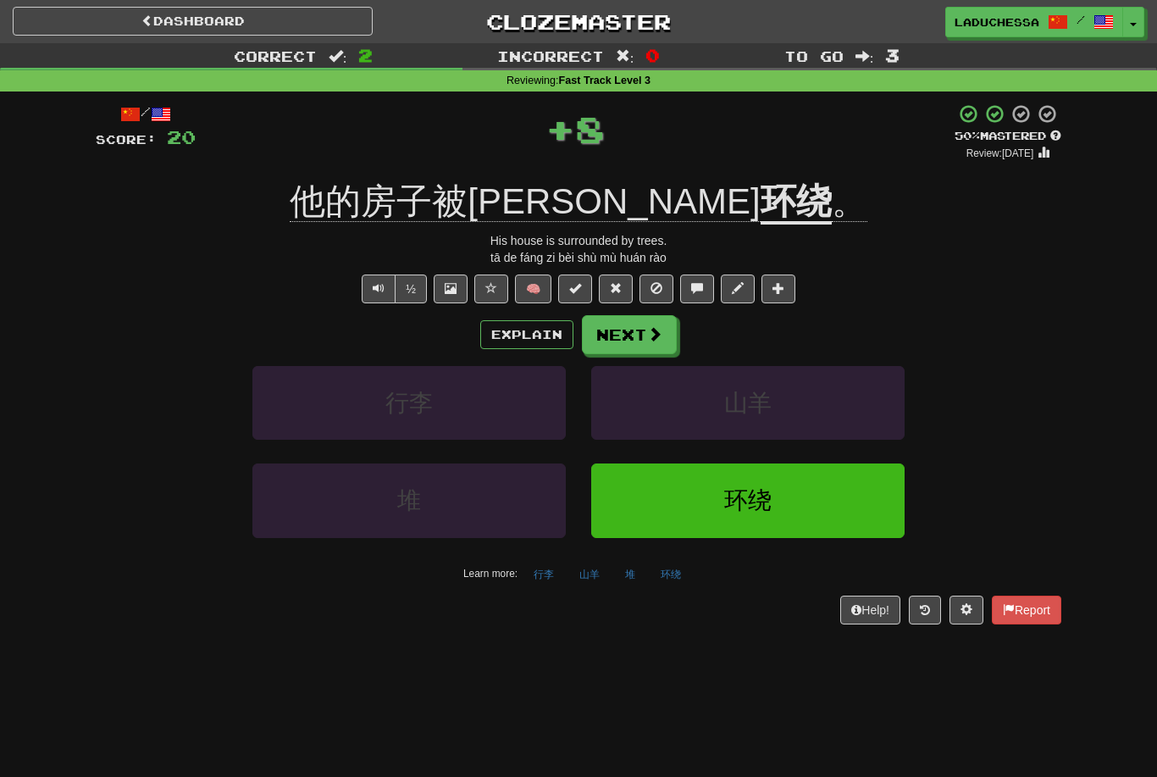
click at [644, 329] on button "Next" at bounding box center [629, 334] width 95 height 39
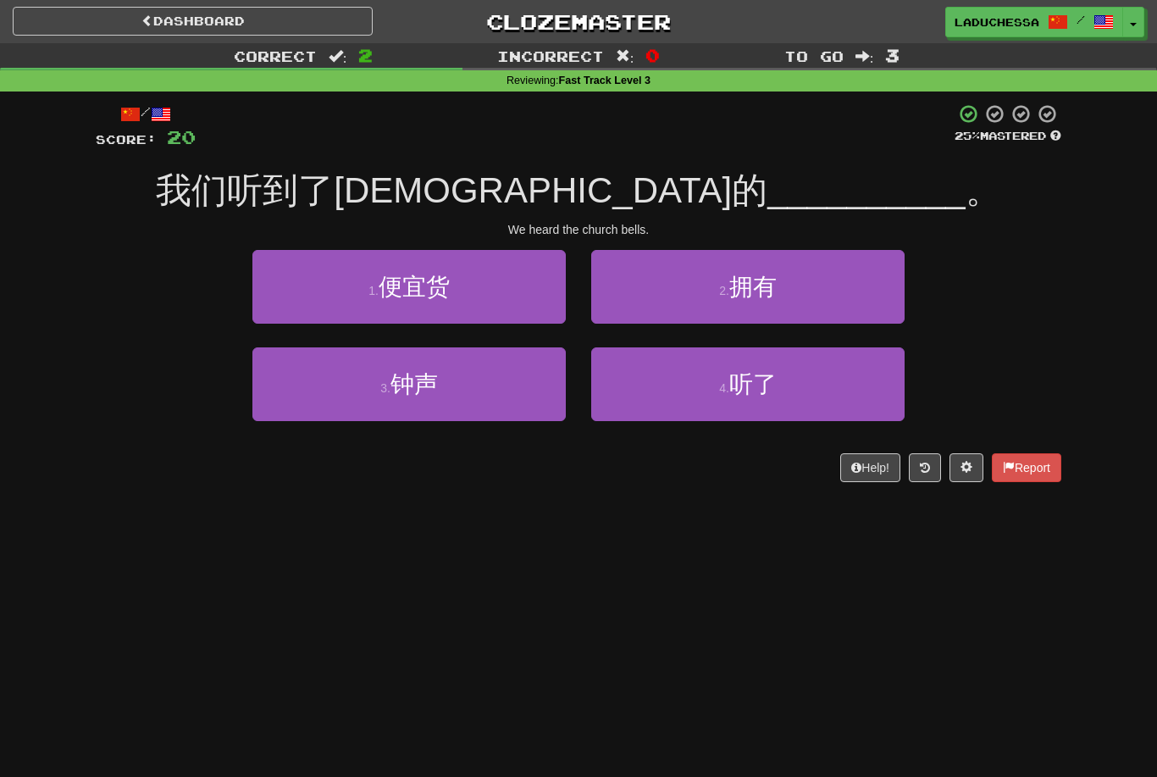
click at [486, 386] on button "3 . 钟声" at bounding box center [408, 384] width 313 height 74
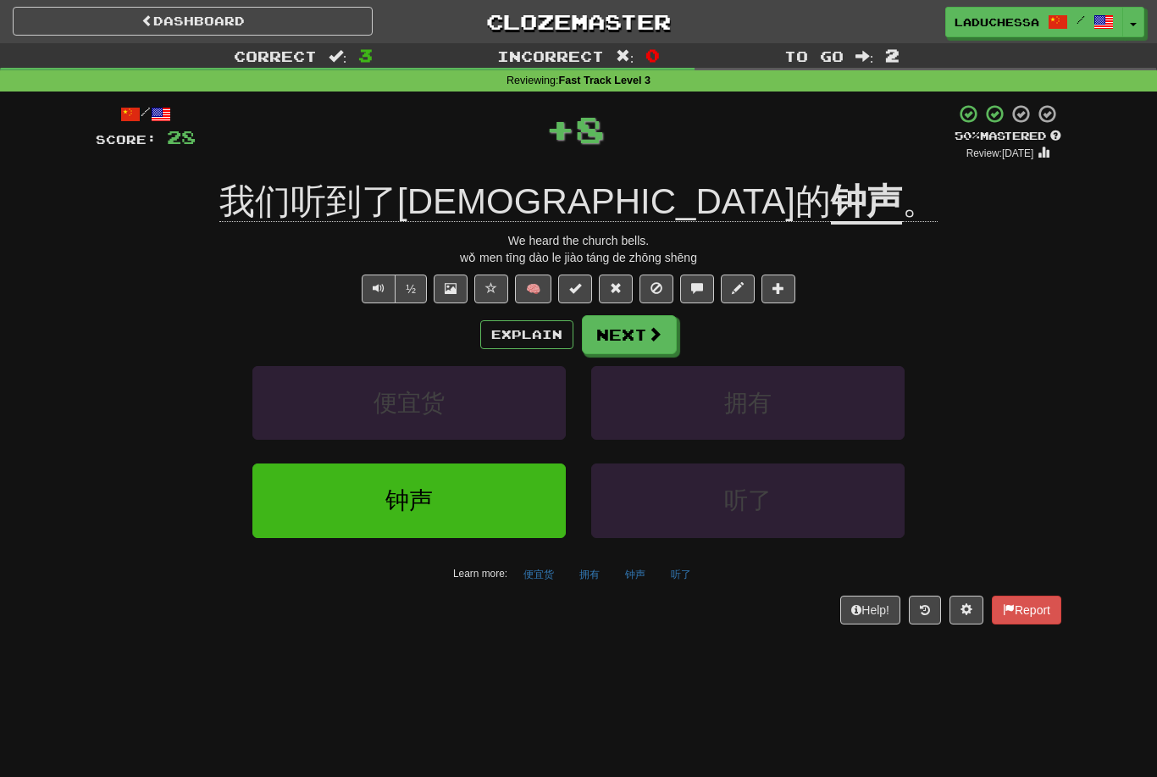
click at [649, 330] on span at bounding box center [654, 333] width 15 height 15
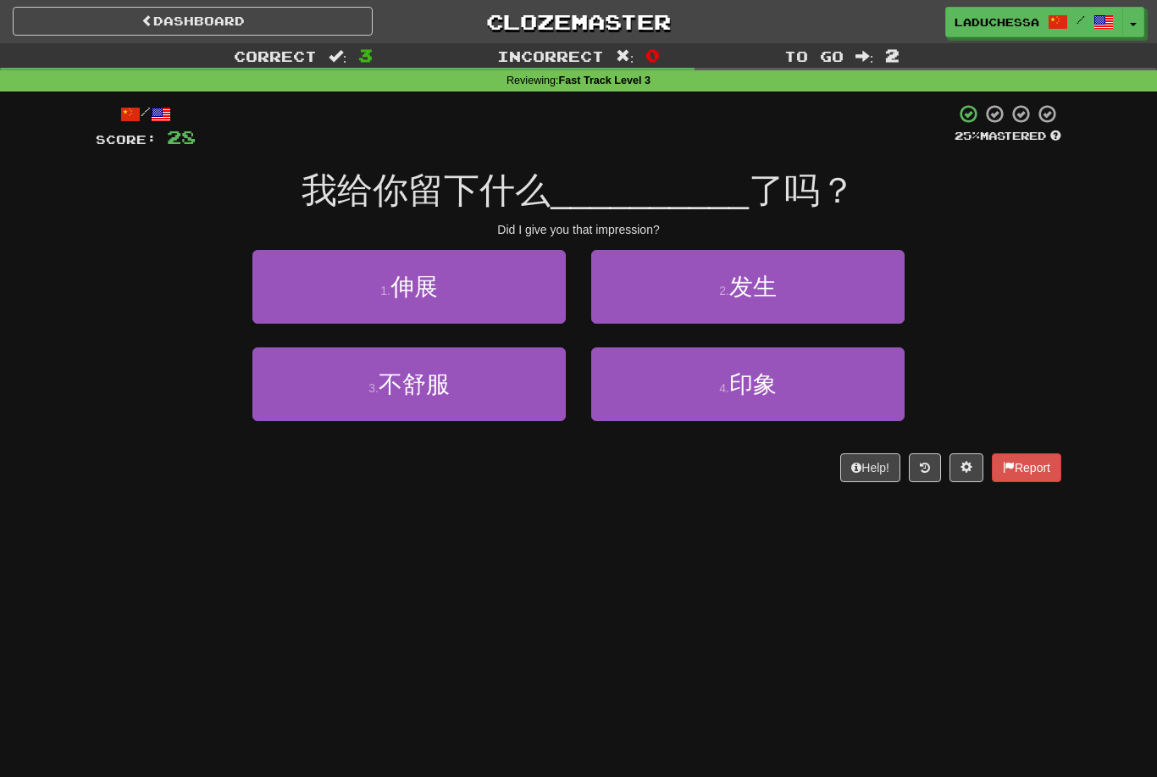
click at [851, 380] on button "4 . 印象" at bounding box center [747, 384] width 313 height 74
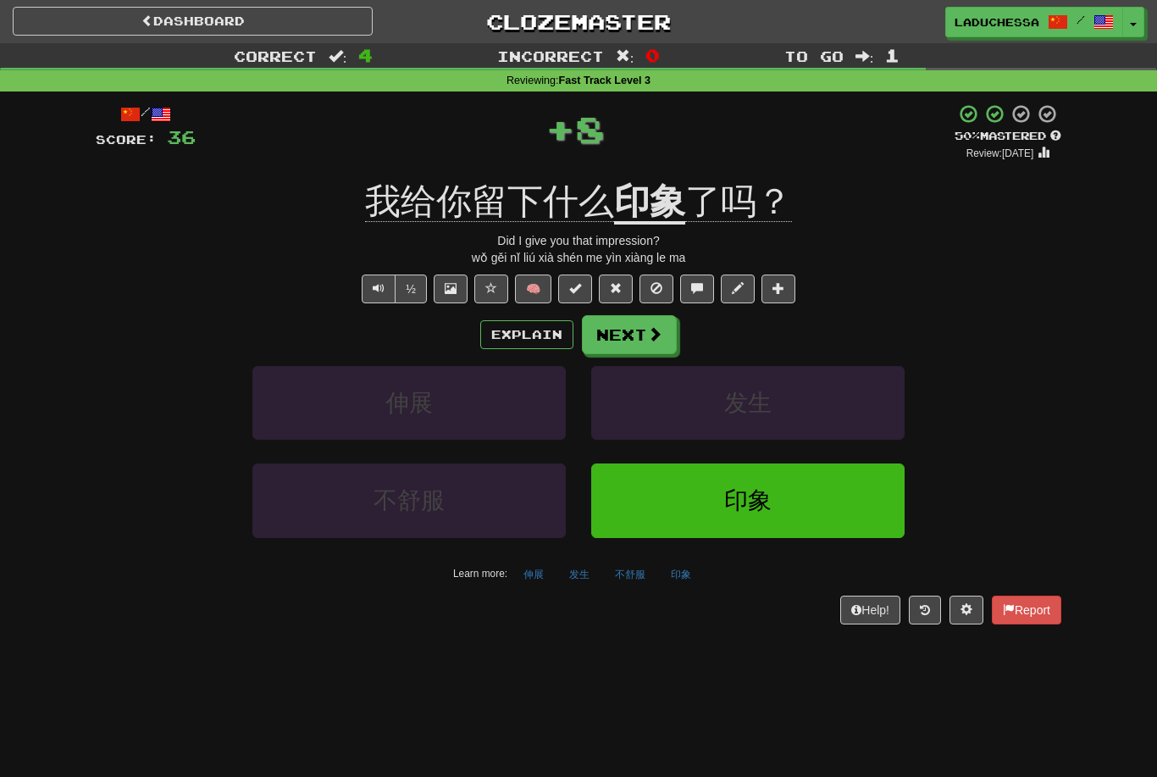
click at [650, 335] on span at bounding box center [654, 333] width 15 height 15
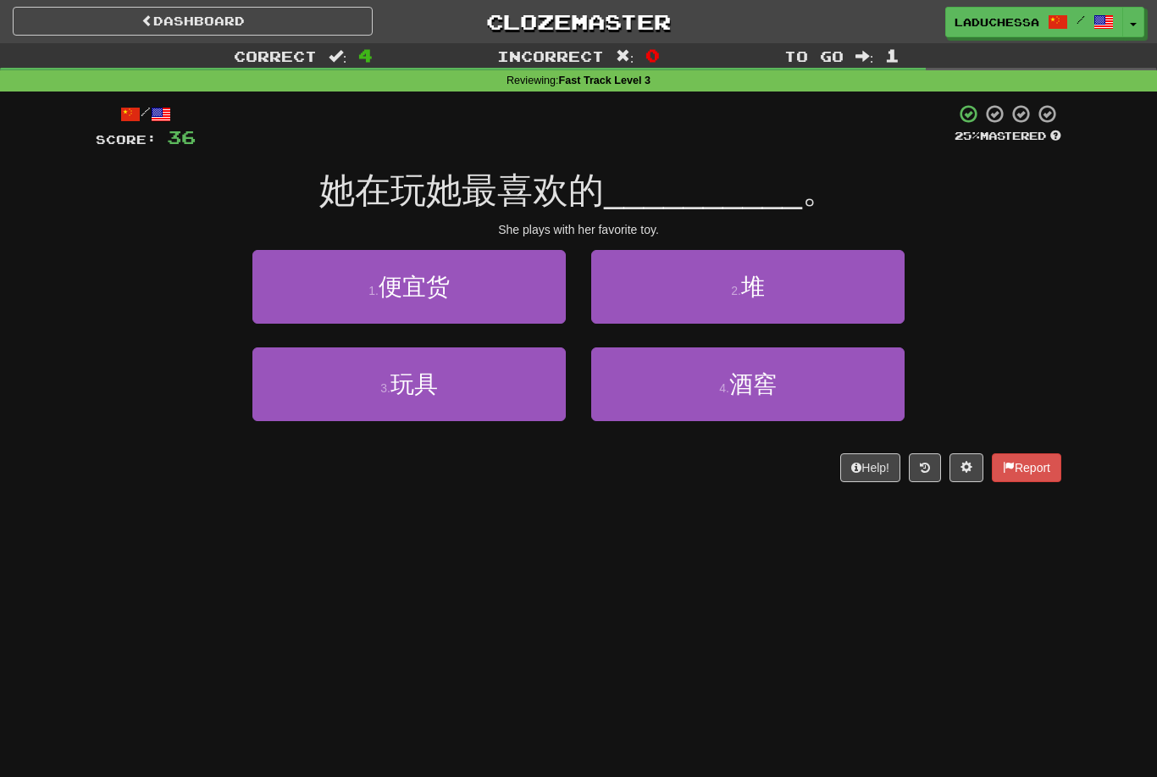
click at [502, 391] on button "3 . 玩具" at bounding box center [408, 384] width 313 height 74
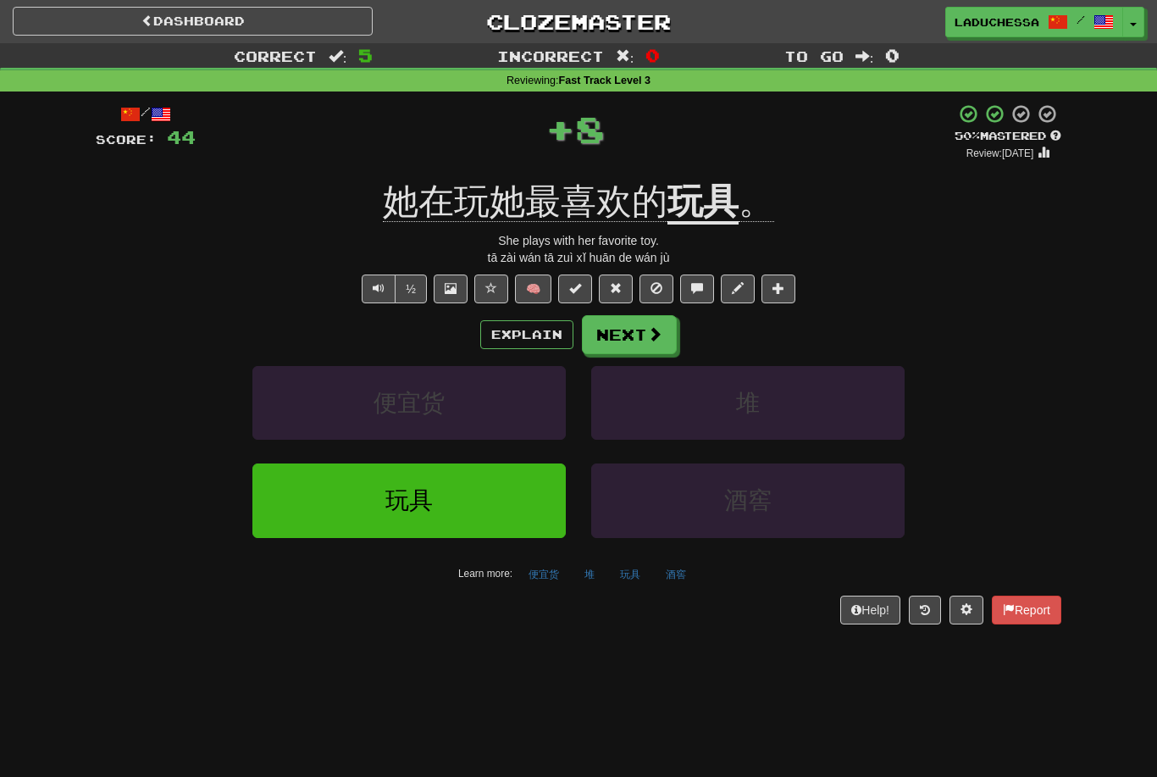
click at [654, 329] on span at bounding box center [654, 333] width 15 height 15
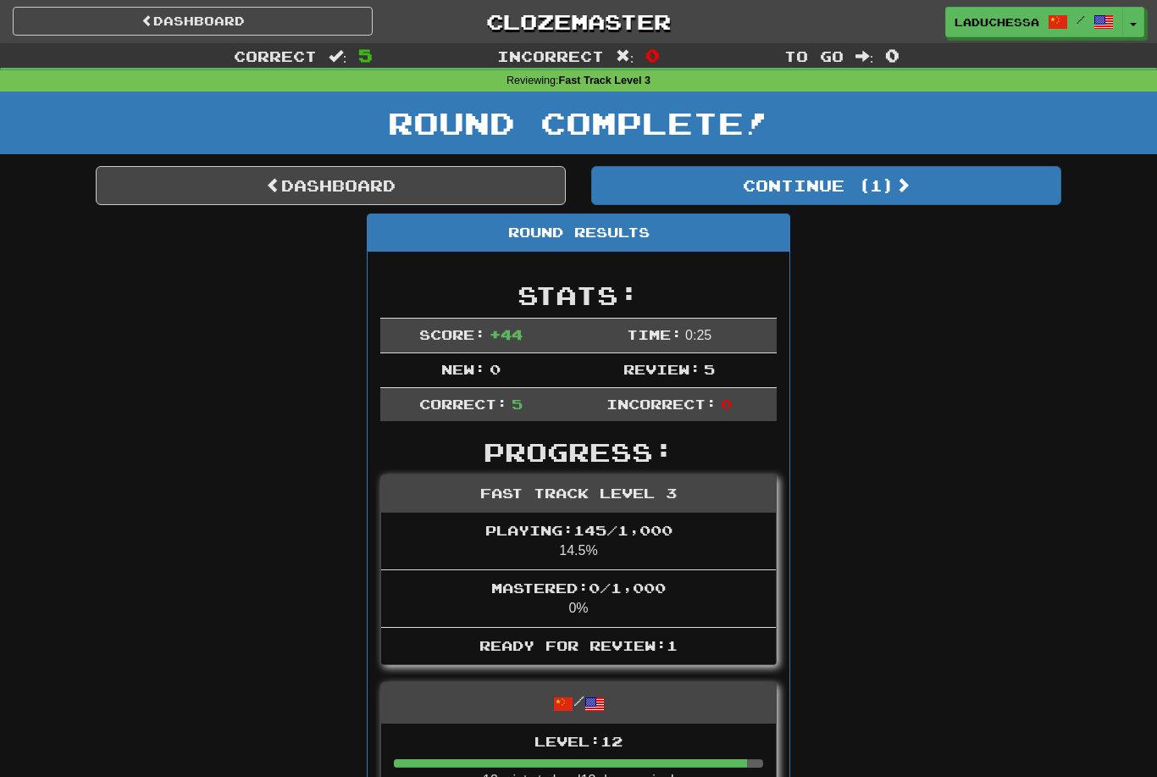
click at [887, 188] on button "Continue ( 1 )" at bounding box center [826, 185] width 470 height 39
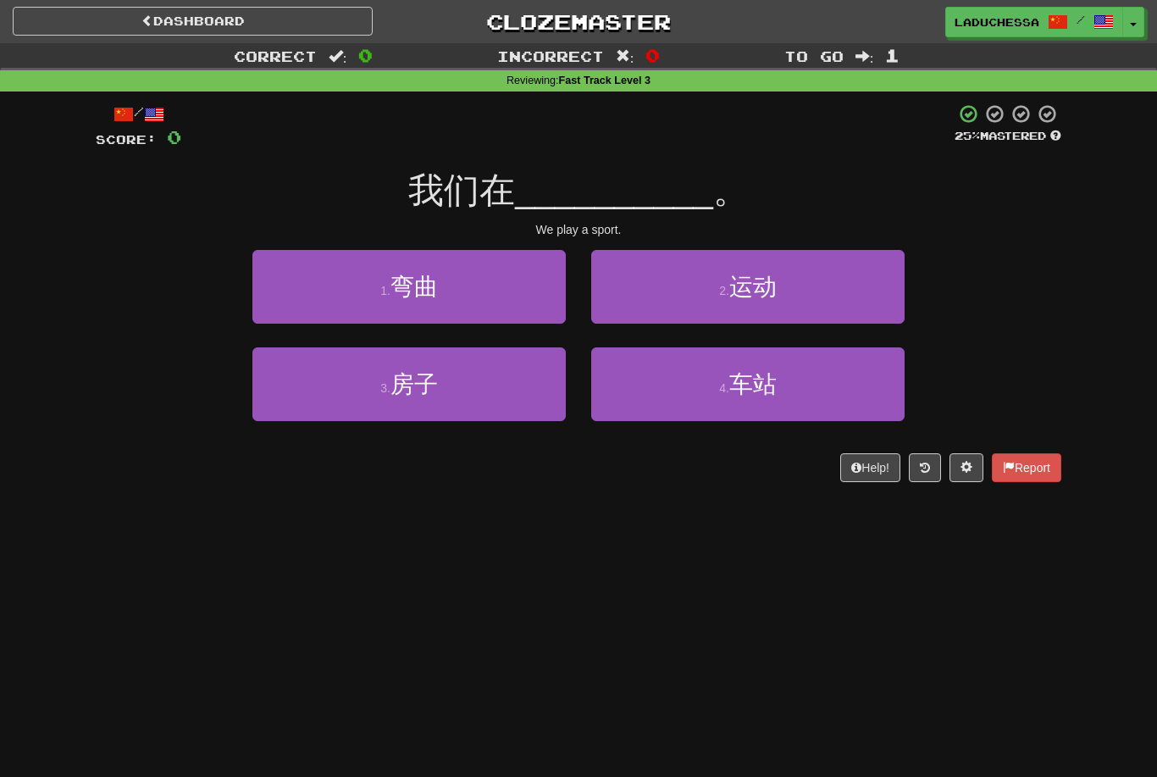
click at [813, 290] on button "2 . 运动" at bounding box center [747, 287] width 313 height 74
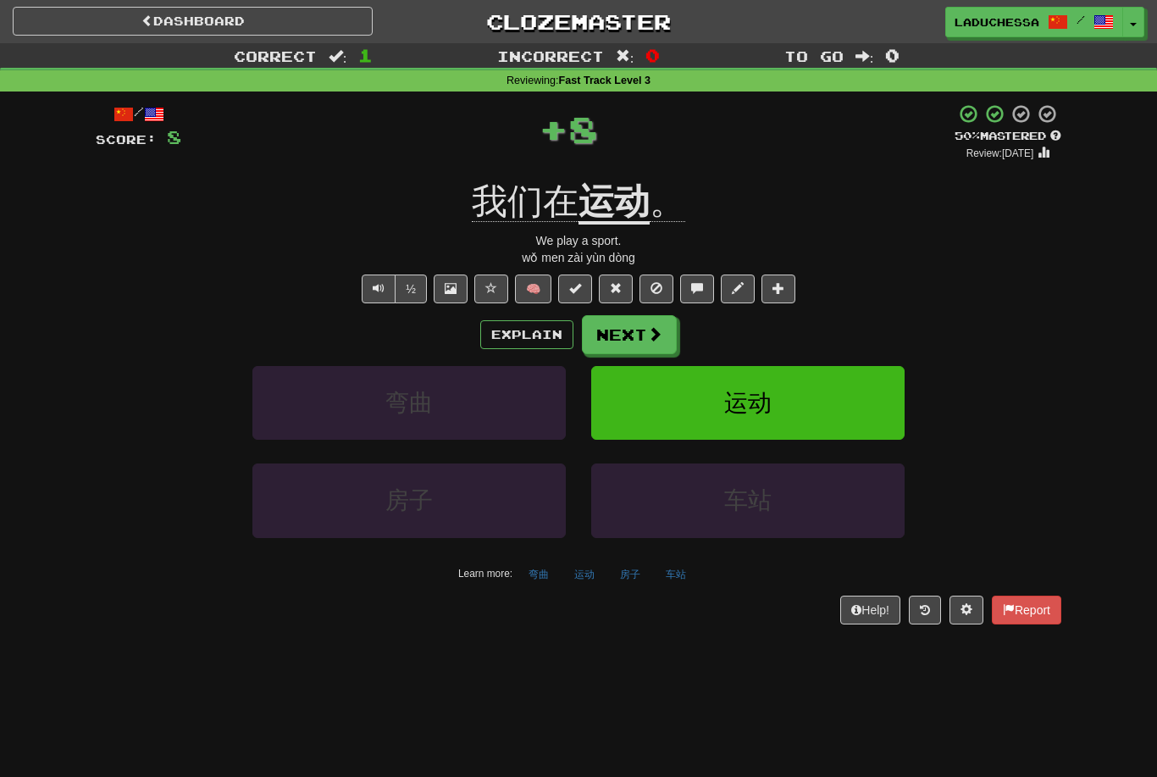
click at [638, 332] on button "Next" at bounding box center [629, 334] width 95 height 39
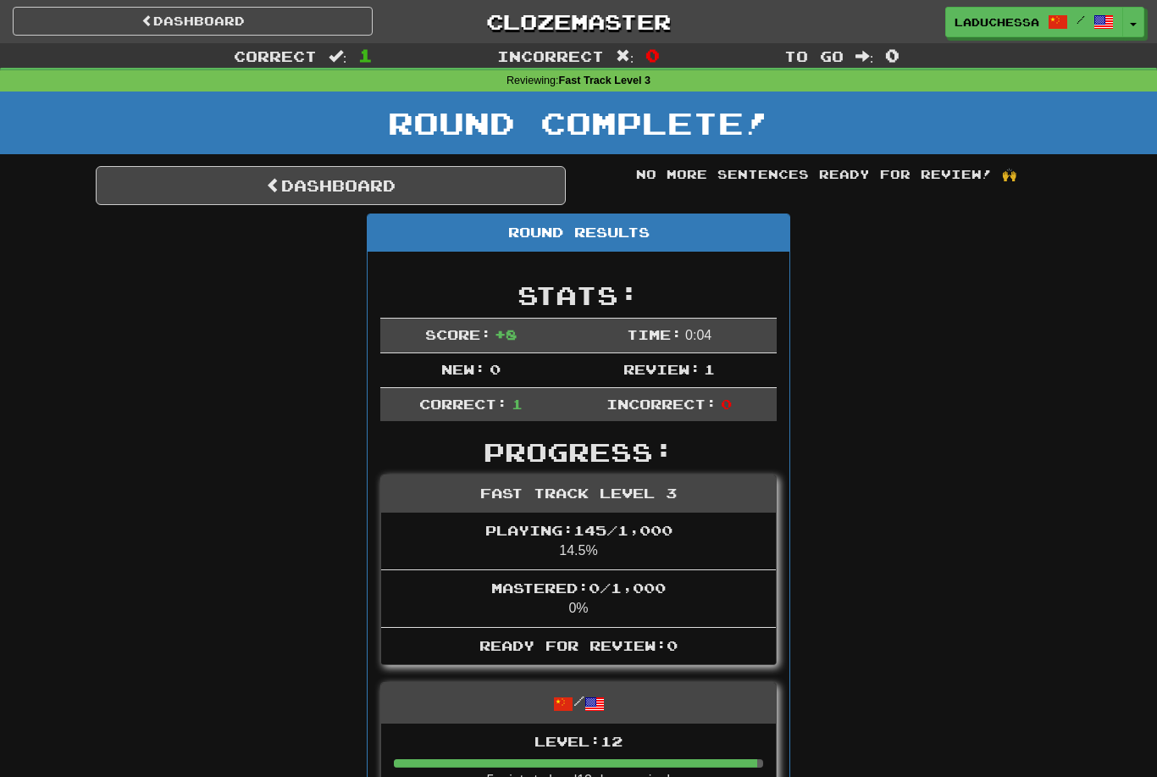
click at [366, 180] on link "Dashboard" at bounding box center [331, 185] width 470 height 39
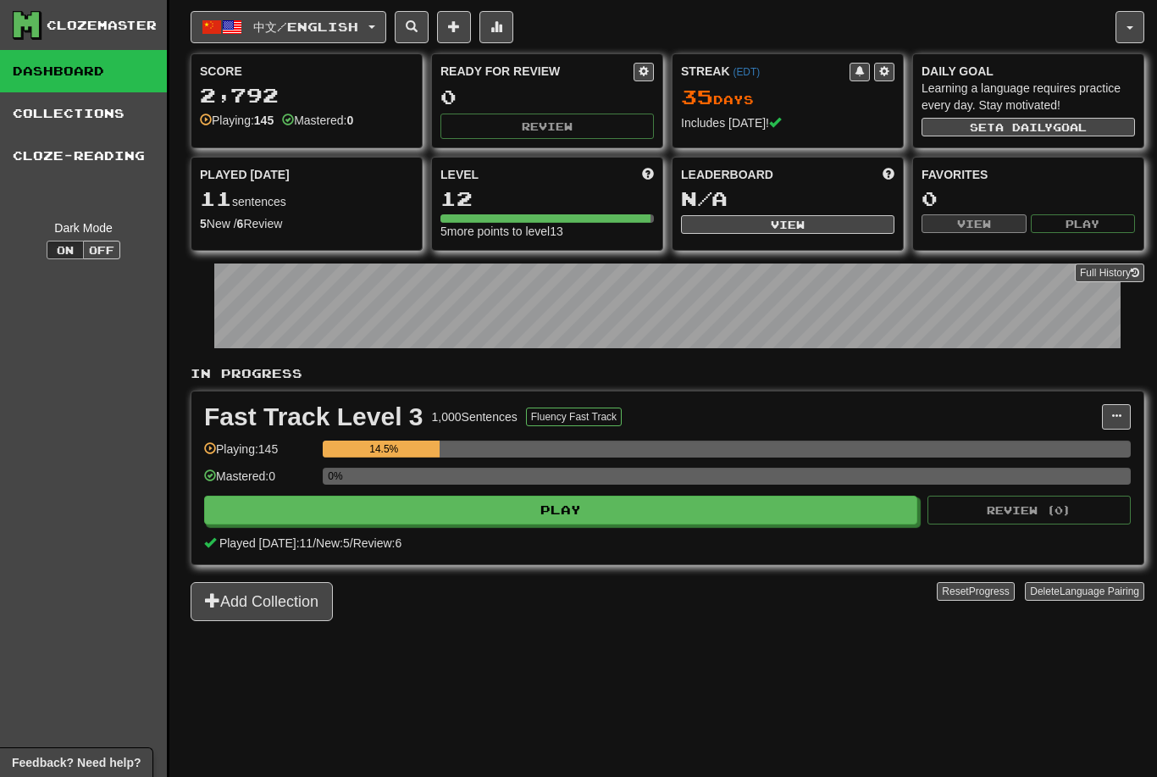
click at [335, 27] on span "中文 / English" at bounding box center [305, 26] width 105 height 14
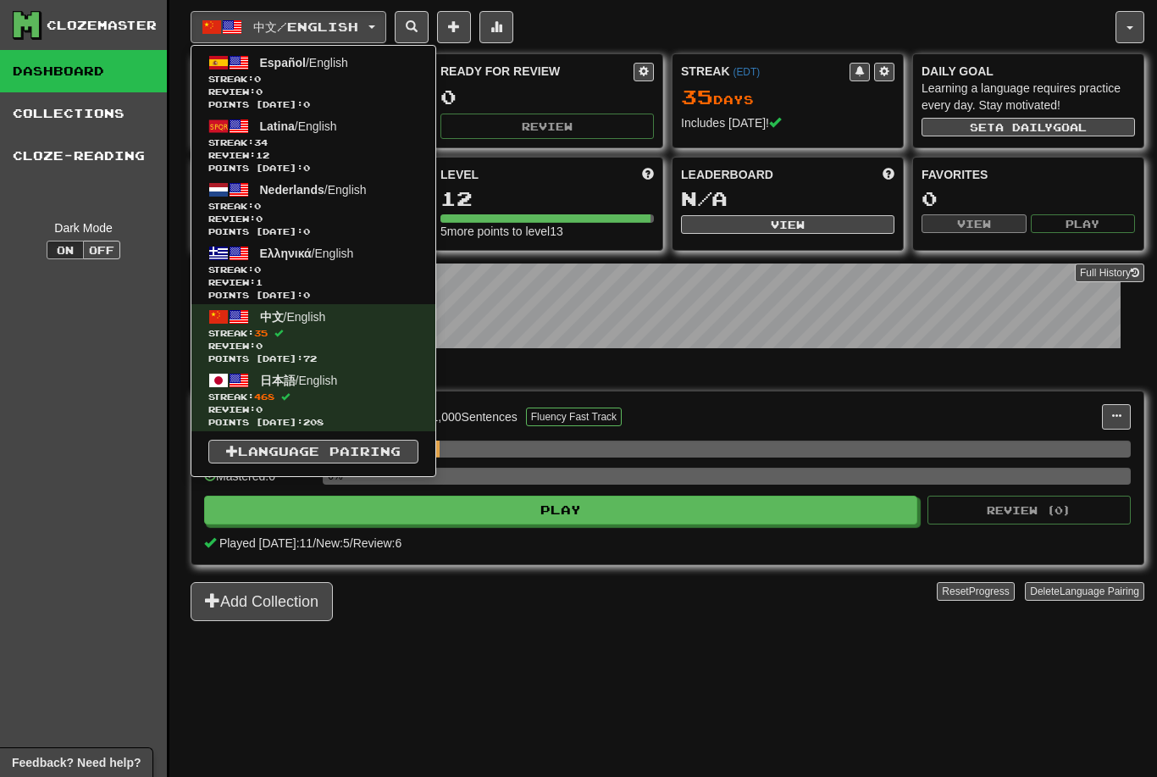
click at [305, 152] on span "Review: 12" at bounding box center [313, 155] width 210 height 13
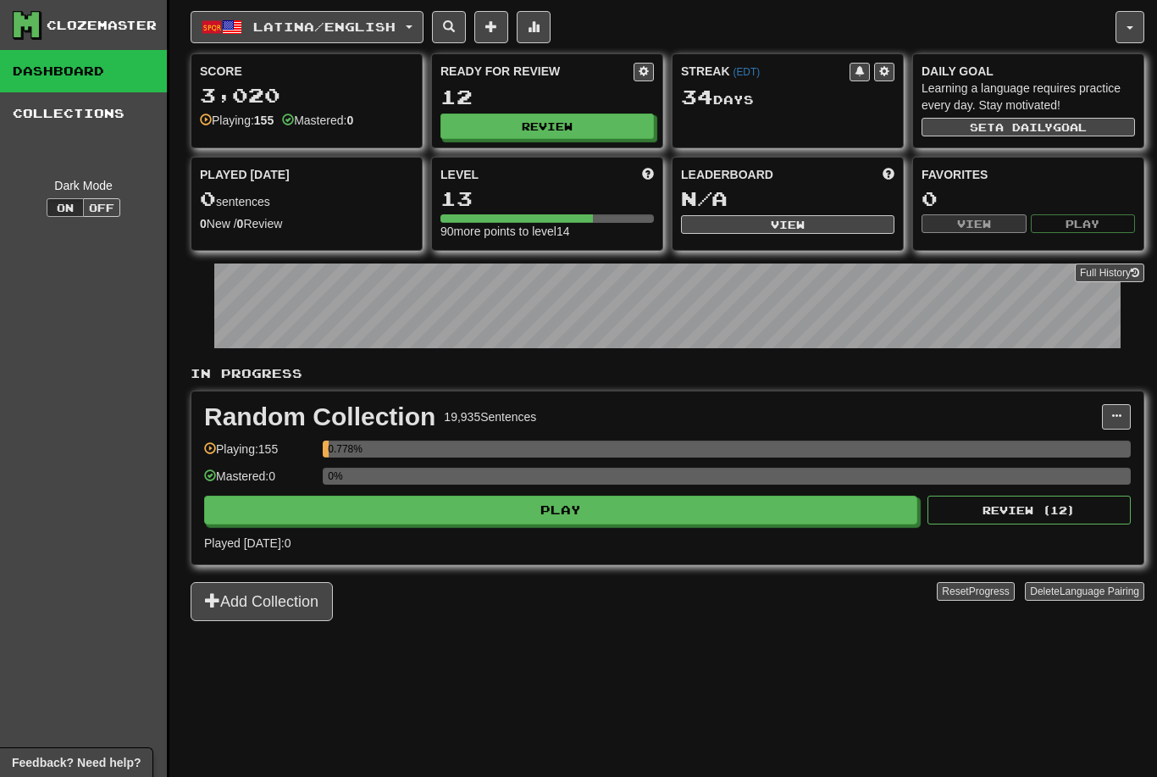
click at [705, 513] on button "Play" at bounding box center [560, 509] width 713 height 29
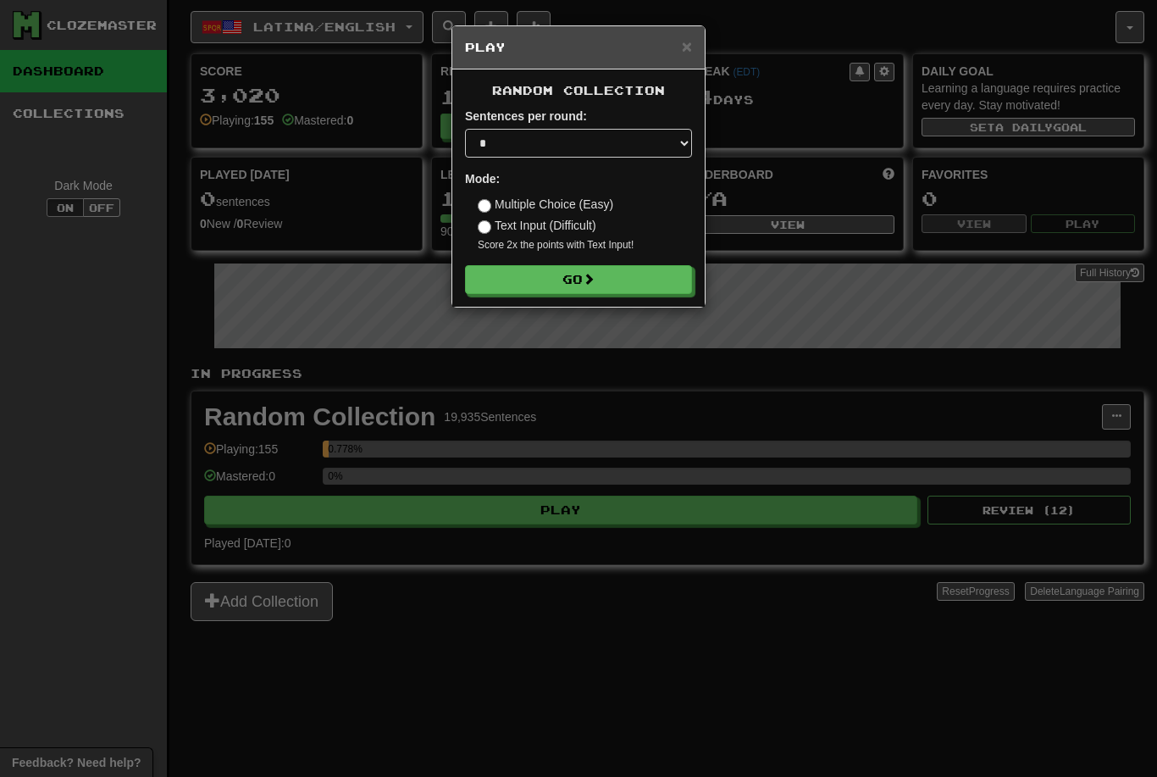
click at [585, 281] on button "Go" at bounding box center [578, 279] width 227 height 29
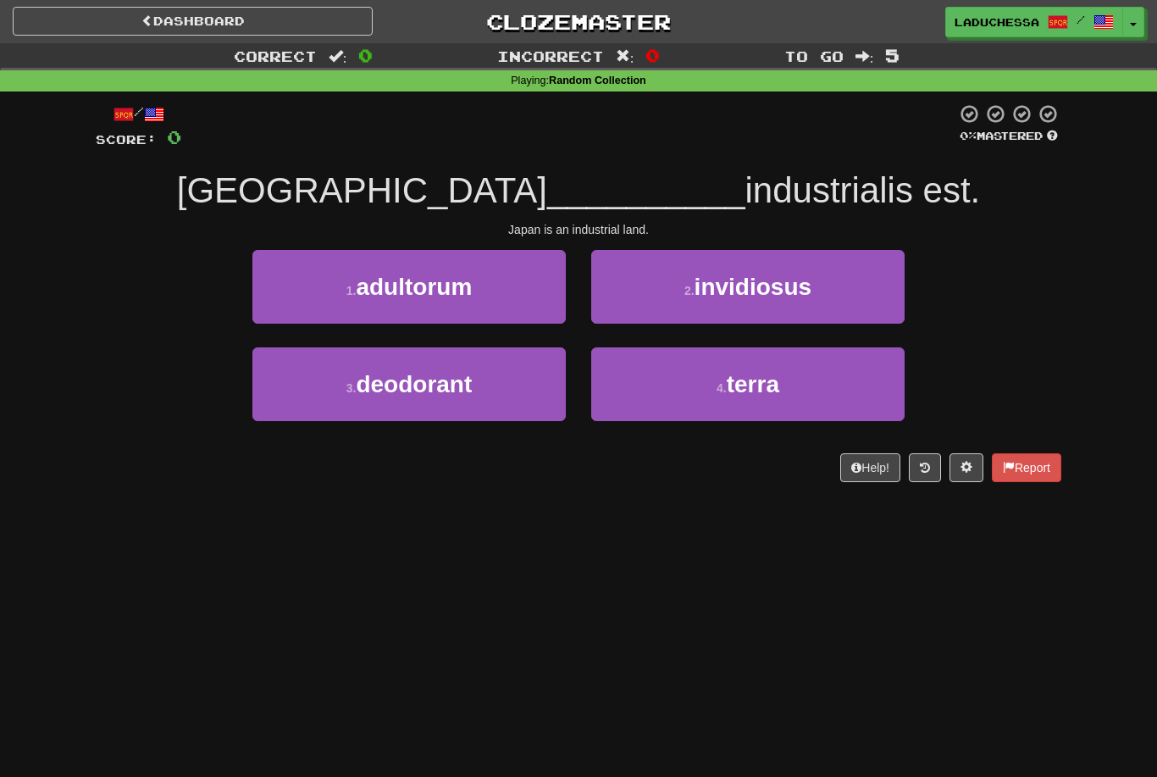
click at [782, 402] on button "4 . terra" at bounding box center [747, 384] width 313 height 74
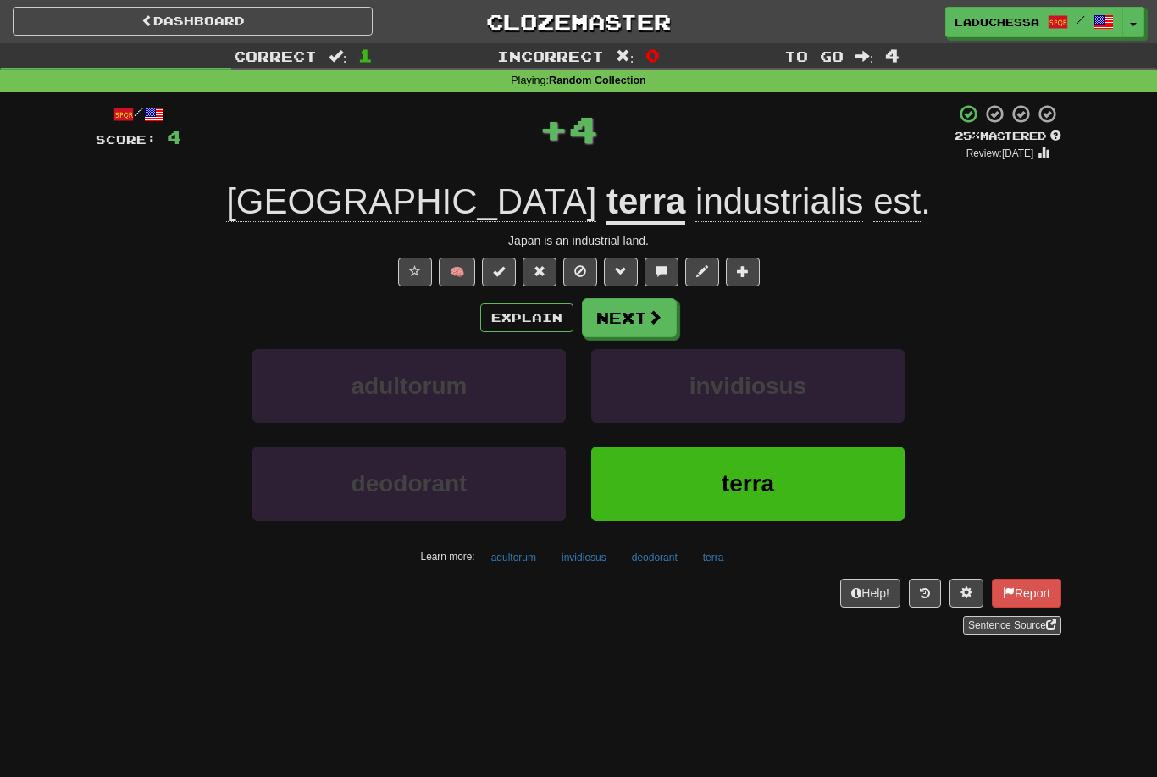
click at [639, 320] on button "Next" at bounding box center [629, 317] width 95 height 39
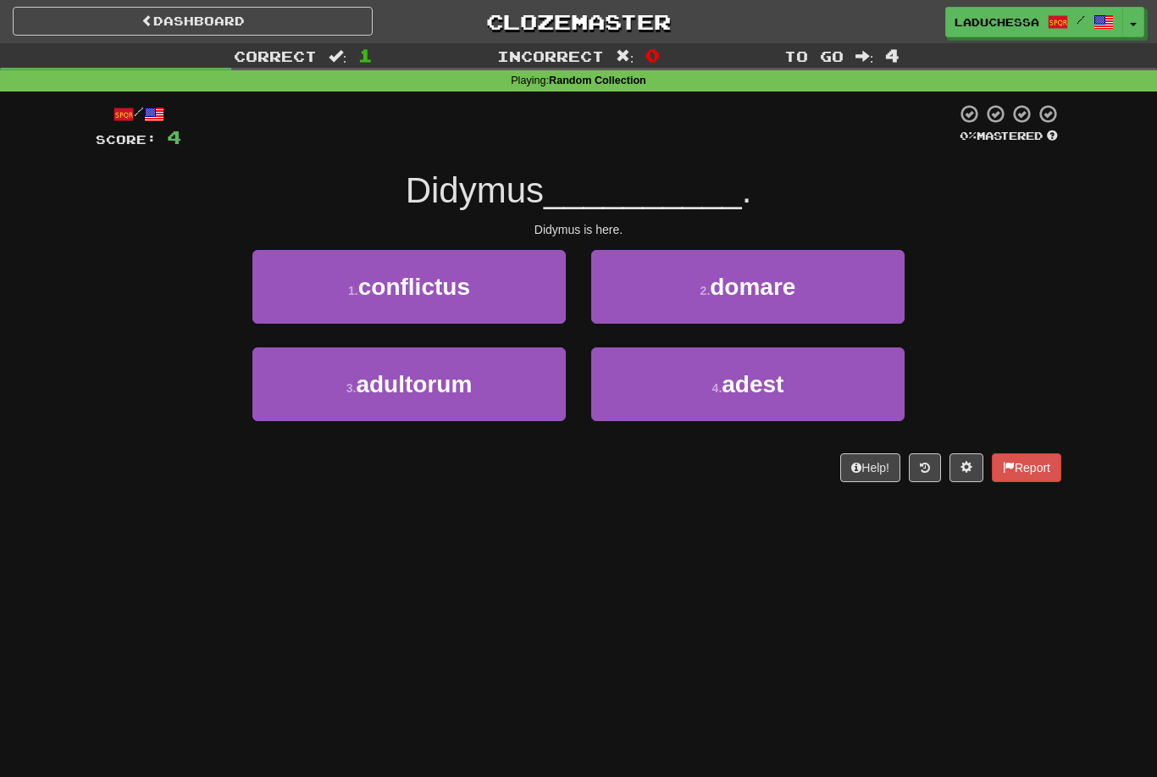
click at [810, 395] on button "4 . adest" at bounding box center [747, 384] width 313 height 74
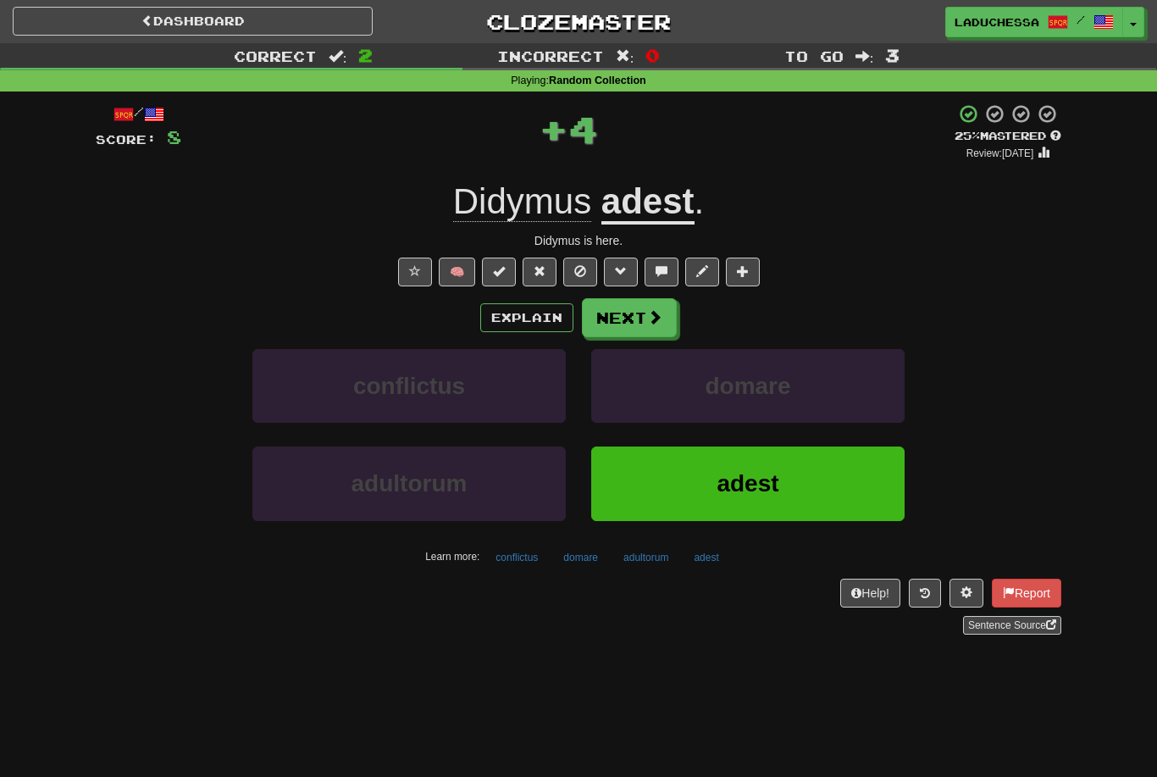
click at [654, 320] on span at bounding box center [654, 316] width 15 height 15
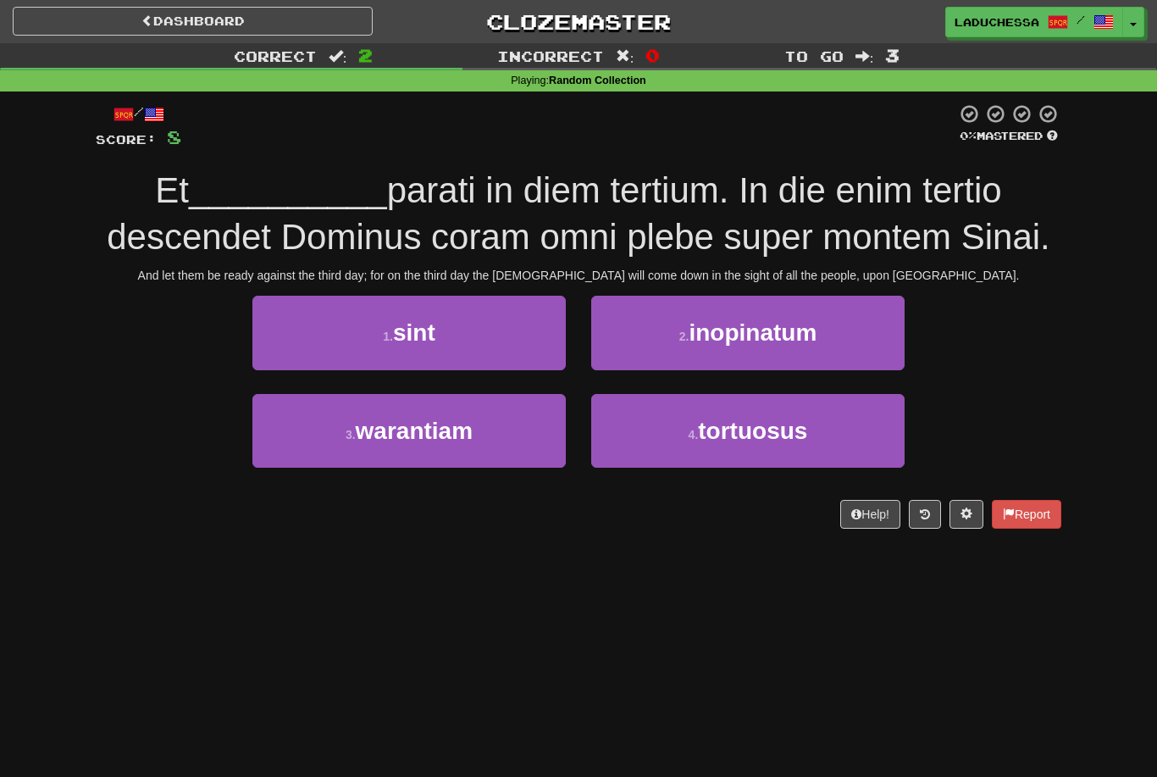
click at [487, 330] on button "1 . sint" at bounding box center [408, 333] width 313 height 74
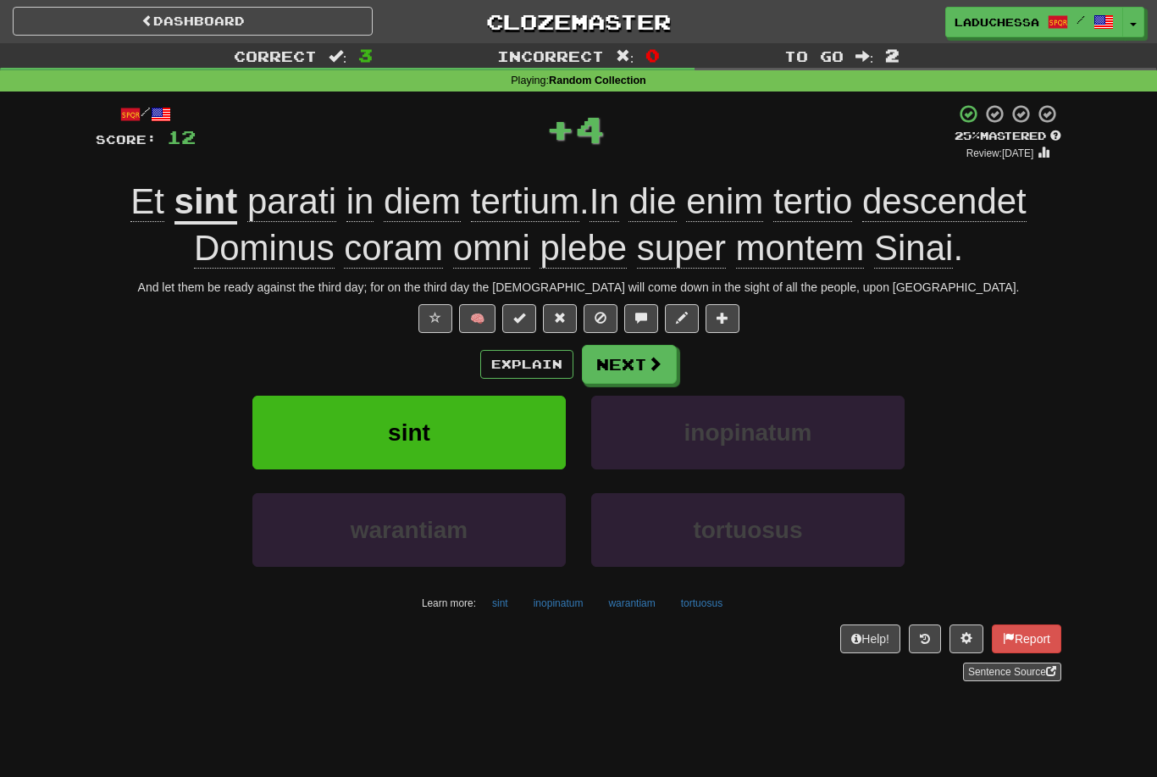
click at [658, 357] on span at bounding box center [654, 363] width 15 height 15
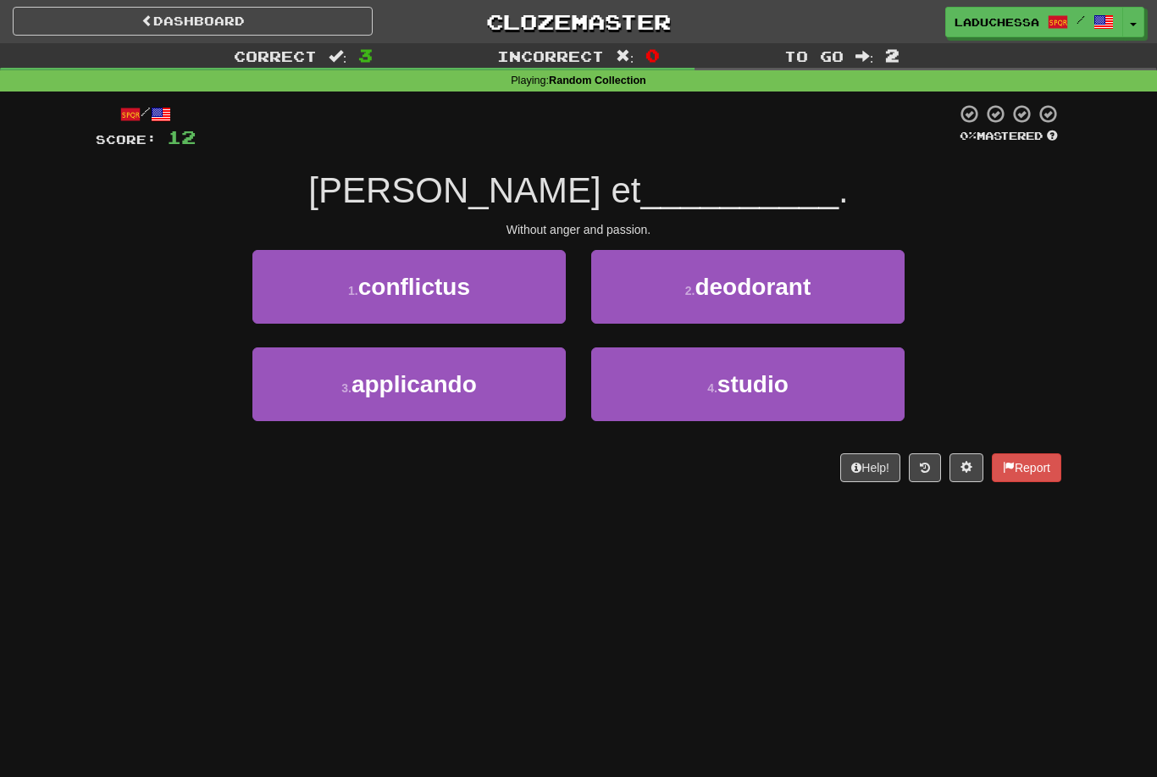
click at [778, 399] on button "4 . studio" at bounding box center [747, 384] width 313 height 74
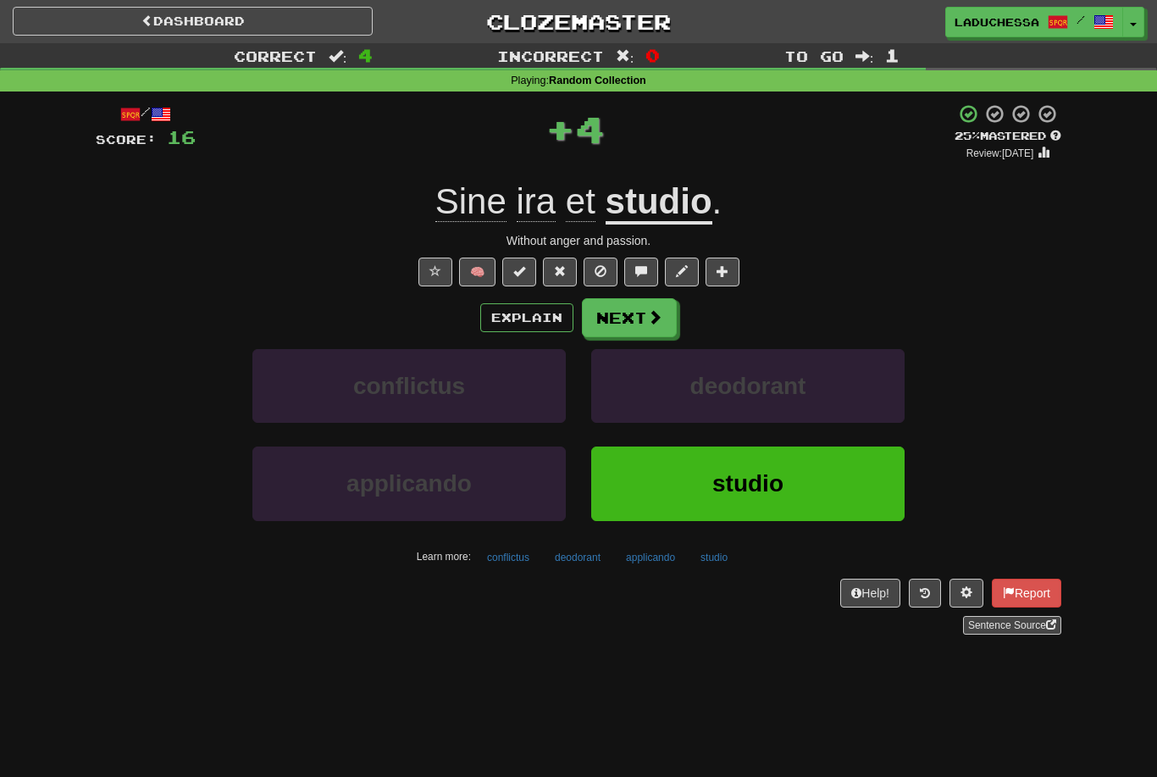
click at [643, 314] on button "Next" at bounding box center [629, 317] width 95 height 39
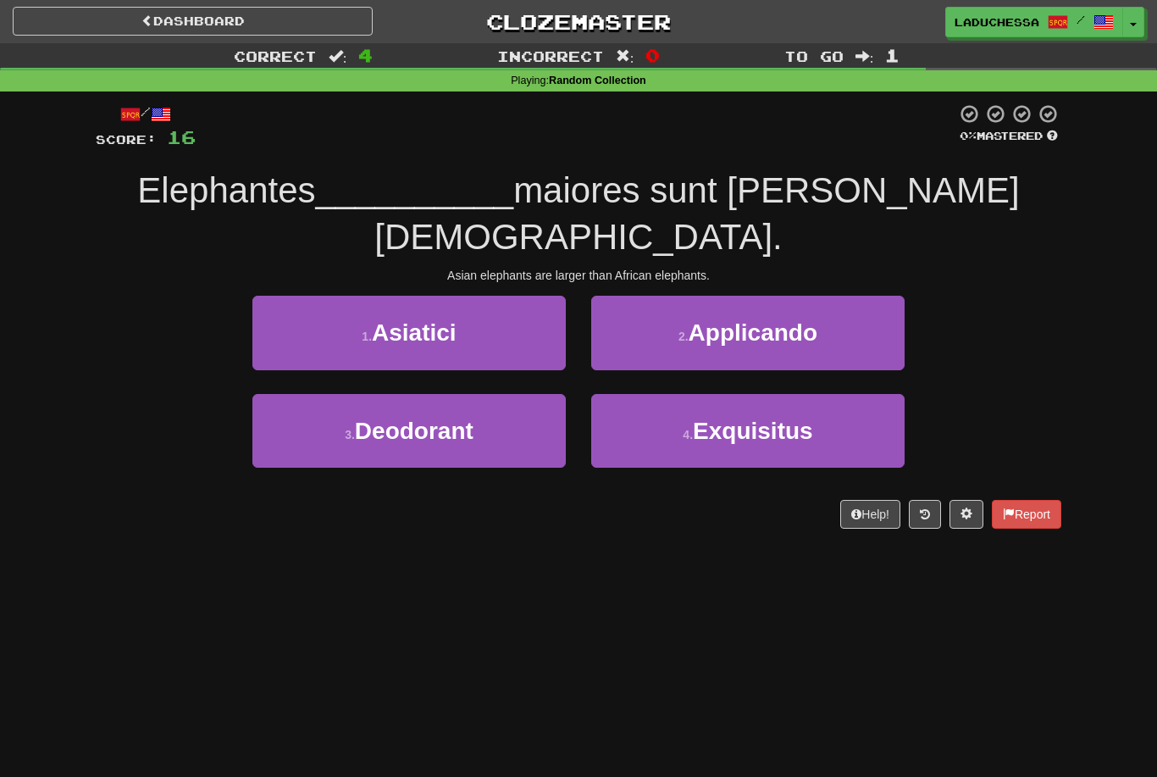
click at [469, 296] on button "1 . Asiatici" at bounding box center [408, 333] width 313 height 74
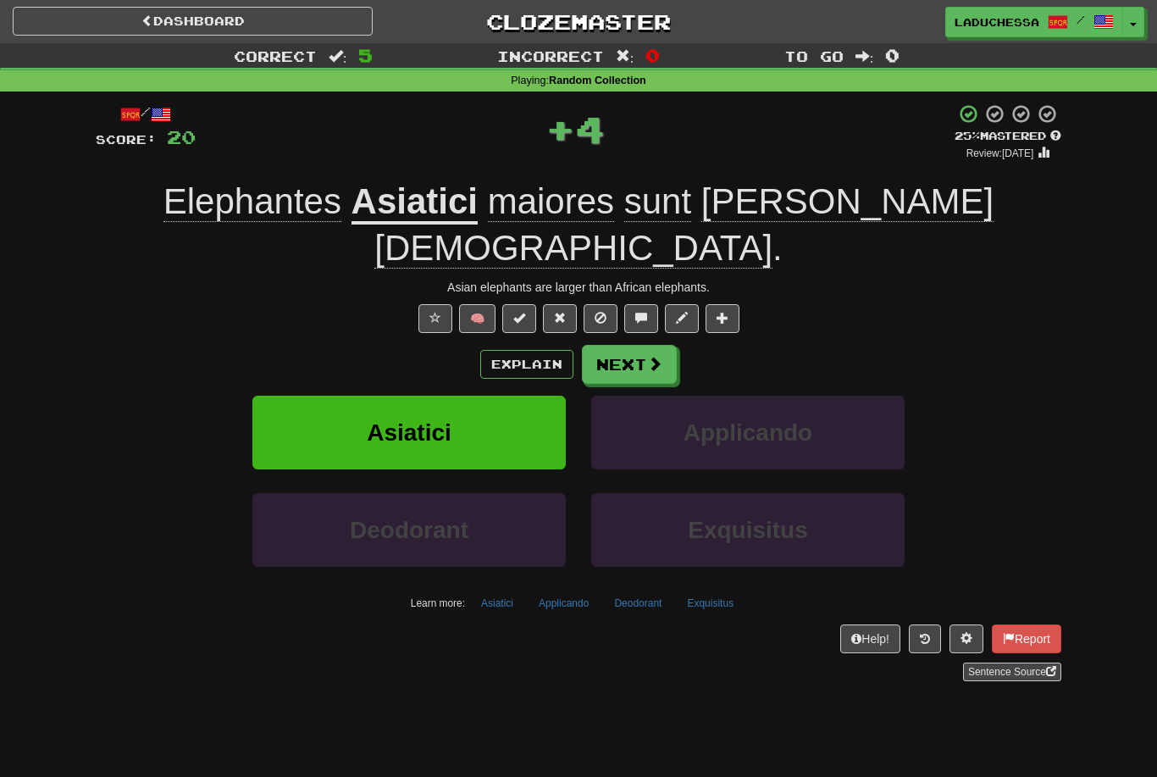
click at [632, 345] on button "Next" at bounding box center [629, 364] width 95 height 39
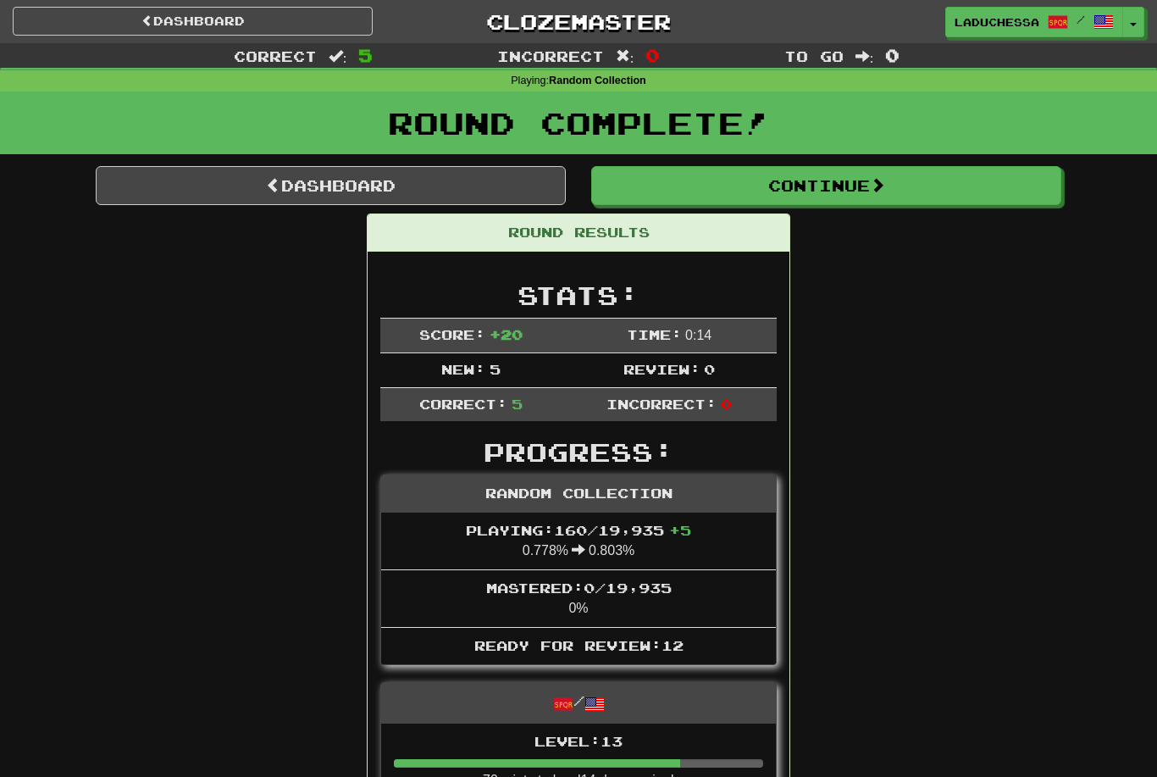
click at [365, 188] on link "Dashboard" at bounding box center [331, 185] width 470 height 39
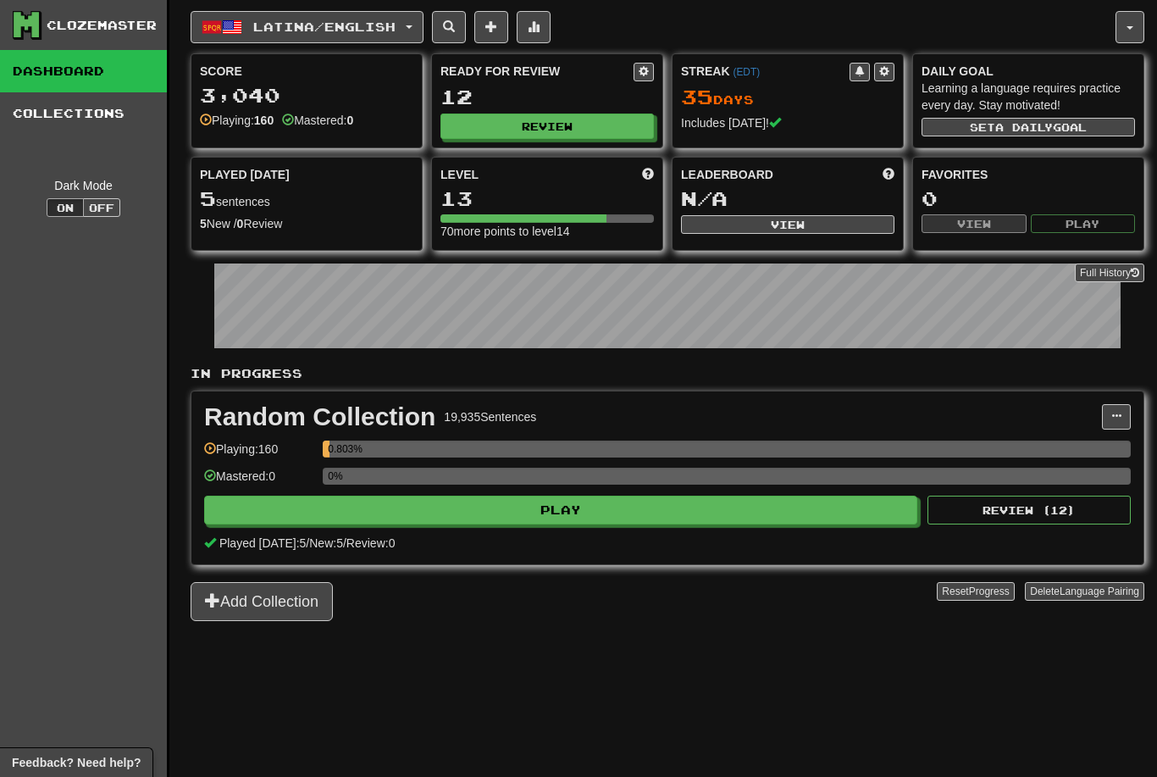
click at [558, 128] on button "Review" at bounding box center [546, 125] width 213 height 25
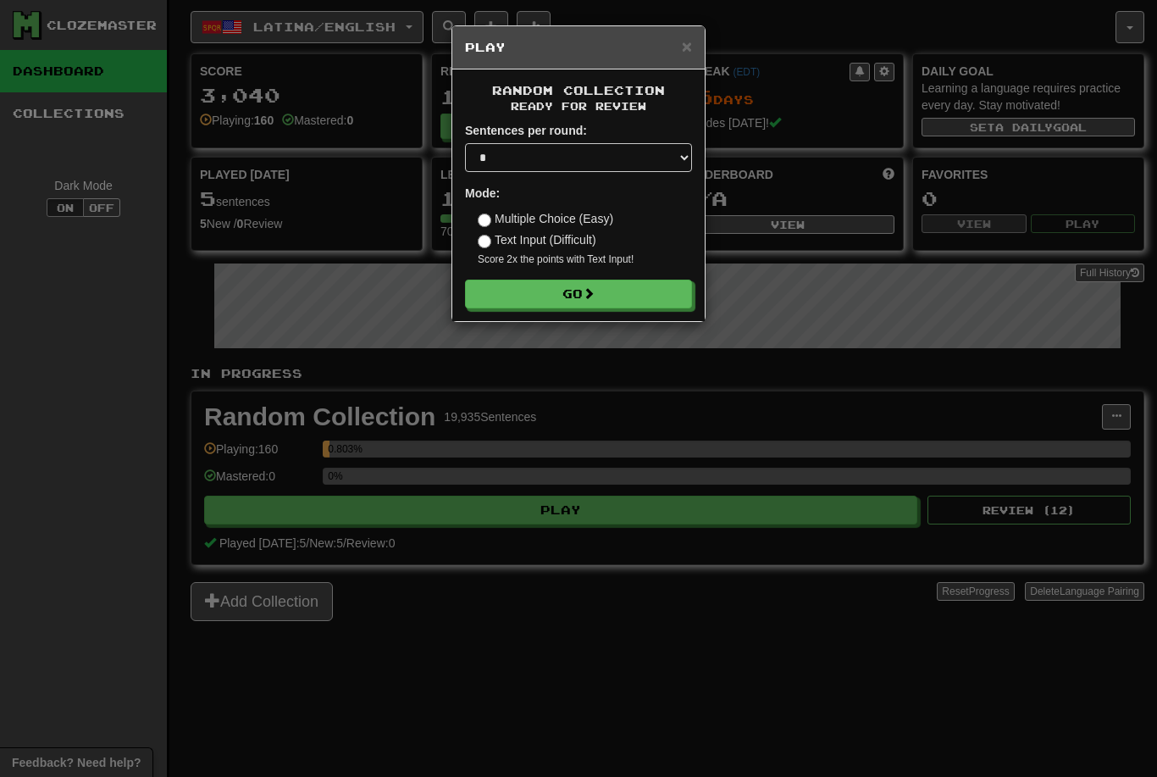
click at [639, 292] on button "Go" at bounding box center [578, 293] width 227 height 29
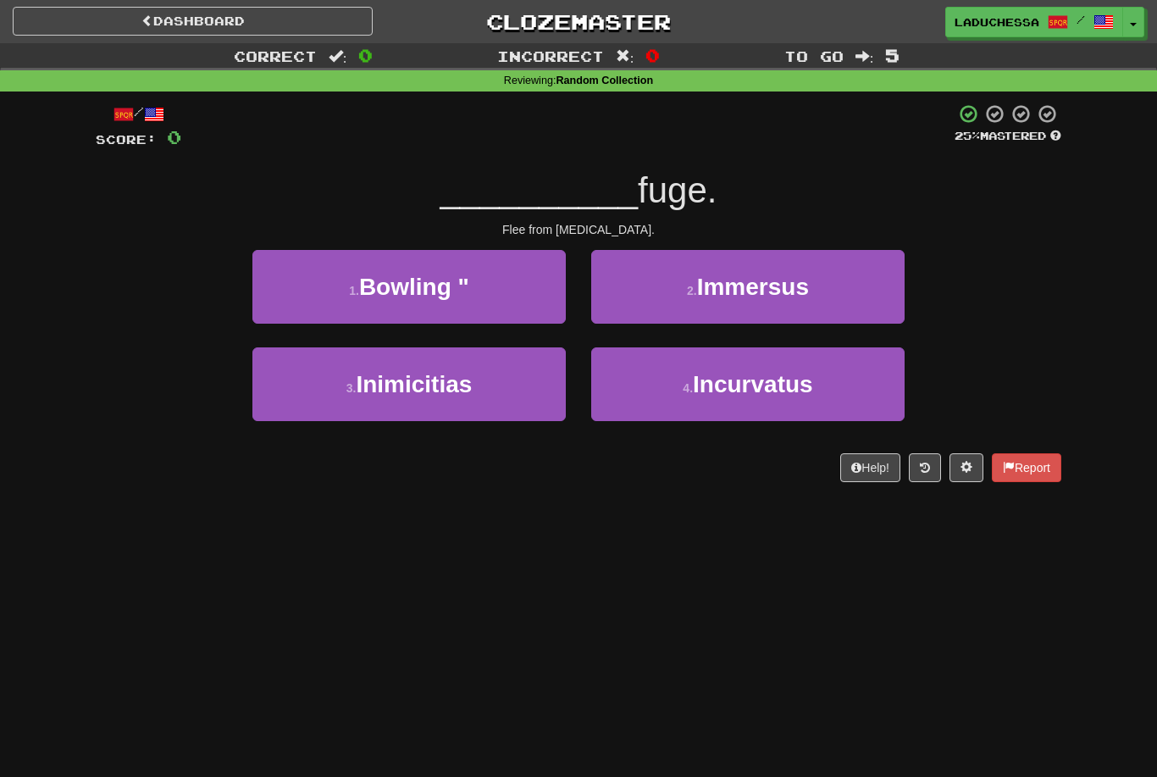
click at [496, 371] on button "3 . Inimicitias" at bounding box center [408, 384] width 313 height 74
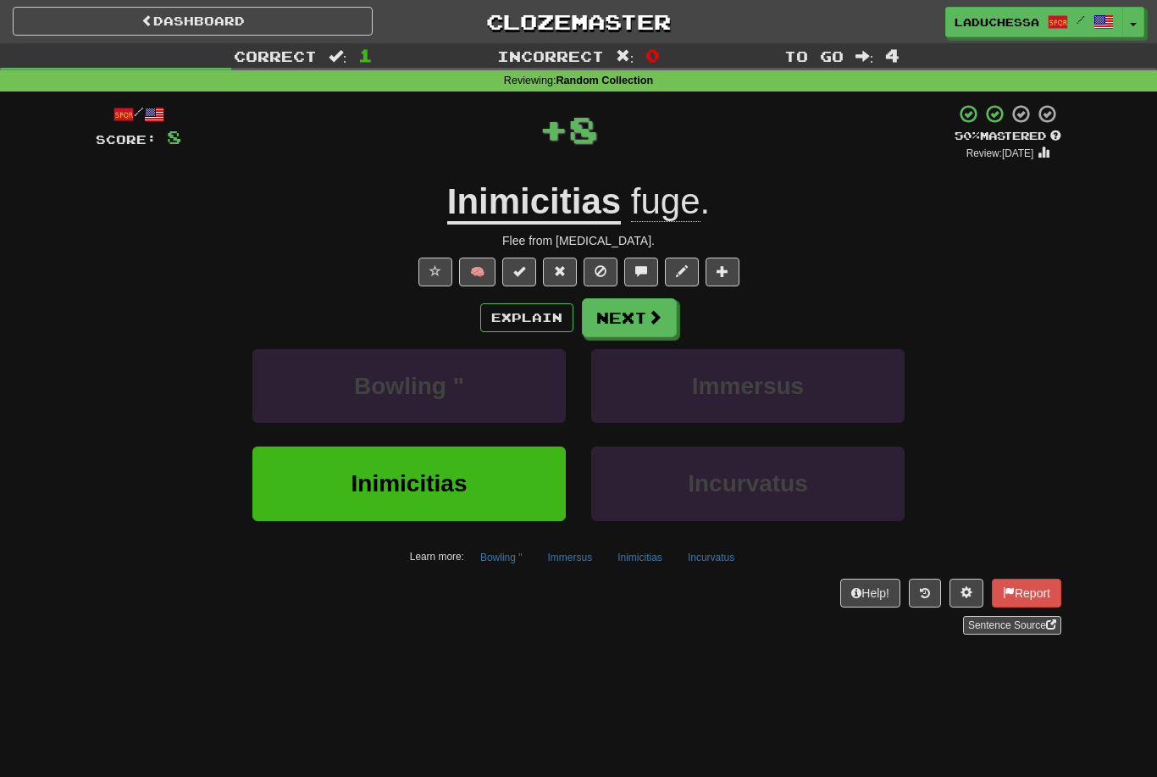
click at [644, 317] on button "Next" at bounding box center [629, 317] width 95 height 39
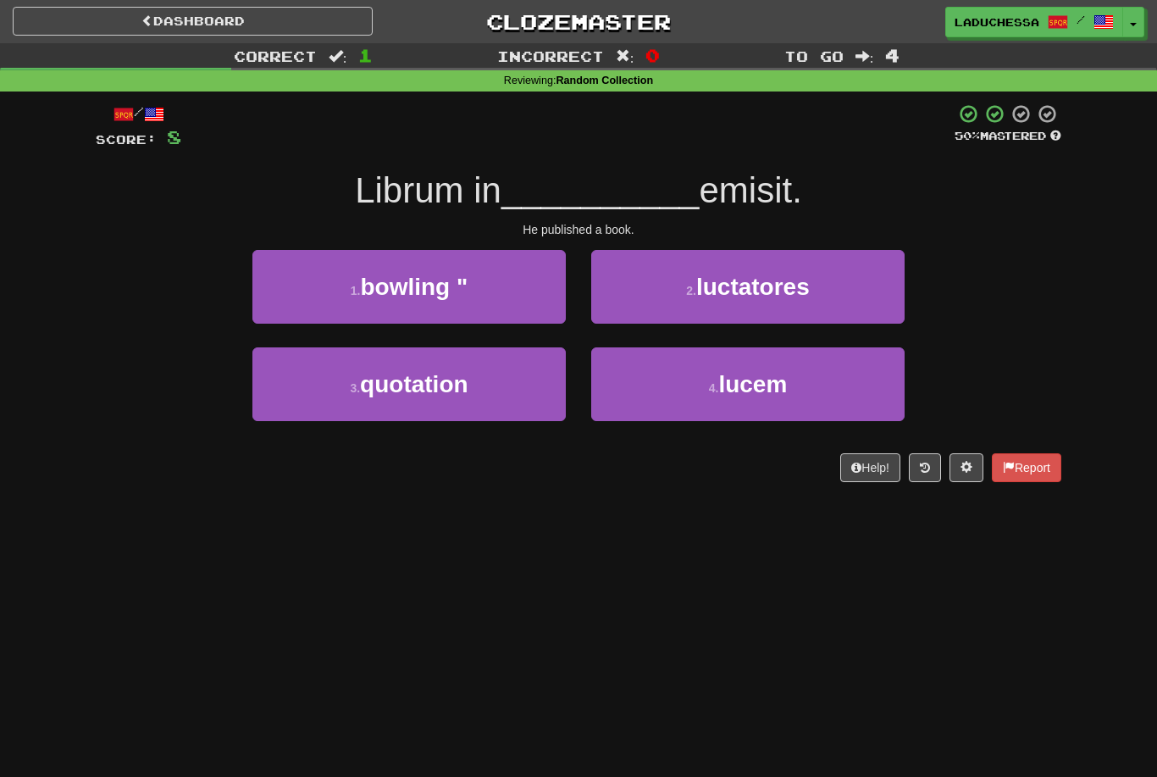
click at [779, 388] on span "lucem" at bounding box center [752, 384] width 69 height 26
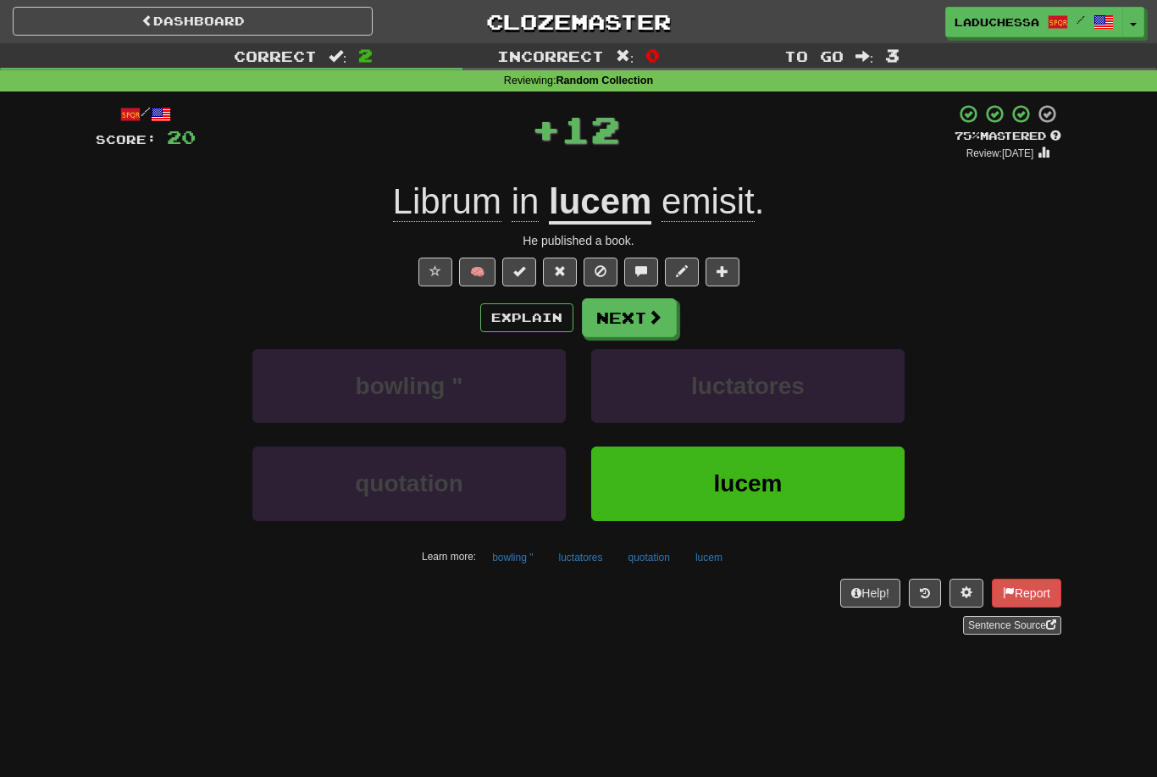
click at [644, 316] on button "Next" at bounding box center [629, 317] width 95 height 39
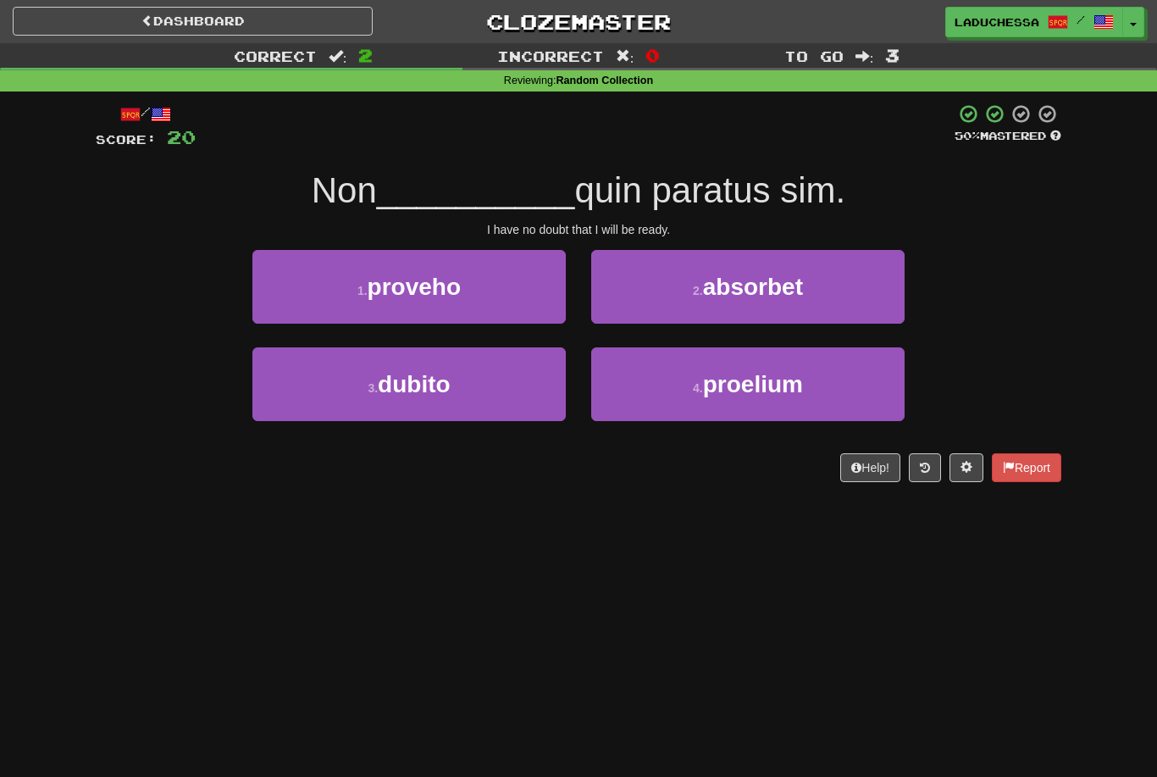
click at [516, 390] on button "3 . dubito" at bounding box center [408, 384] width 313 height 74
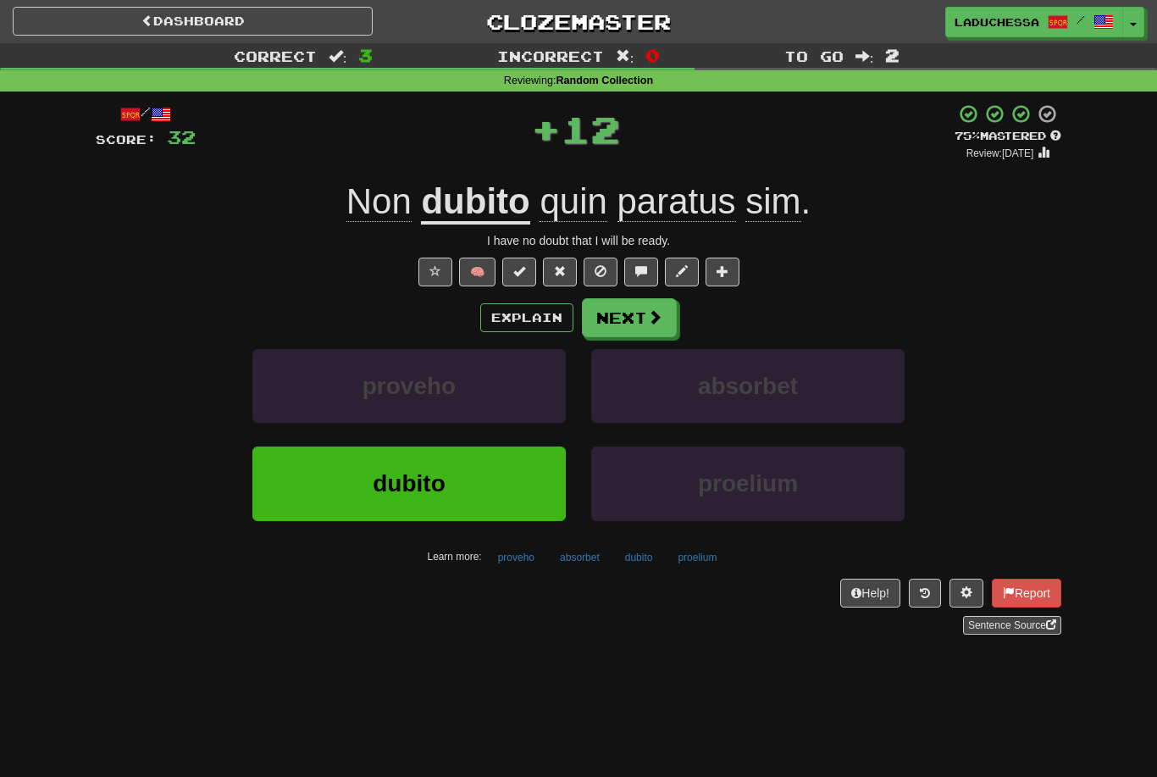
click at [636, 321] on button "Next" at bounding box center [629, 317] width 95 height 39
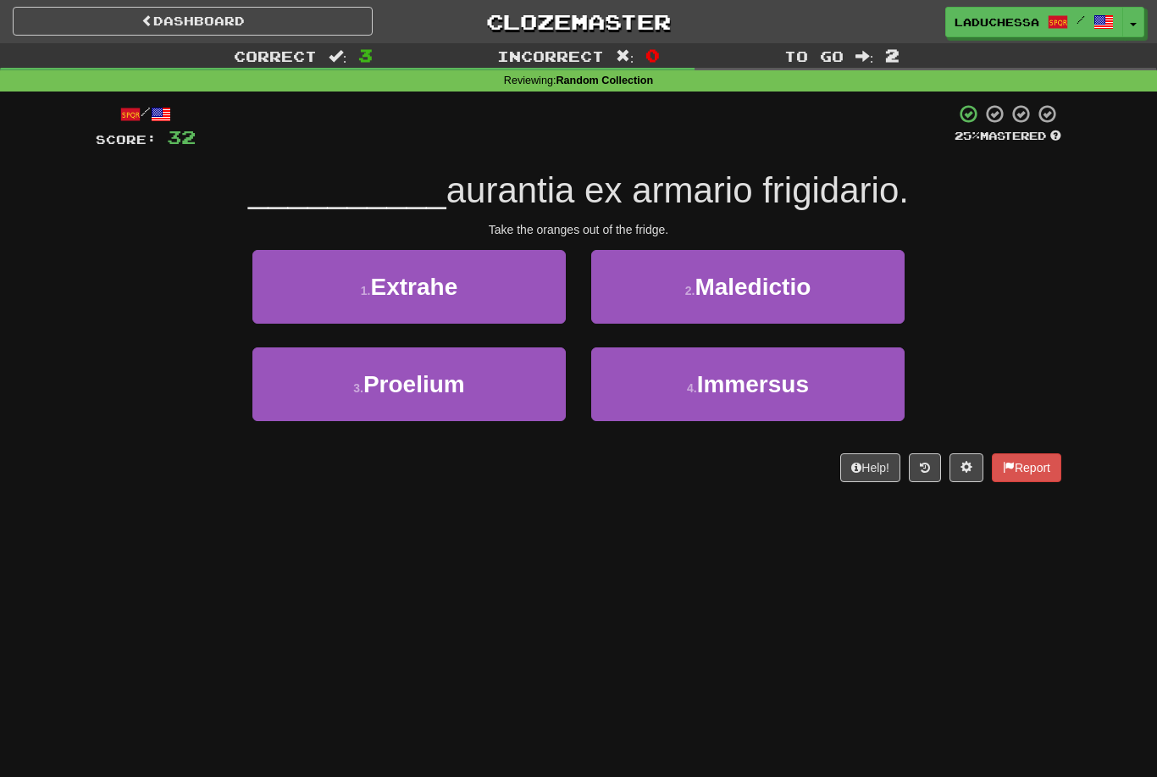
click at [484, 299] on button "1 . Extrahe" at bounding box center [408, 287] width 313 height 74
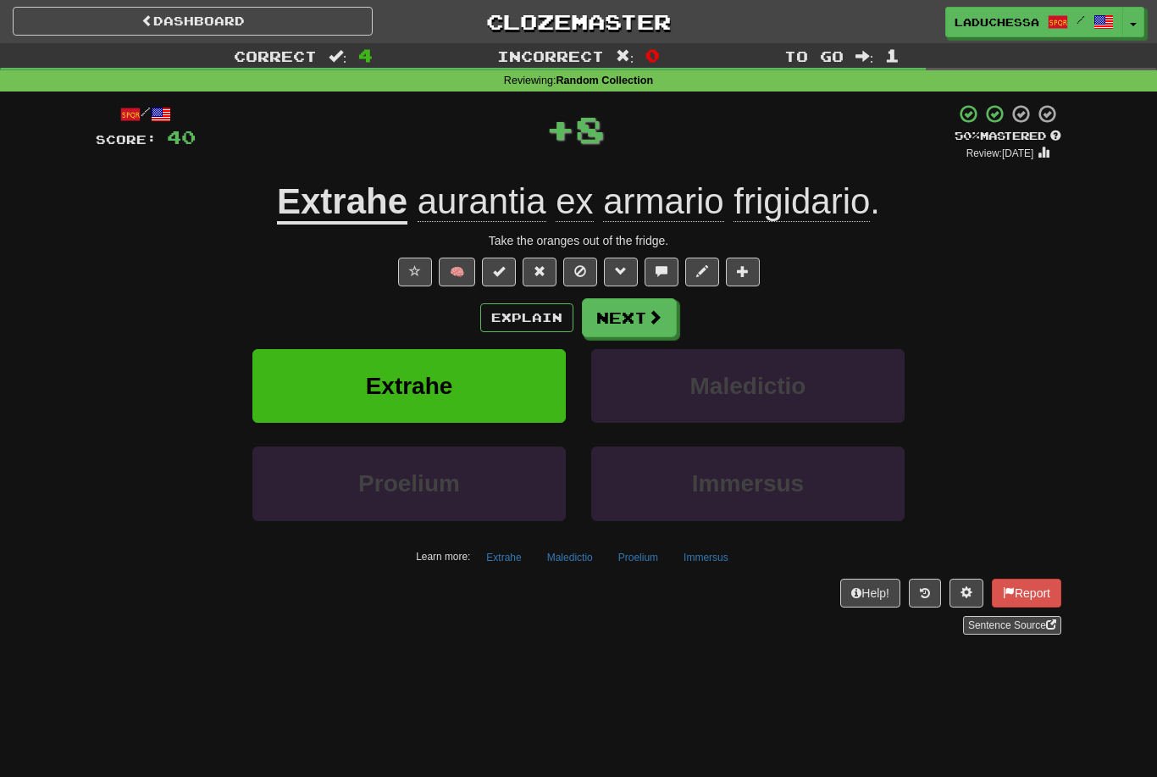
click at [648, 312] on span at bounding box center [654, 316] width 15 height 15
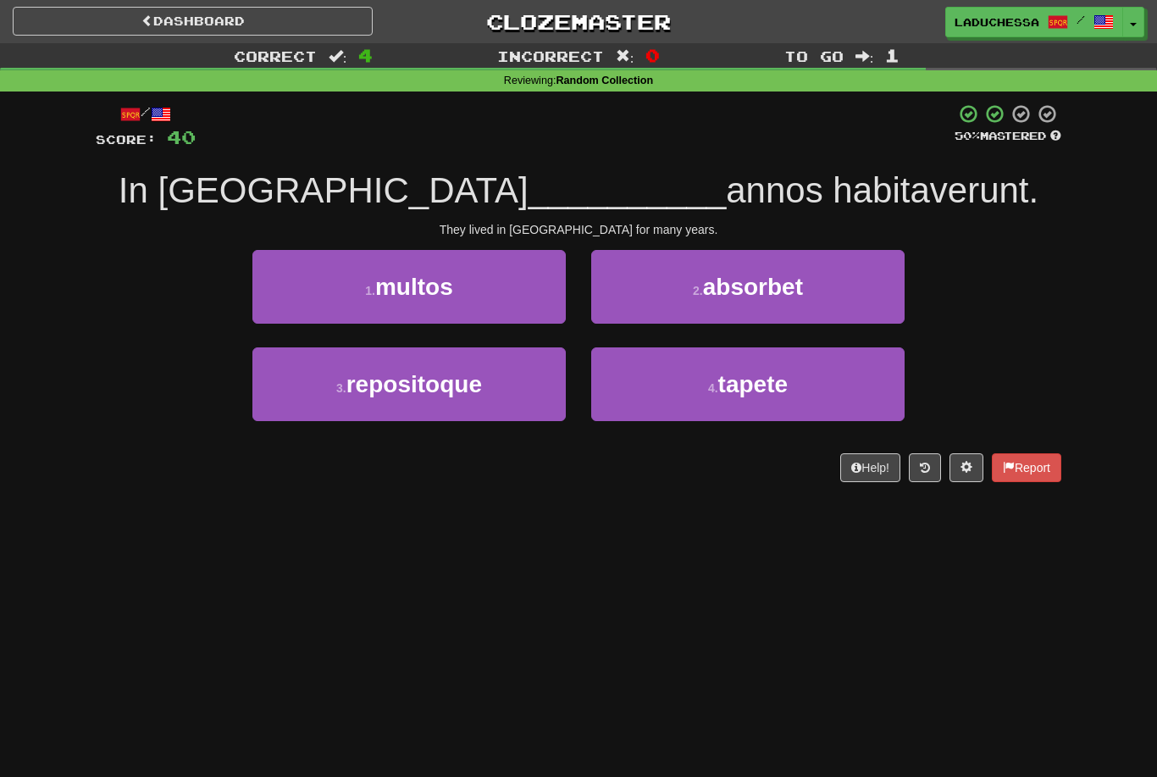
click at [489, 292] on button "1 . multos" at bounding box center [408, 287] width 313 height 74
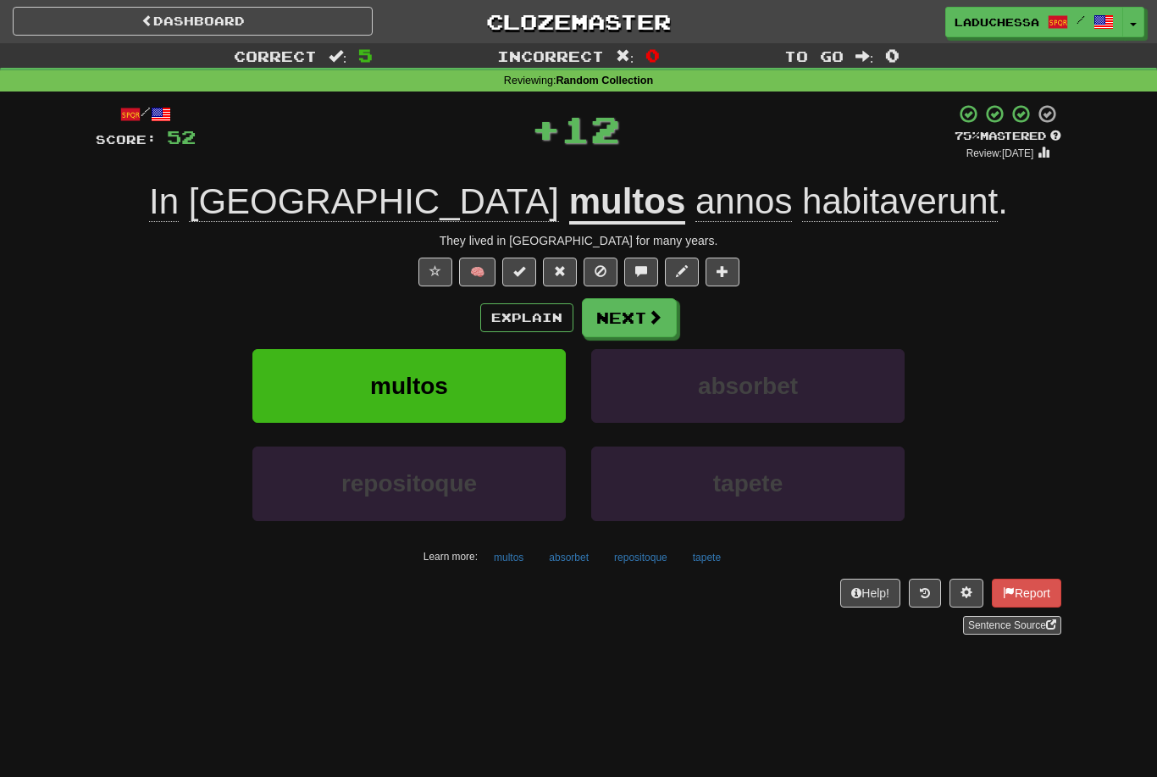
click at [647, 315] on span at bounding box center [654, 316] width 15 height 15
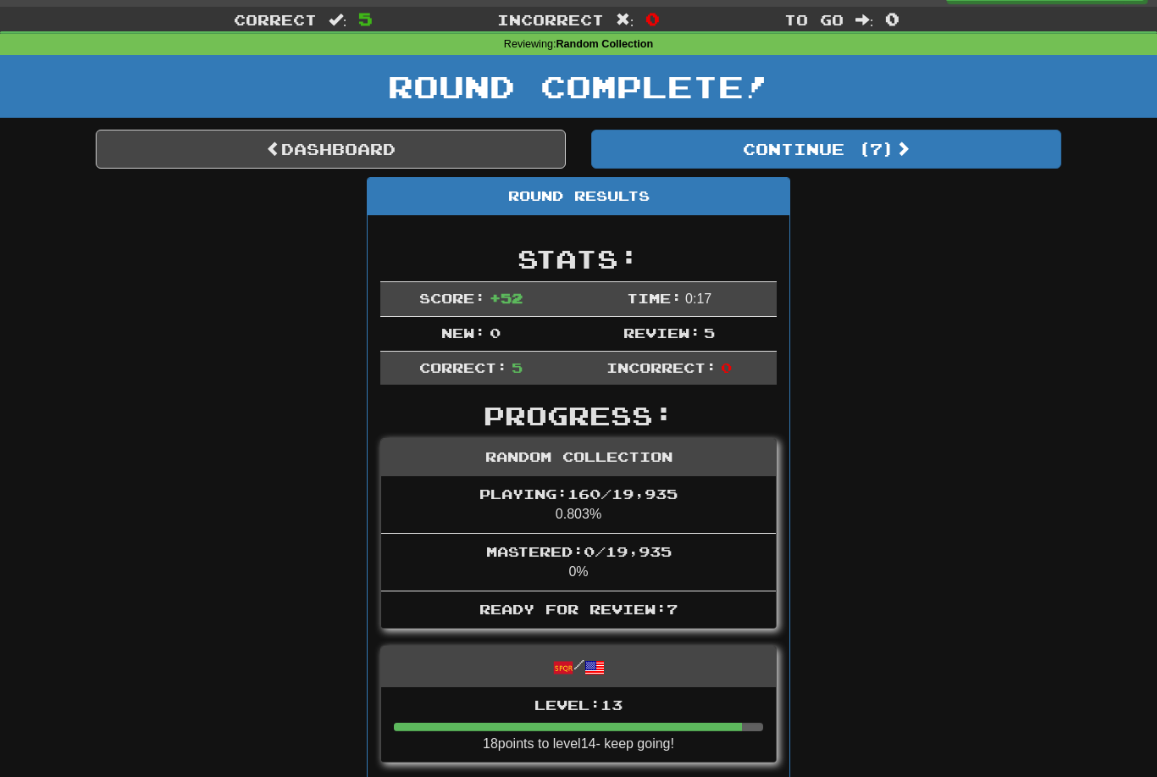
scroll to position [74, 0]
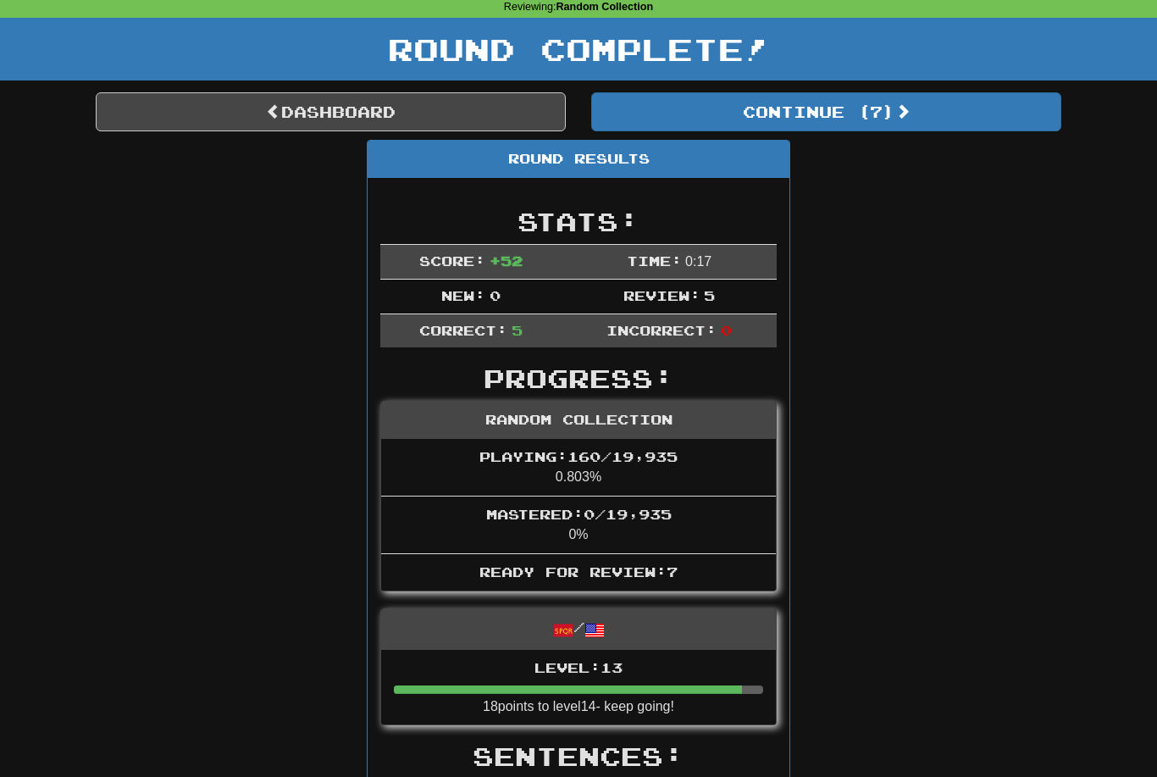
click at [897, 112] on button "Continue ( 7 )" at bounding box center [826, 111] width 470 height 39
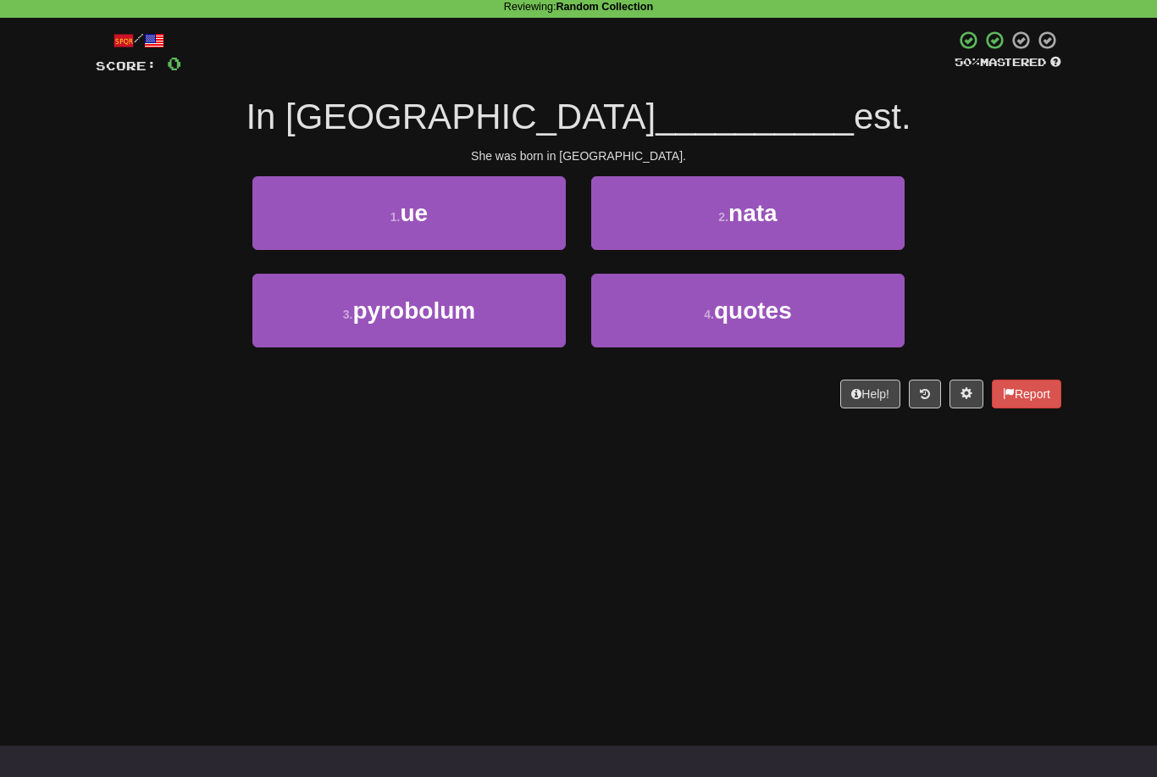
click at [766, 217] on span "nata" at bounding box center [752, 213] width 49 height 26
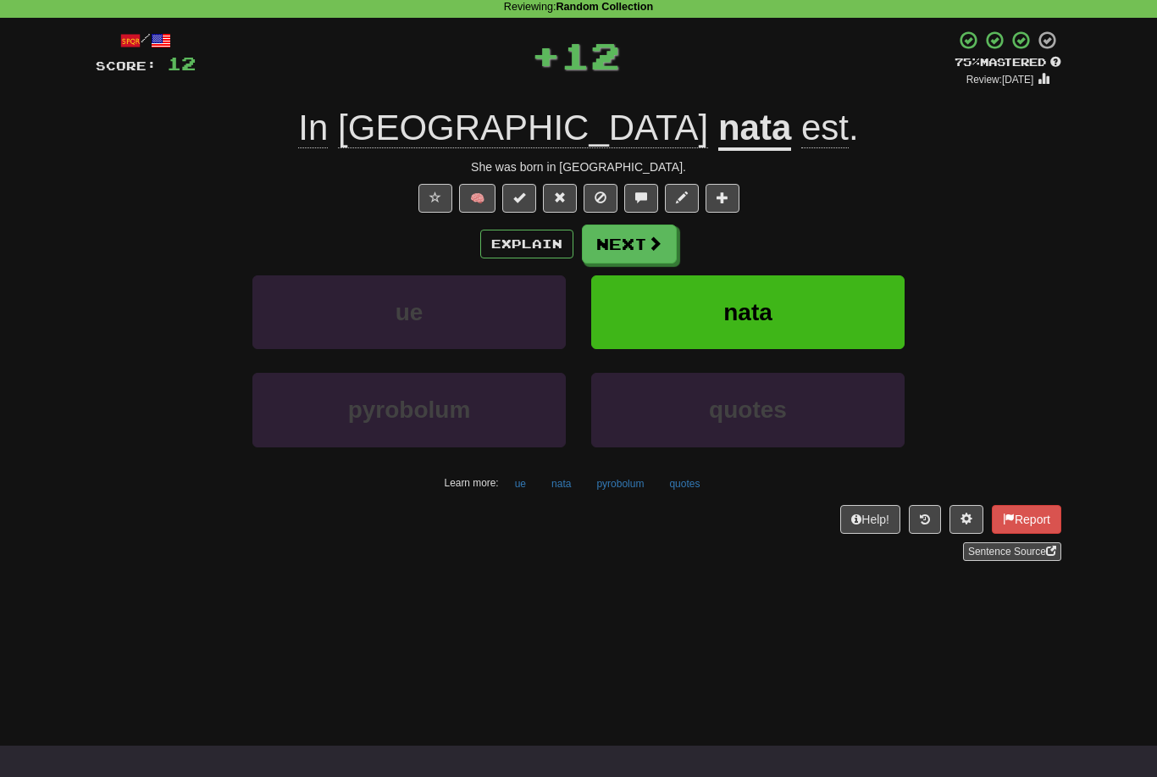
click at [622, 238] on button "Next" at bounding box center [629, 243] width 95 height 39
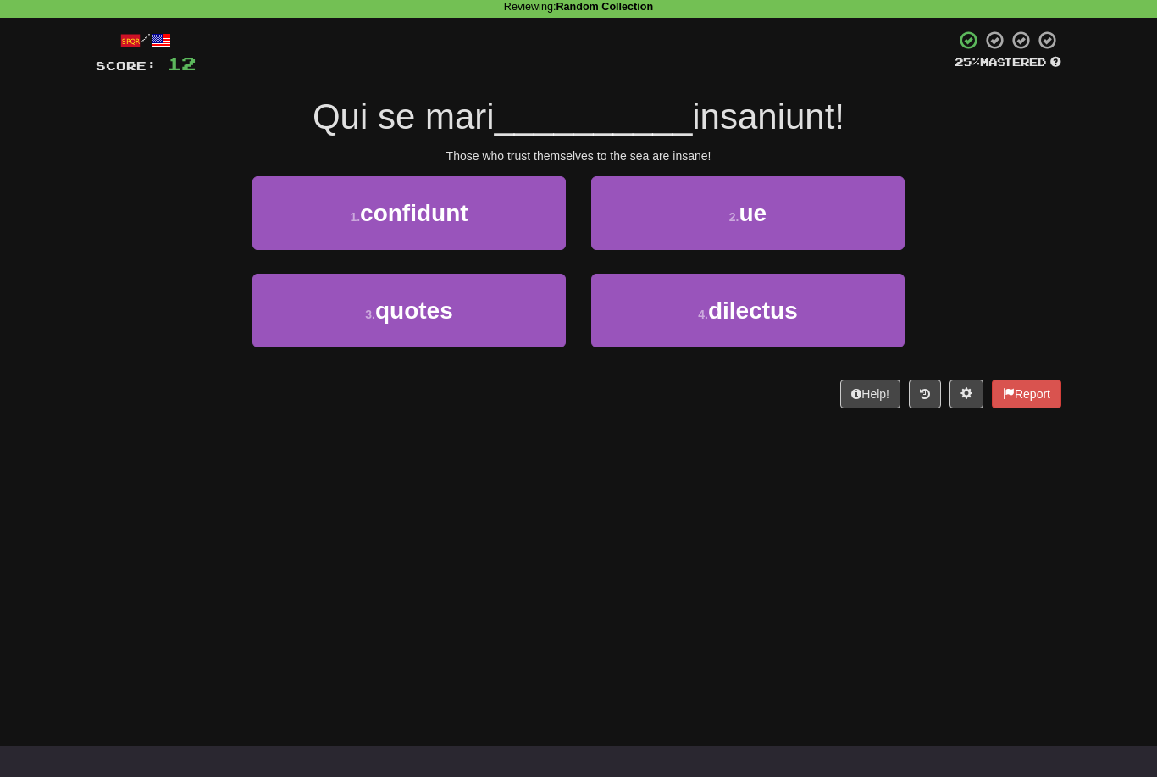
click at [487, 230] on button "1 . confidunt" at bounding box center [408, 213] width 313 height 74
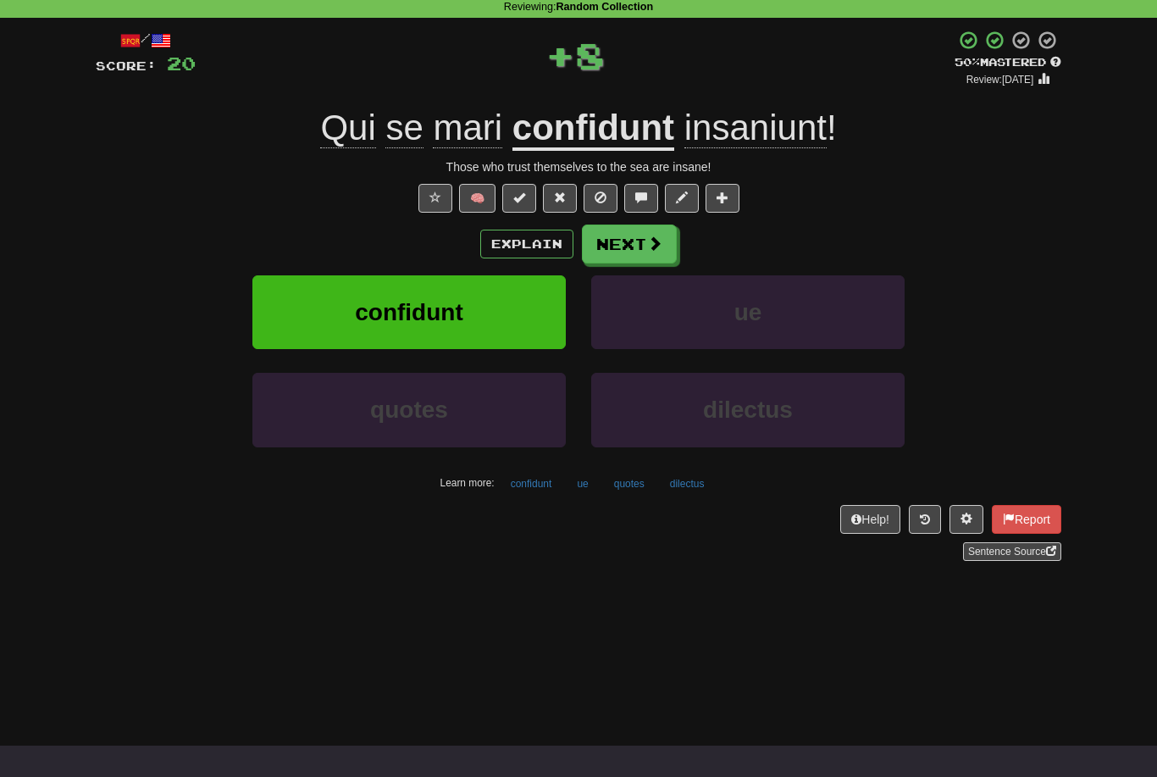
click at [663, 235] on button "Next" at bounding box center [629, 243] width 95 height 39
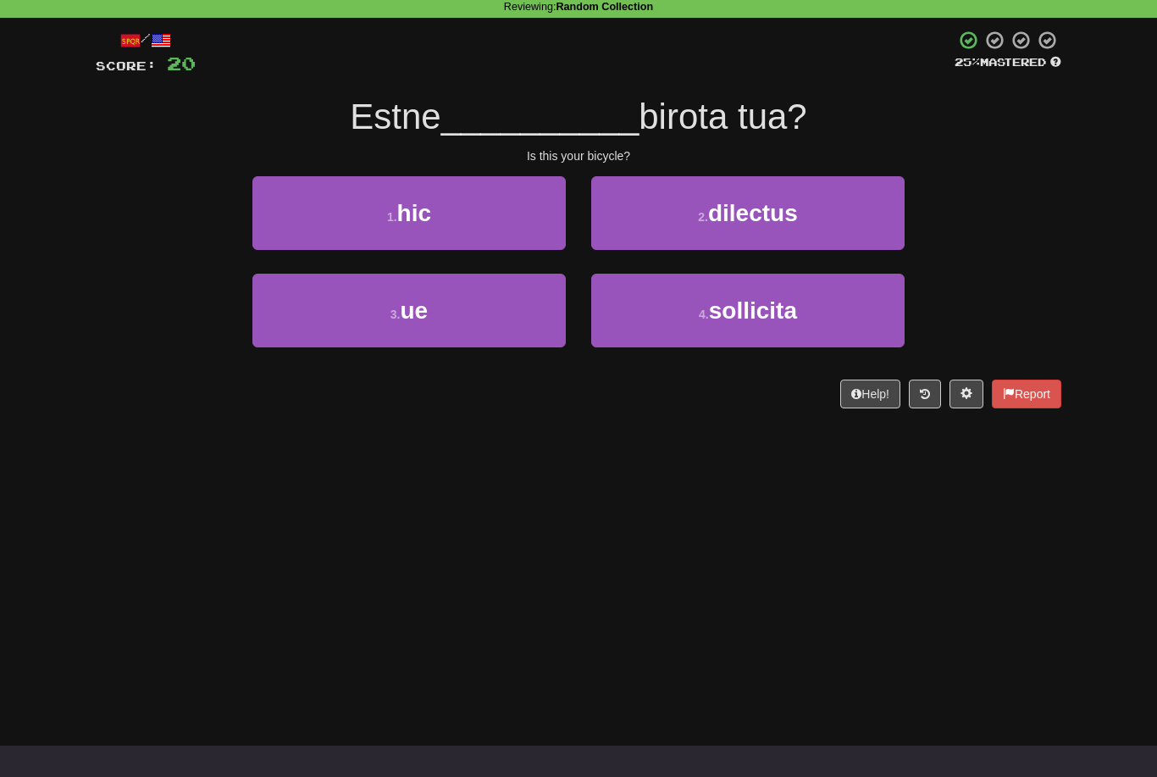
click at [506, 219] on button "1 . hic" at bounding box center [408, 213] width 313 height 74
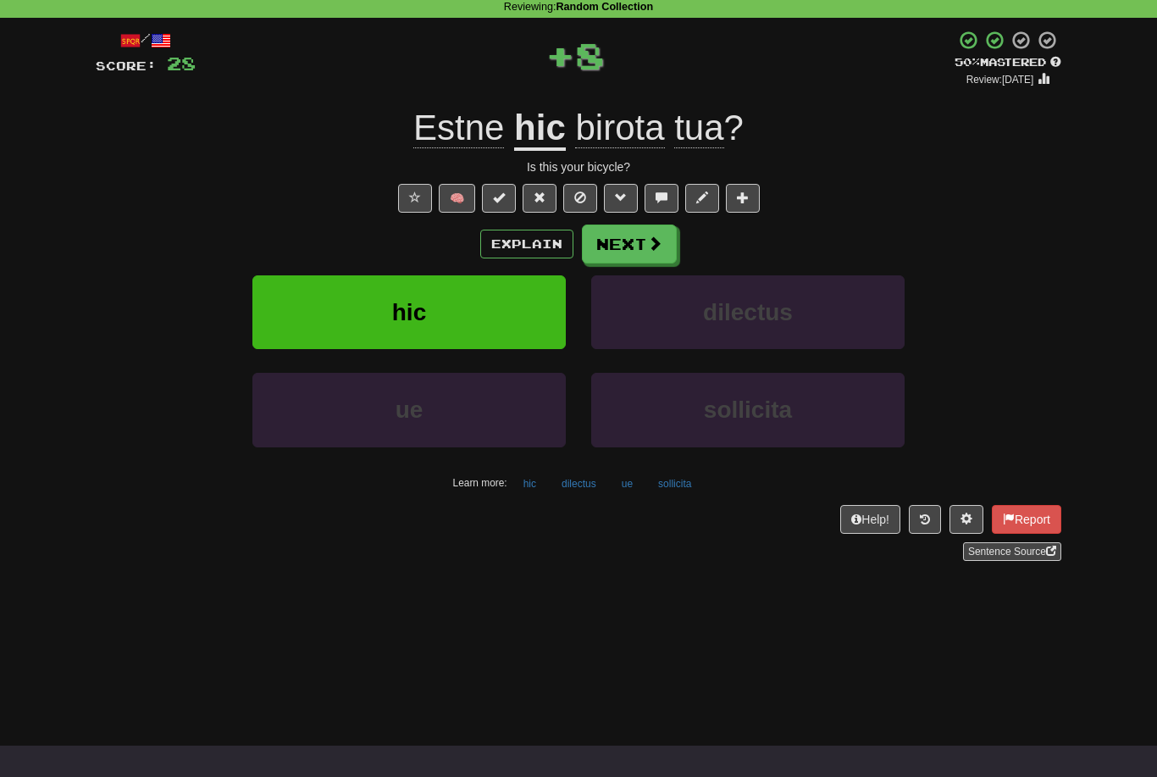
click at [656, 241] on span at bounding box center [654, 242] width 15 height 15
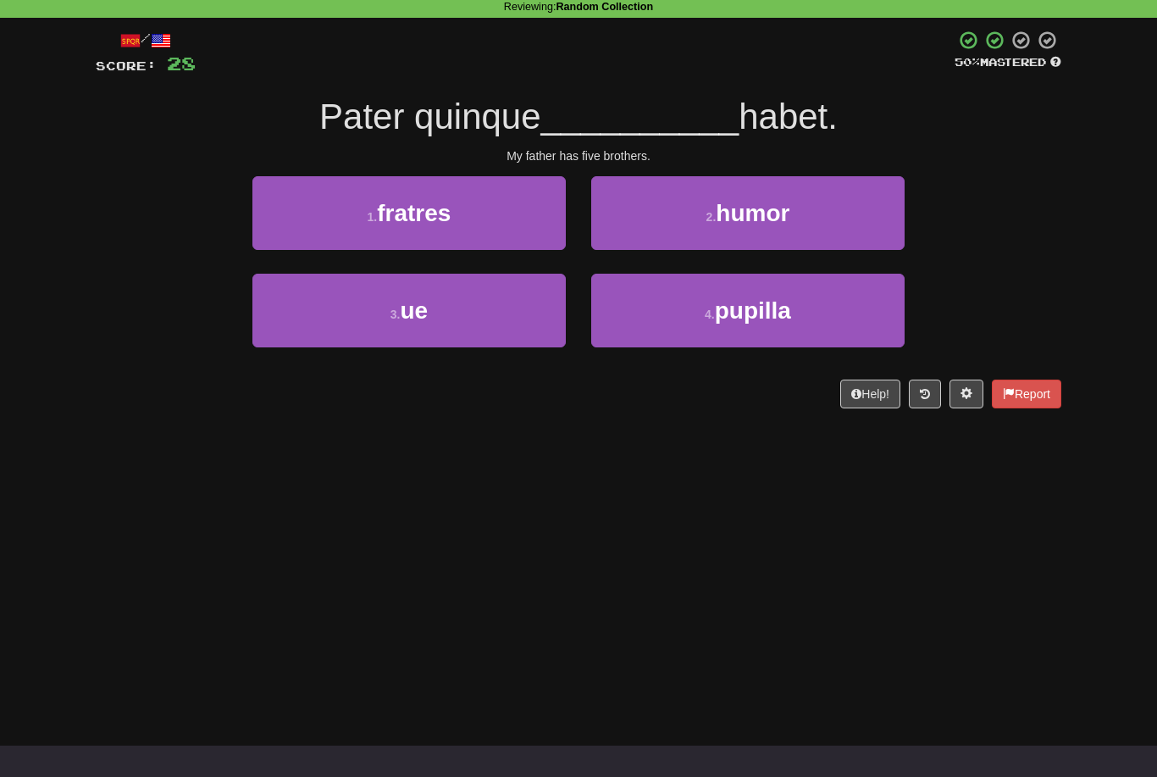
click at [498, 223] on button "1 . fratres" at bounding box center [408, 213] width 313 height 74
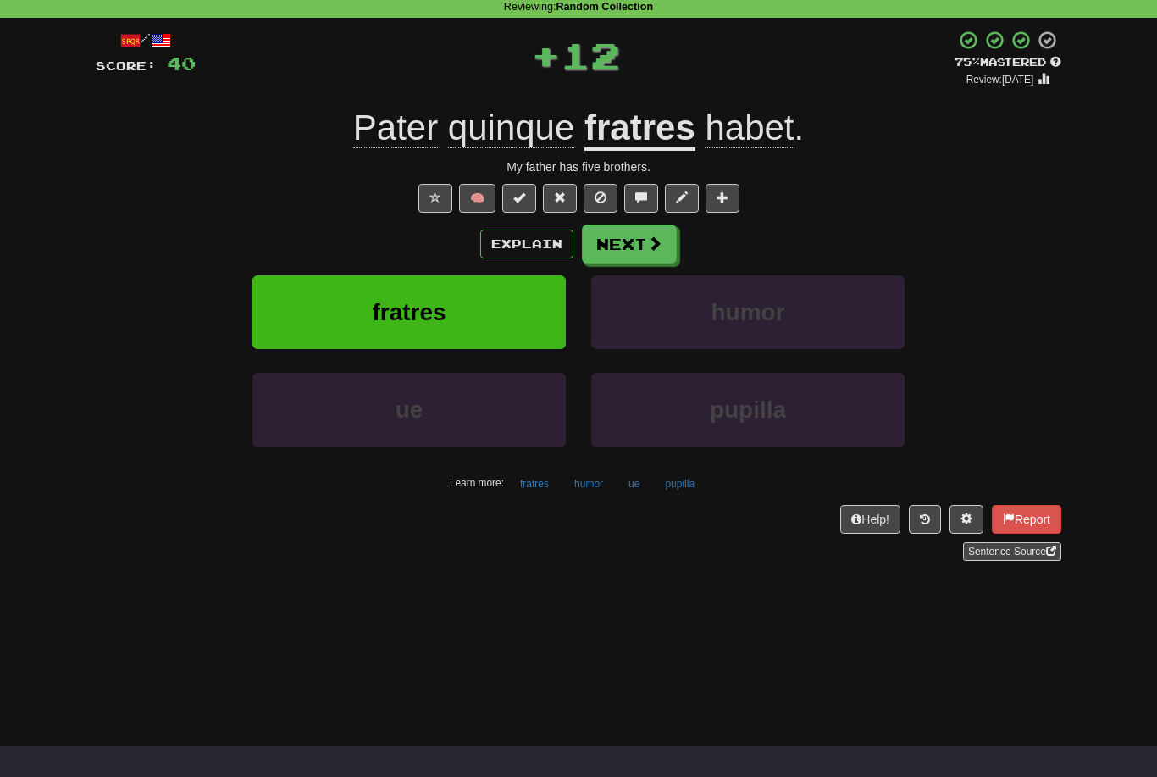
click at [636, 244] on button "Next" at bounding box center [629, 243] width 95 height 39
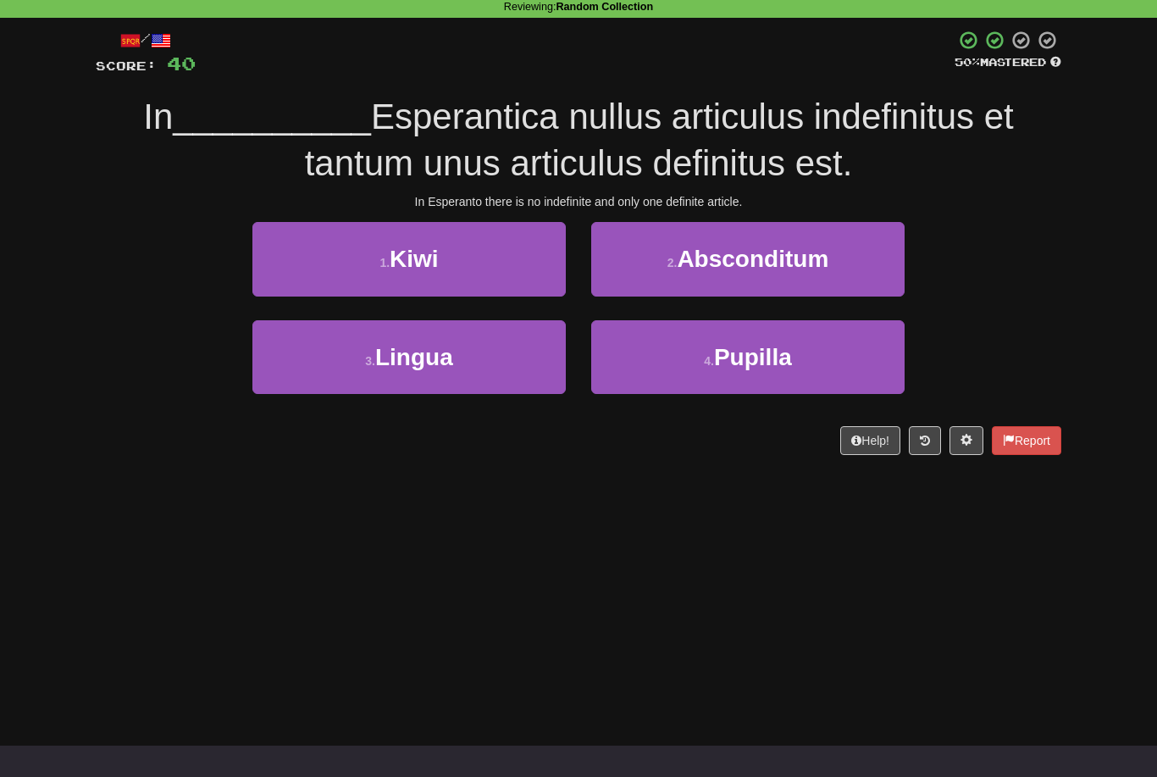
click at [514, 357] on button "3 . Lingua" at bounding box center [408, 357] width 313 height 74
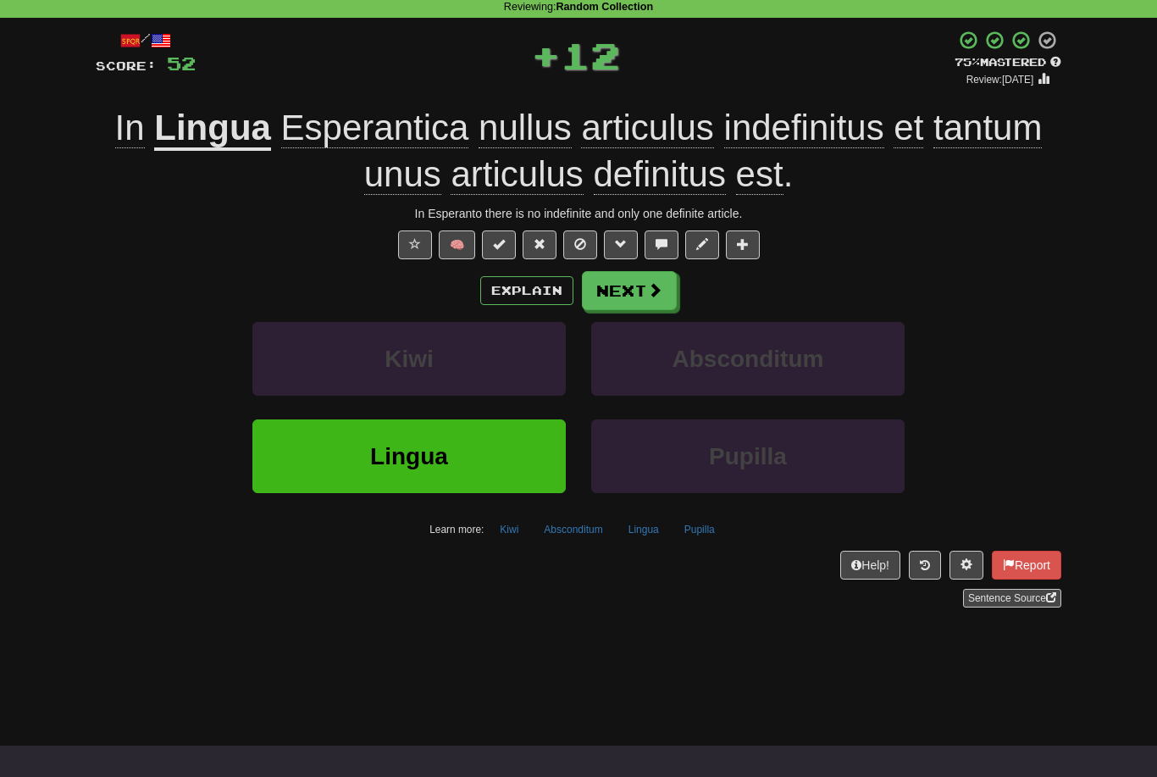
click at [648, 287] on span at bounding box center [654, 289] width 15 height 15
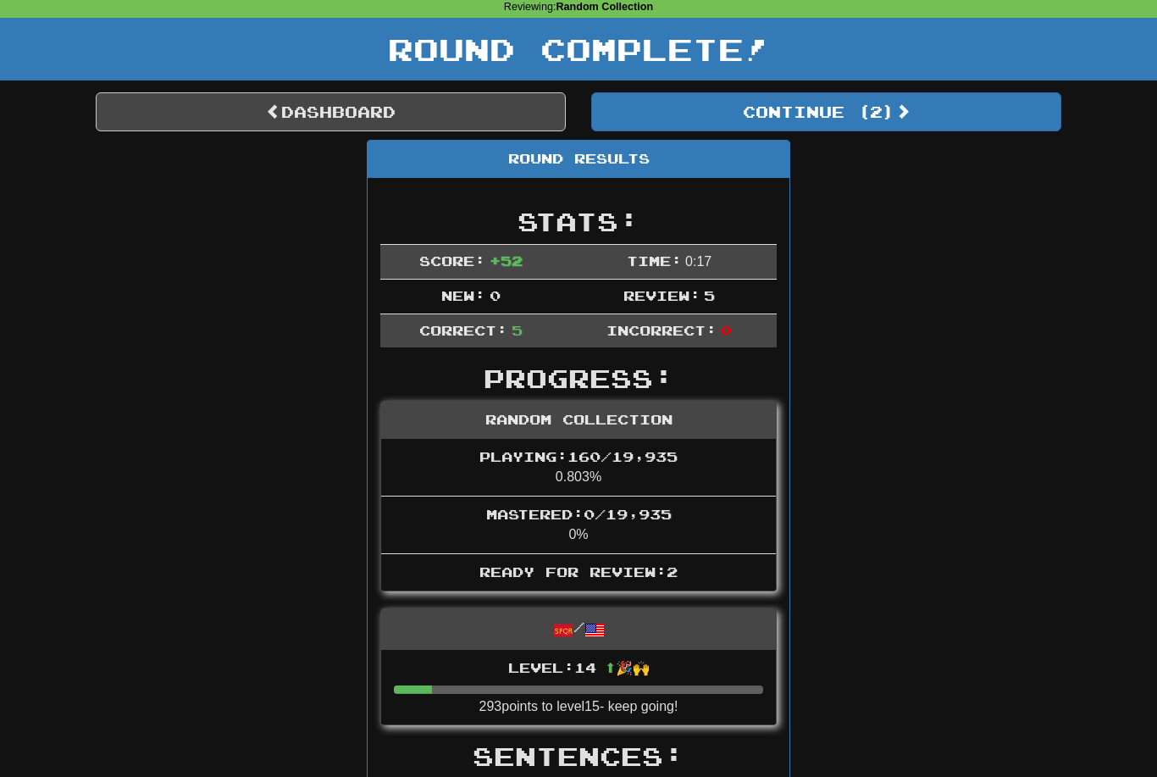
click at [888, 113] on button "Continue ( 2 )" at bounding box center [826, 111] width 470 height 39
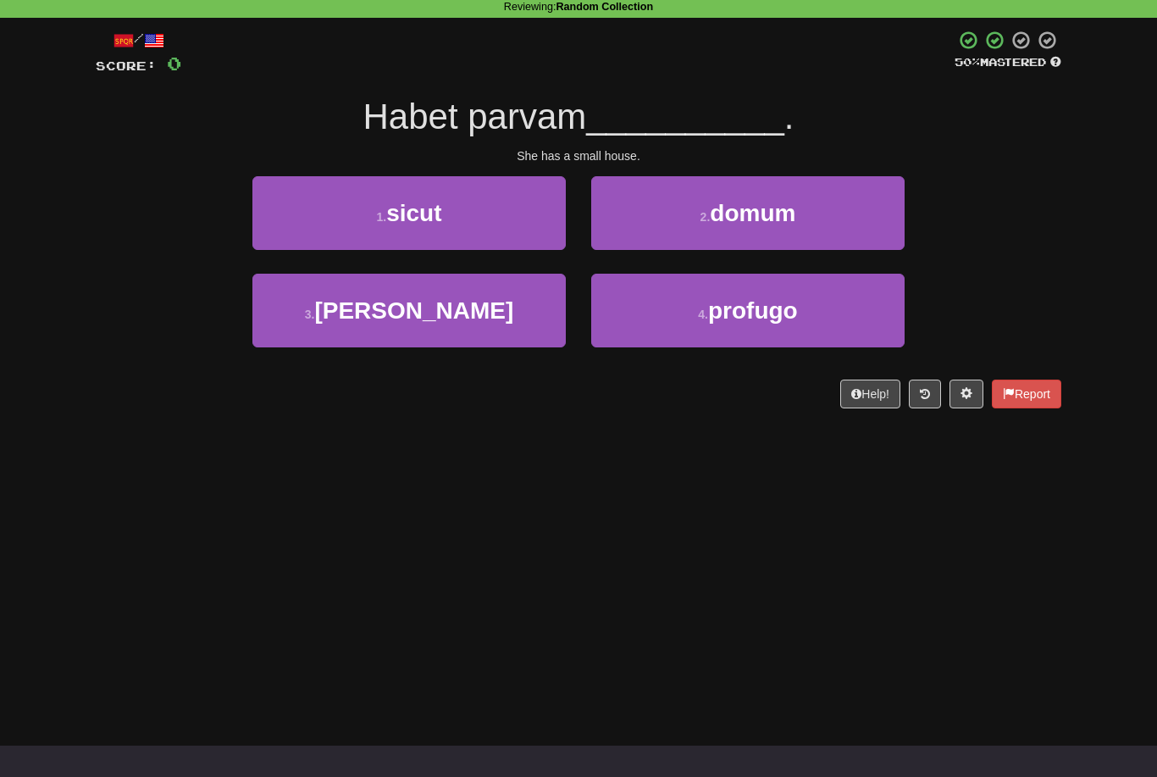
click at [776, 228] on button "2 . domum" at bounding box center [747, 213] width 313 height 74
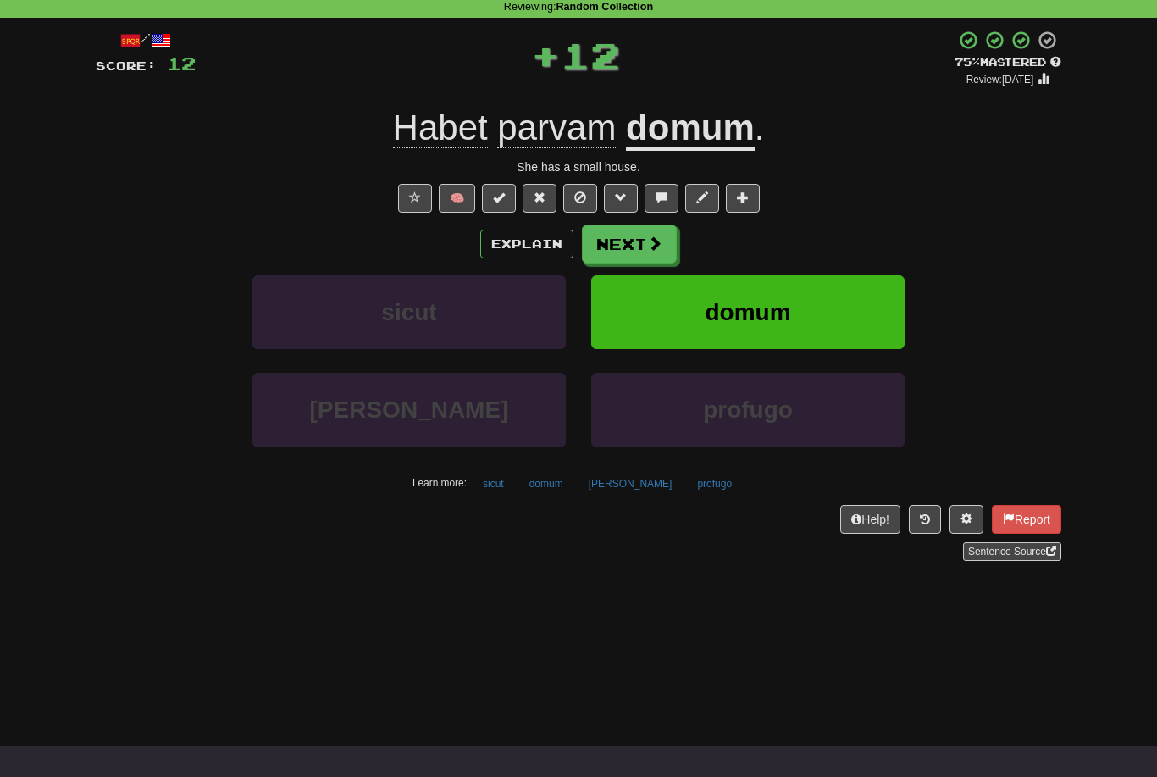
click at [635, 249] on button "Next" at bounding box center [629, 243] width 95 height 39
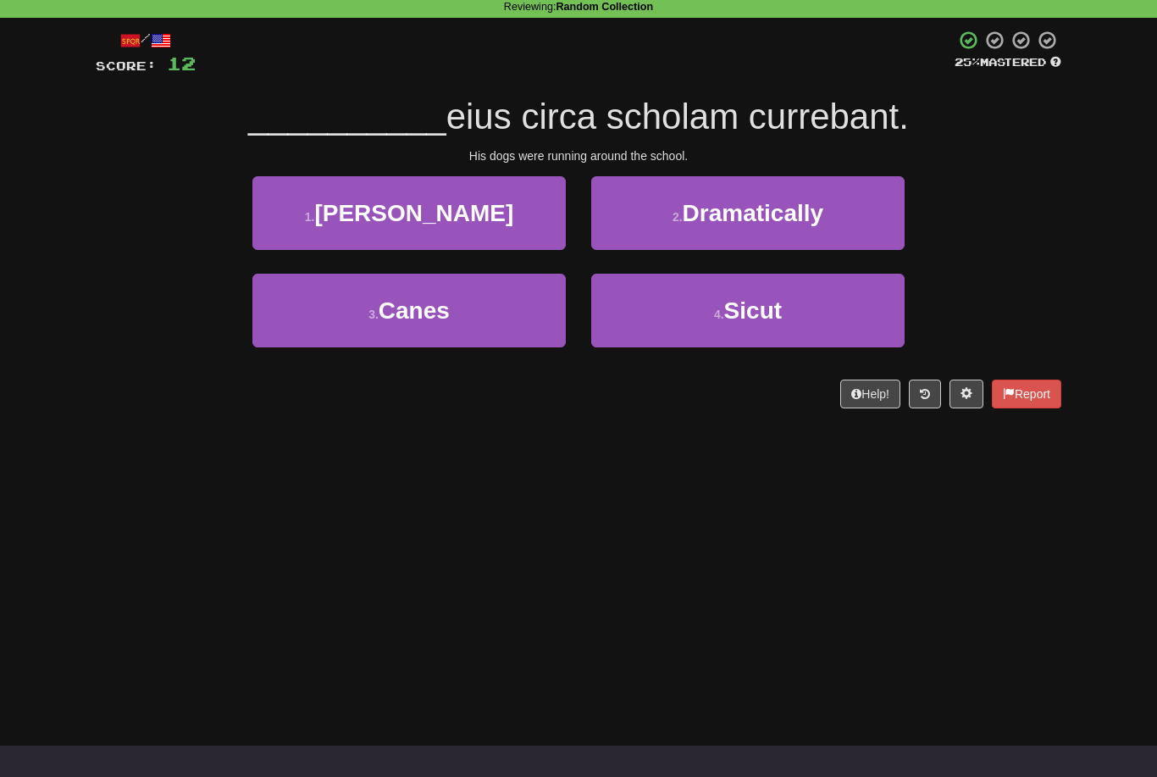
click at [496, 311] on button "3 . Canes" at bounding box center [408, 311] width 313 height 74
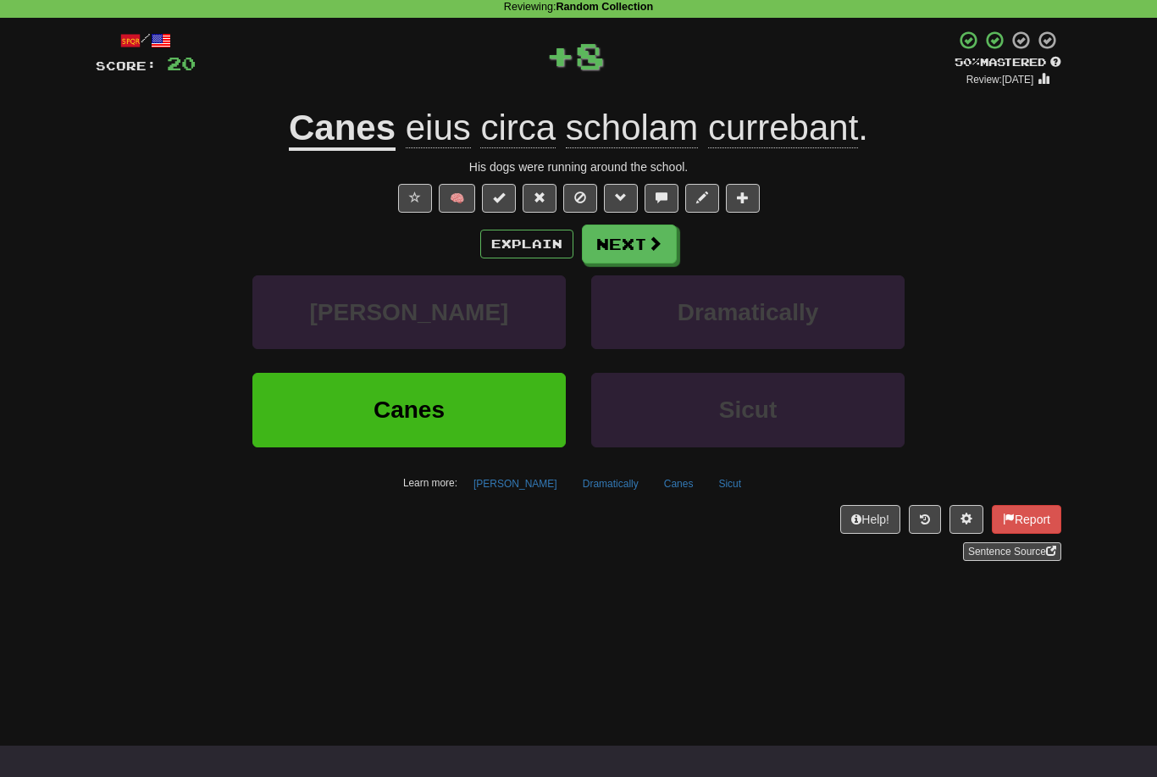
click at [655, 245] on span at bounding box center [654, 242] width 15 height 15
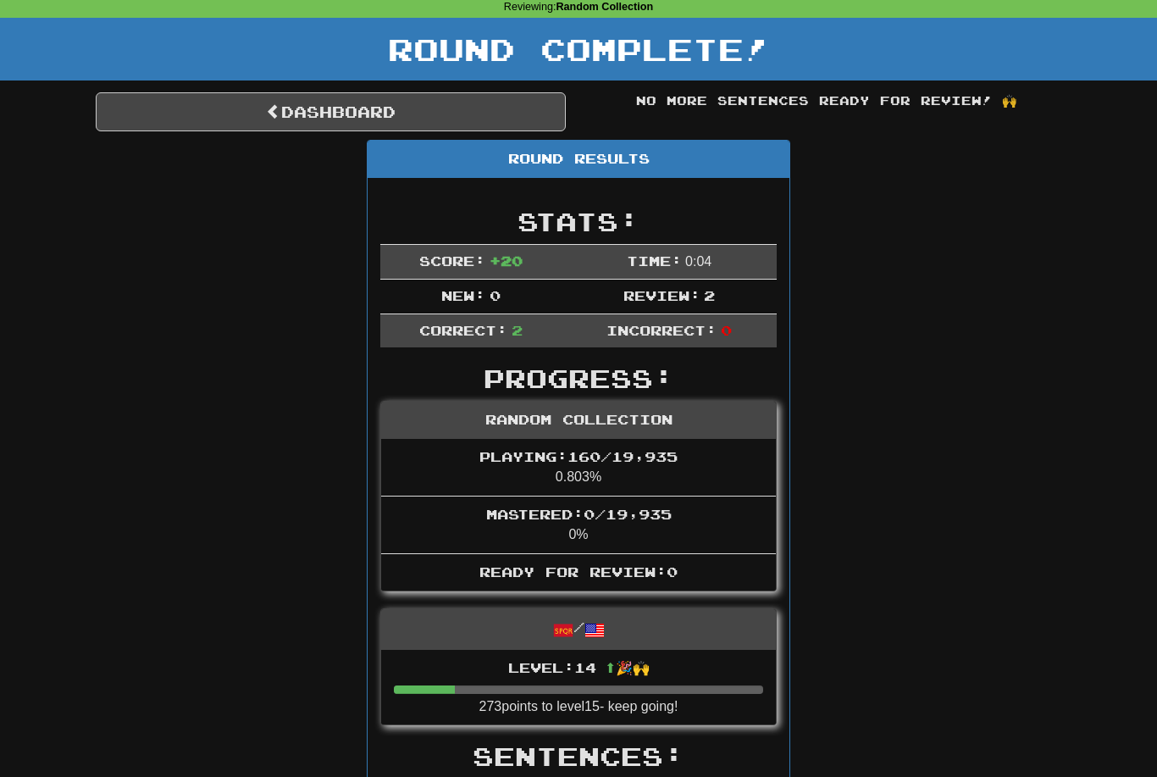
click at [337, 111] on link "Dashboard" at bounding box center [331, 111] width 470 height 39
